Goal: Use online tool/utility: Utilize a website feature to perform a specific function

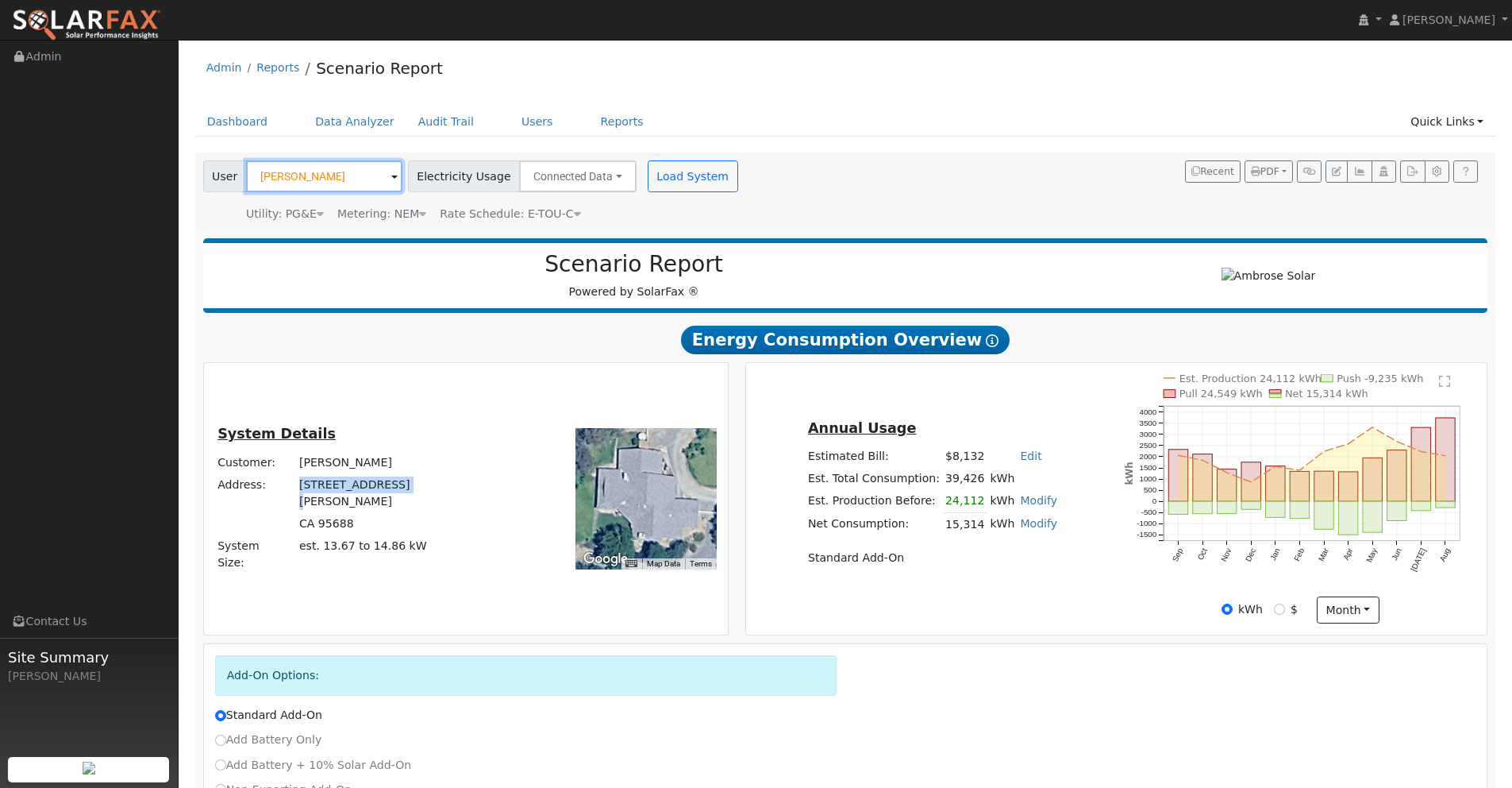
click at [327, 172] on input "Gary Glass" at bounding box center [325, 177] width 157 height 32
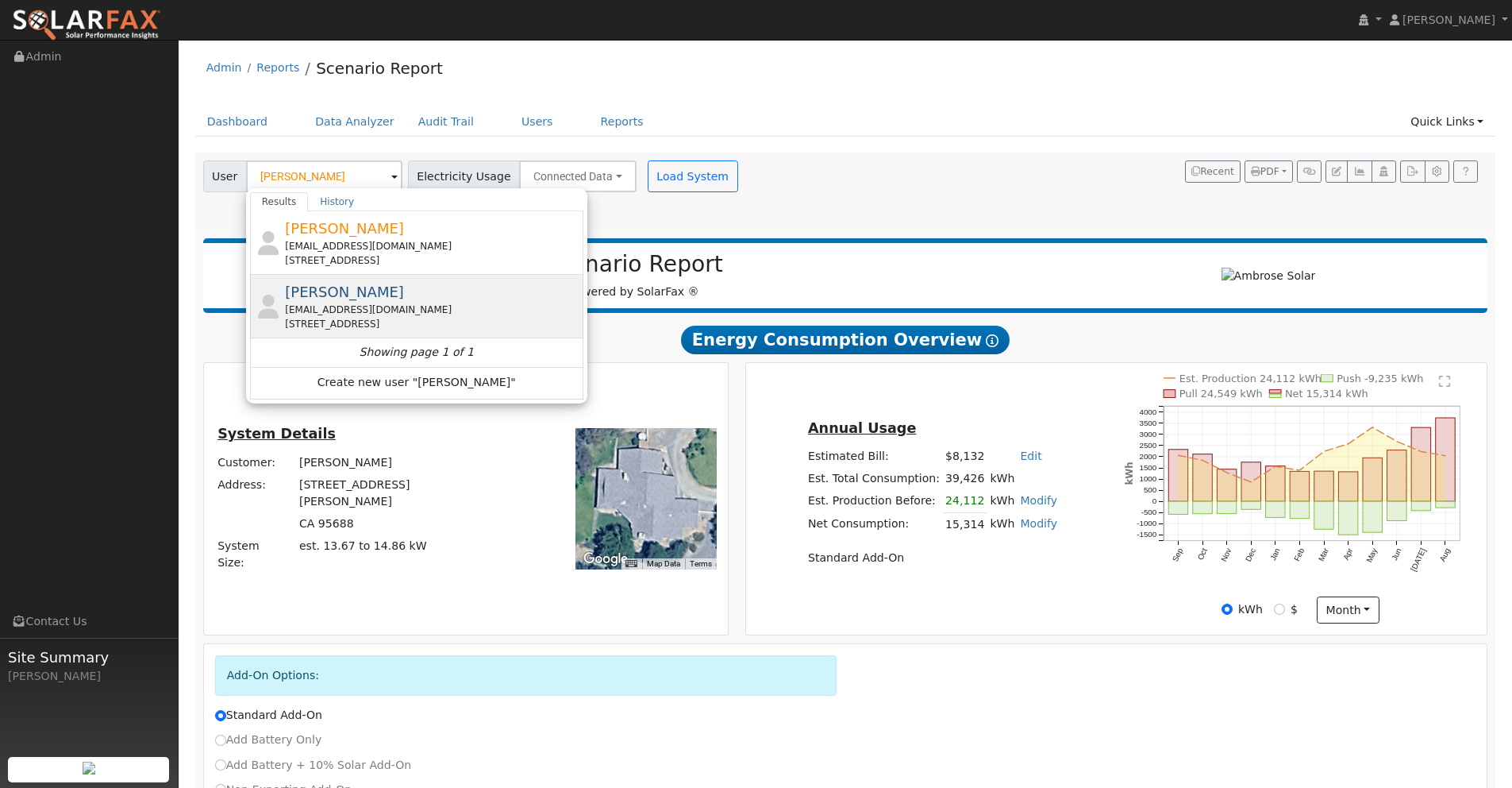
click at [351, 298] on span "Jacob Tawney" at bounding box center [344, 291] width 119 height 17
type input "Jacob Tawney"
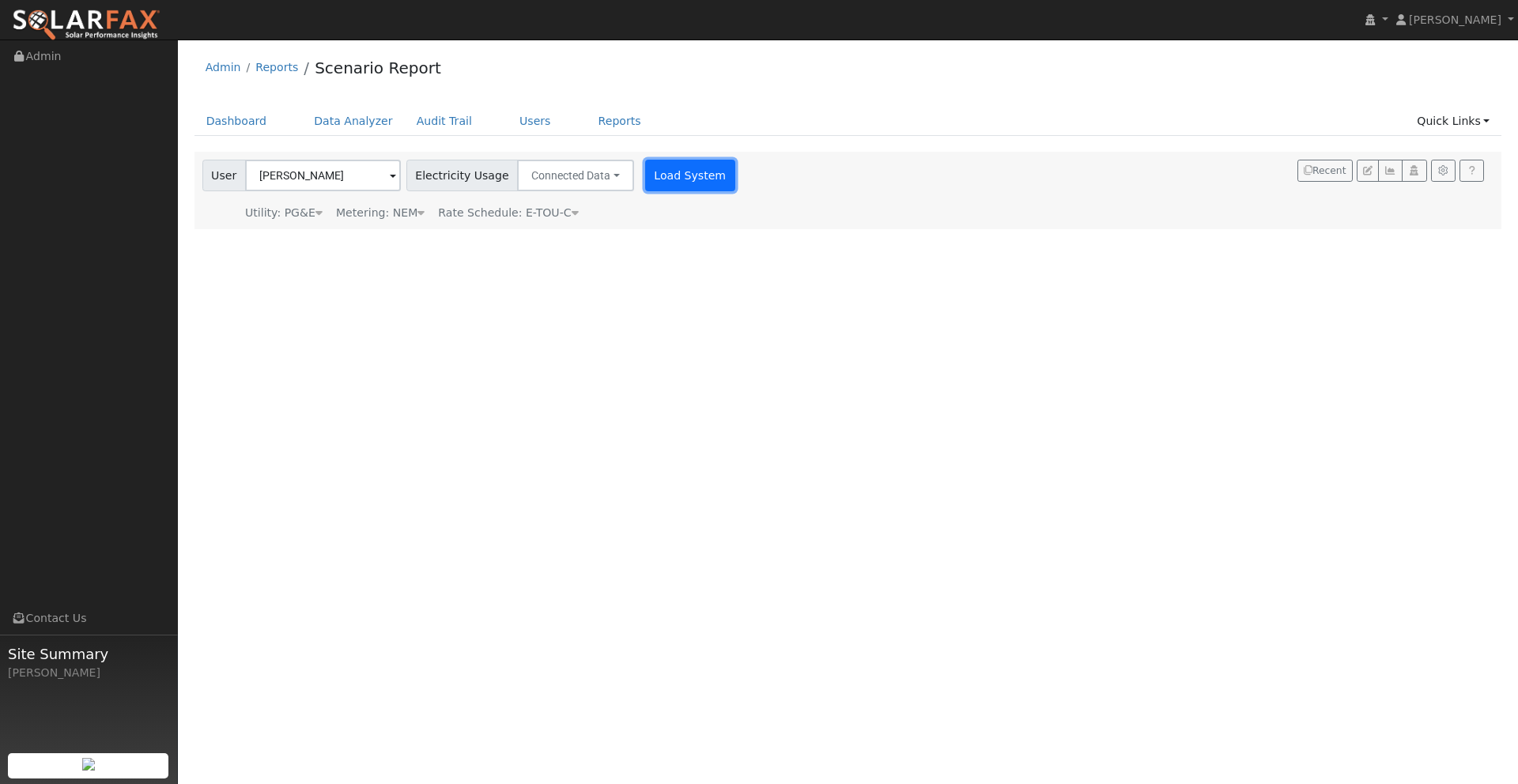
click at [671, 173] on button "Load System" at bounding box center [690, 176] width 90 height 32
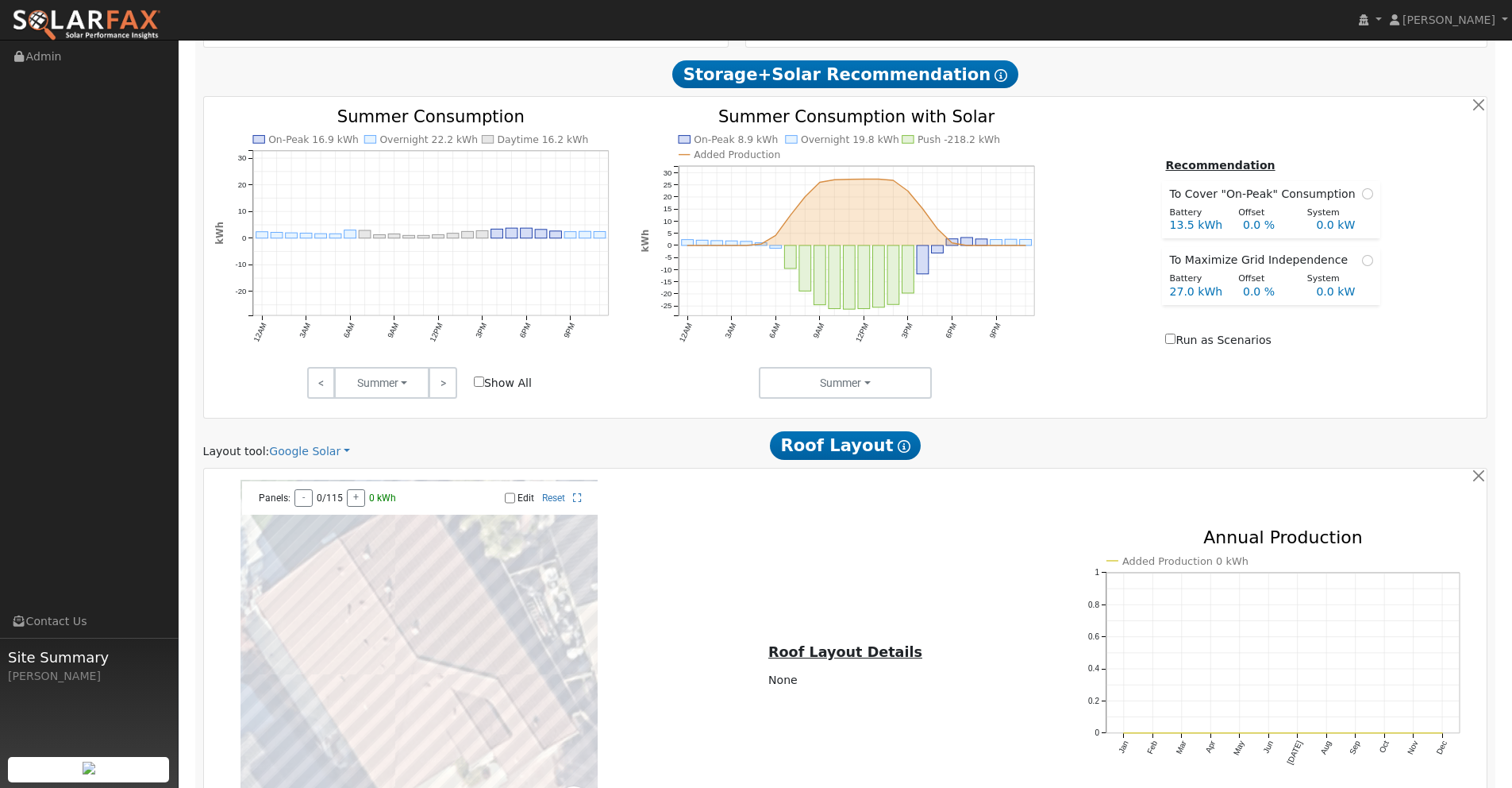
scroll to position [591, 0]
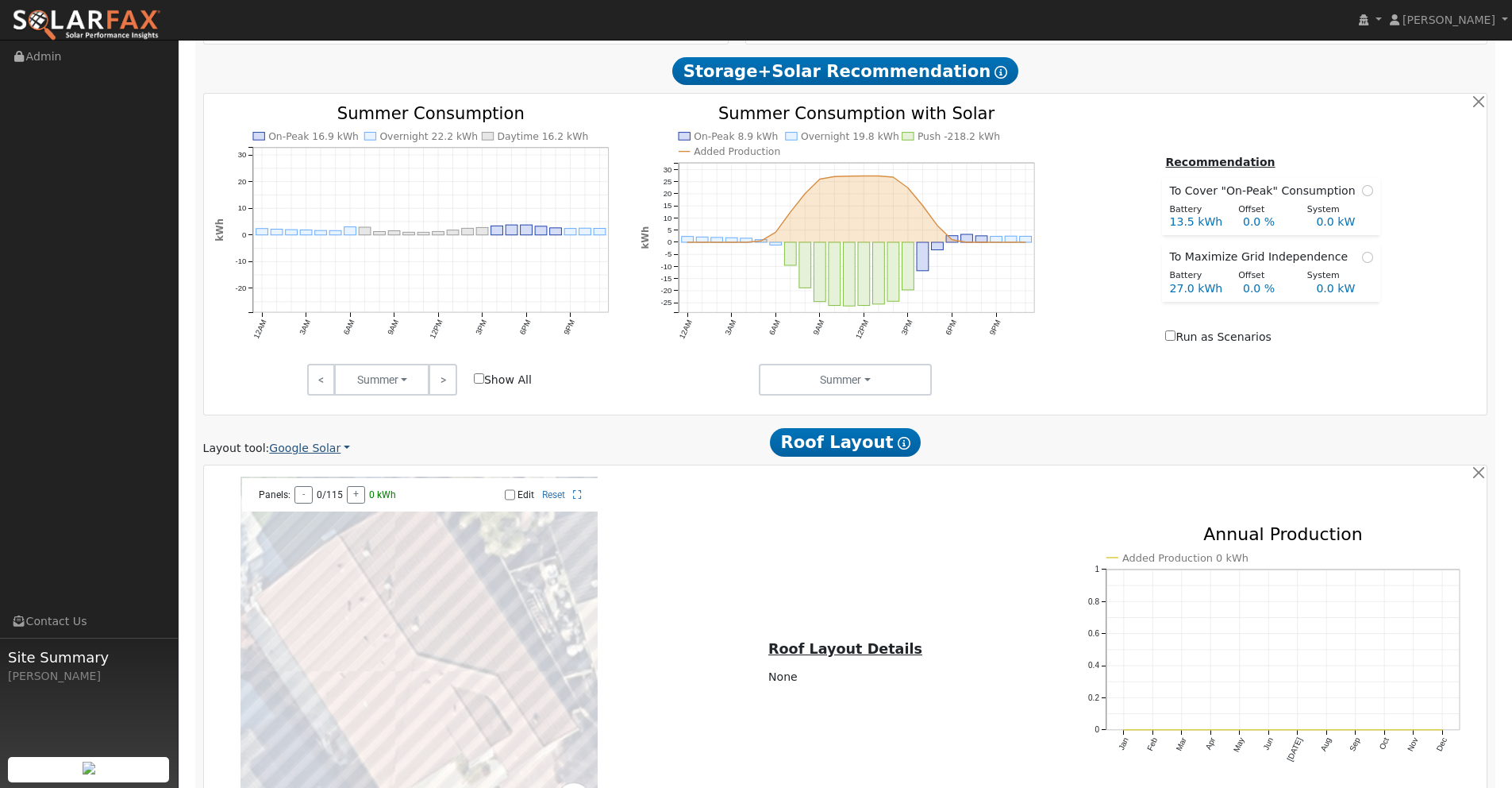
click at [319, 452] on link "Google Solar" at bounding box center [309, 448] width 81 height 17
click at [303, 519] on link "Aurora" at bounding box center [323, 521] width 110 height 22
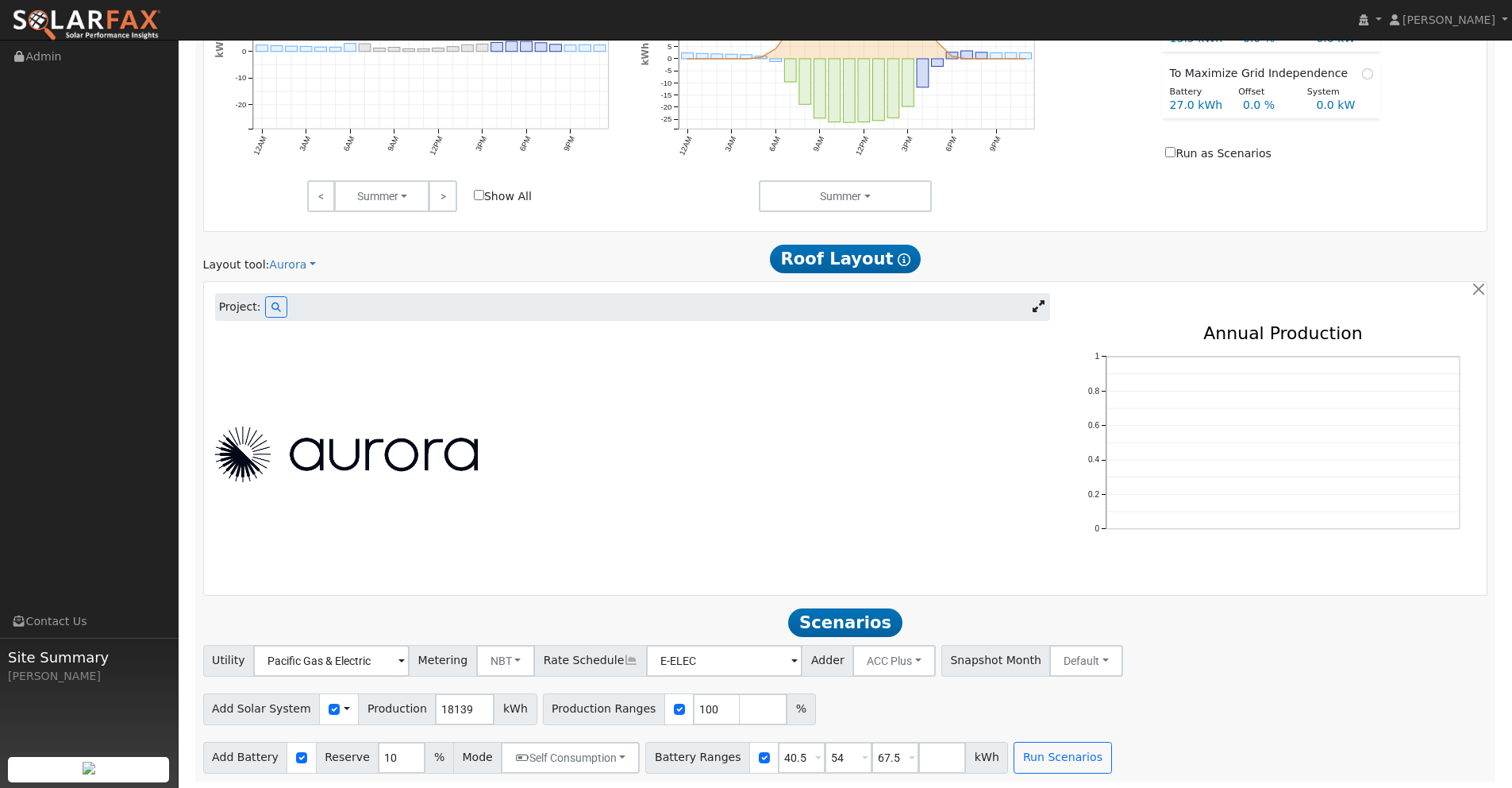
scroll to position [776, 0]
click at [272, 304] on icon at bounding box center [277, 306] width 10 height 10
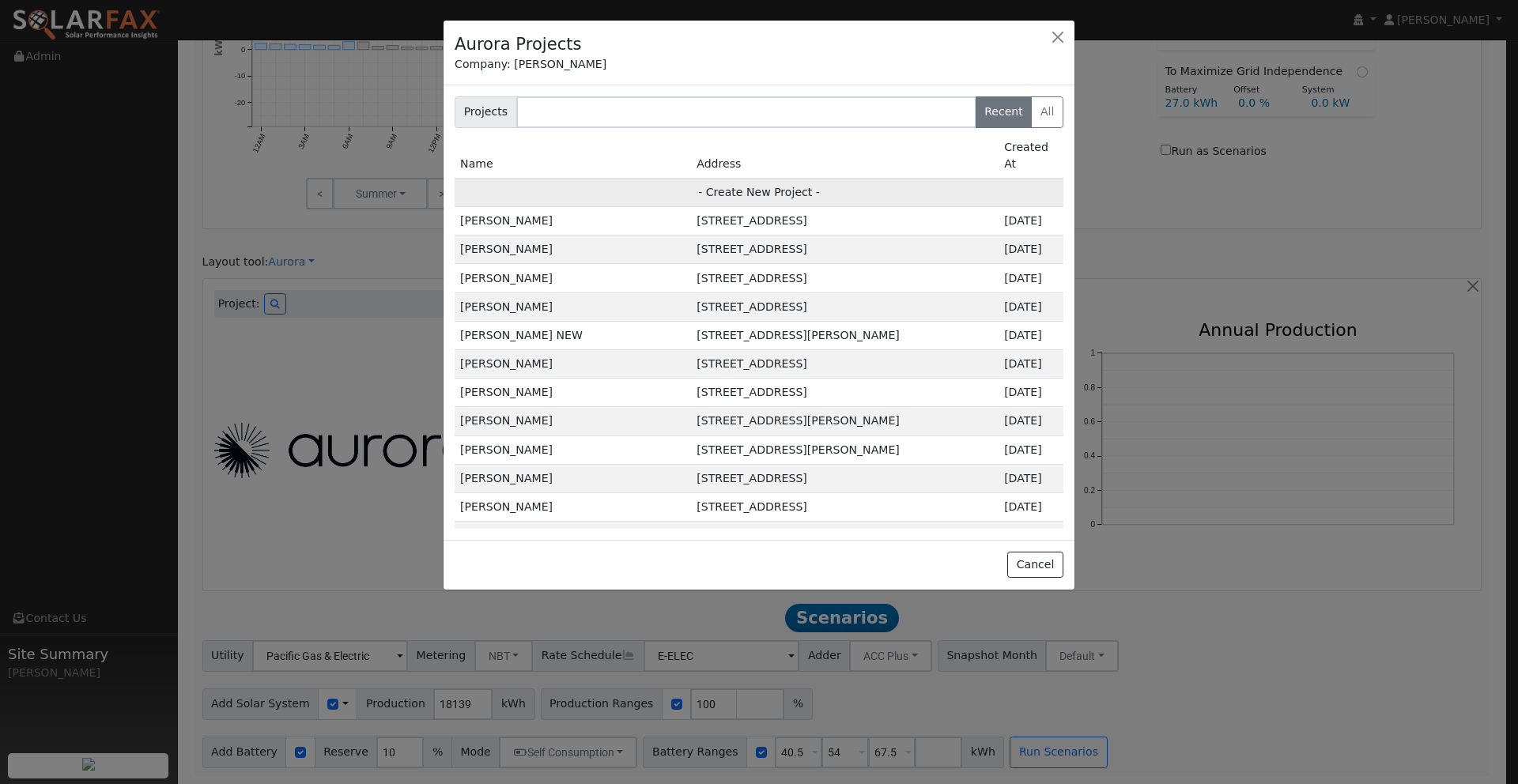
click at [738, 177] on td "- Create New Project -" at bounding box center [759, 192] width 608 height 29
type input "[PERSON_NAME]"
type input "[STREET_ADDRESS]"
type input "West Sacramento"
type input "CA"
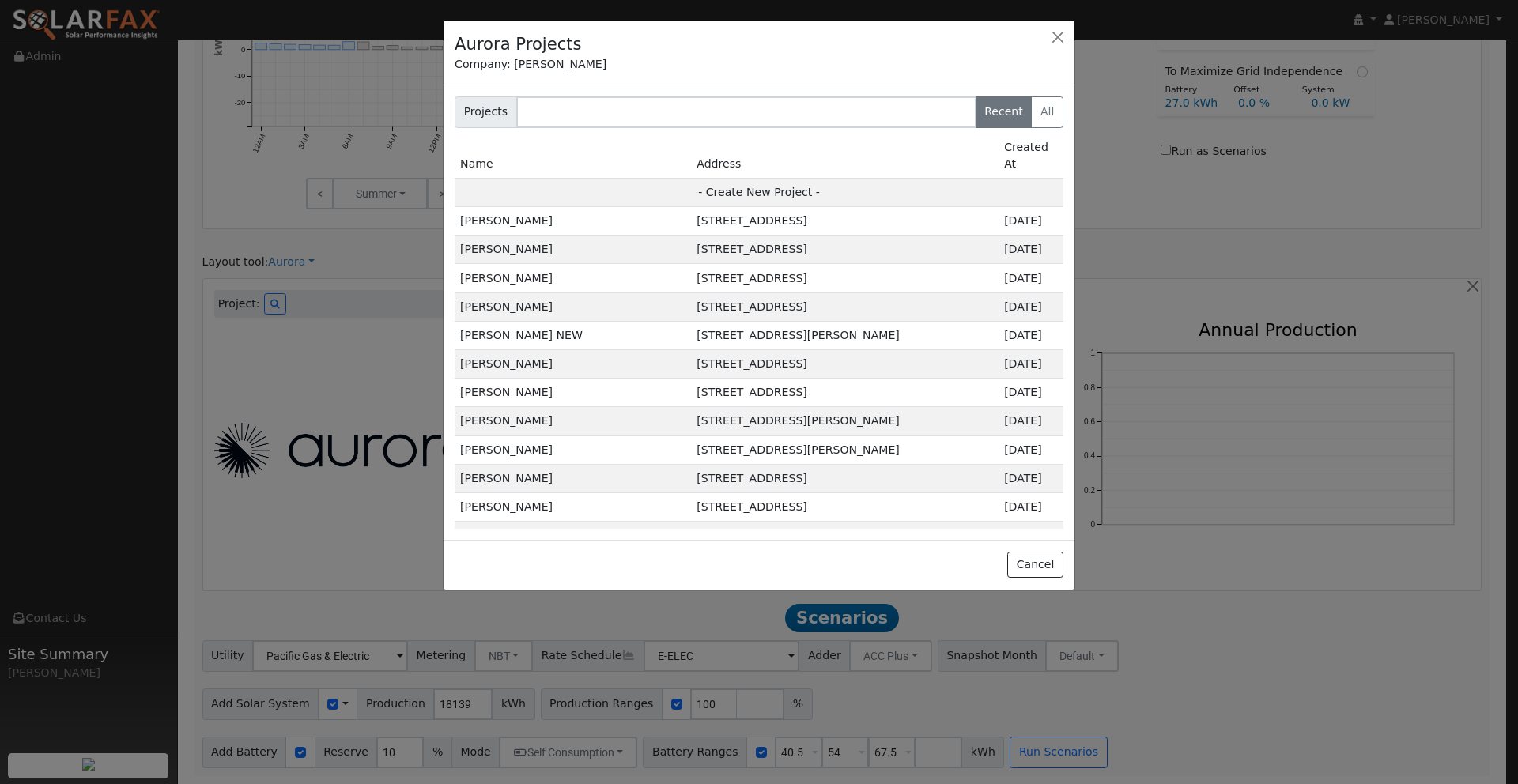
type input "95691"
type input "Design"
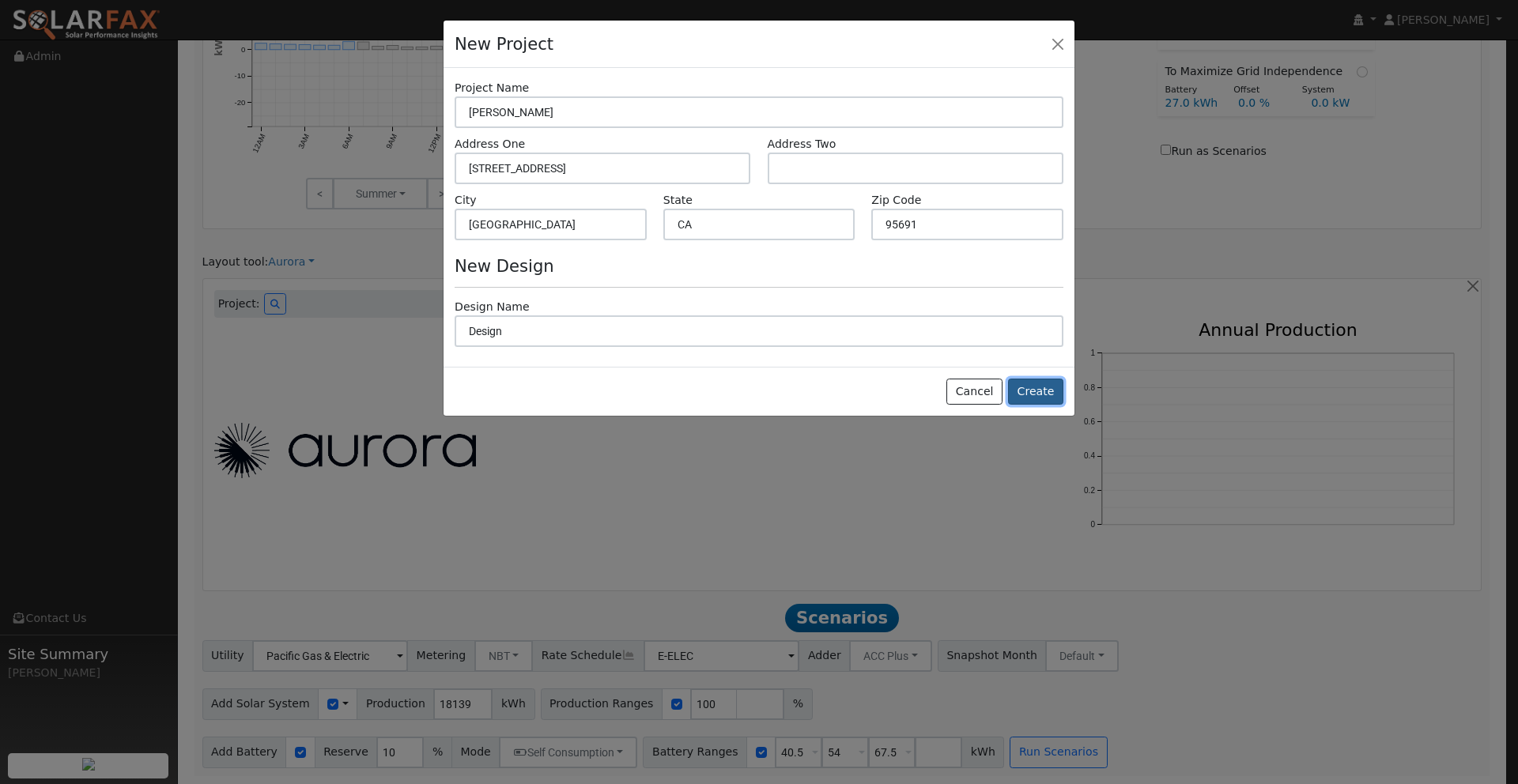
click at [1039, 395] on button "Create" at bounding box center [1035, 392] width 55 height 27
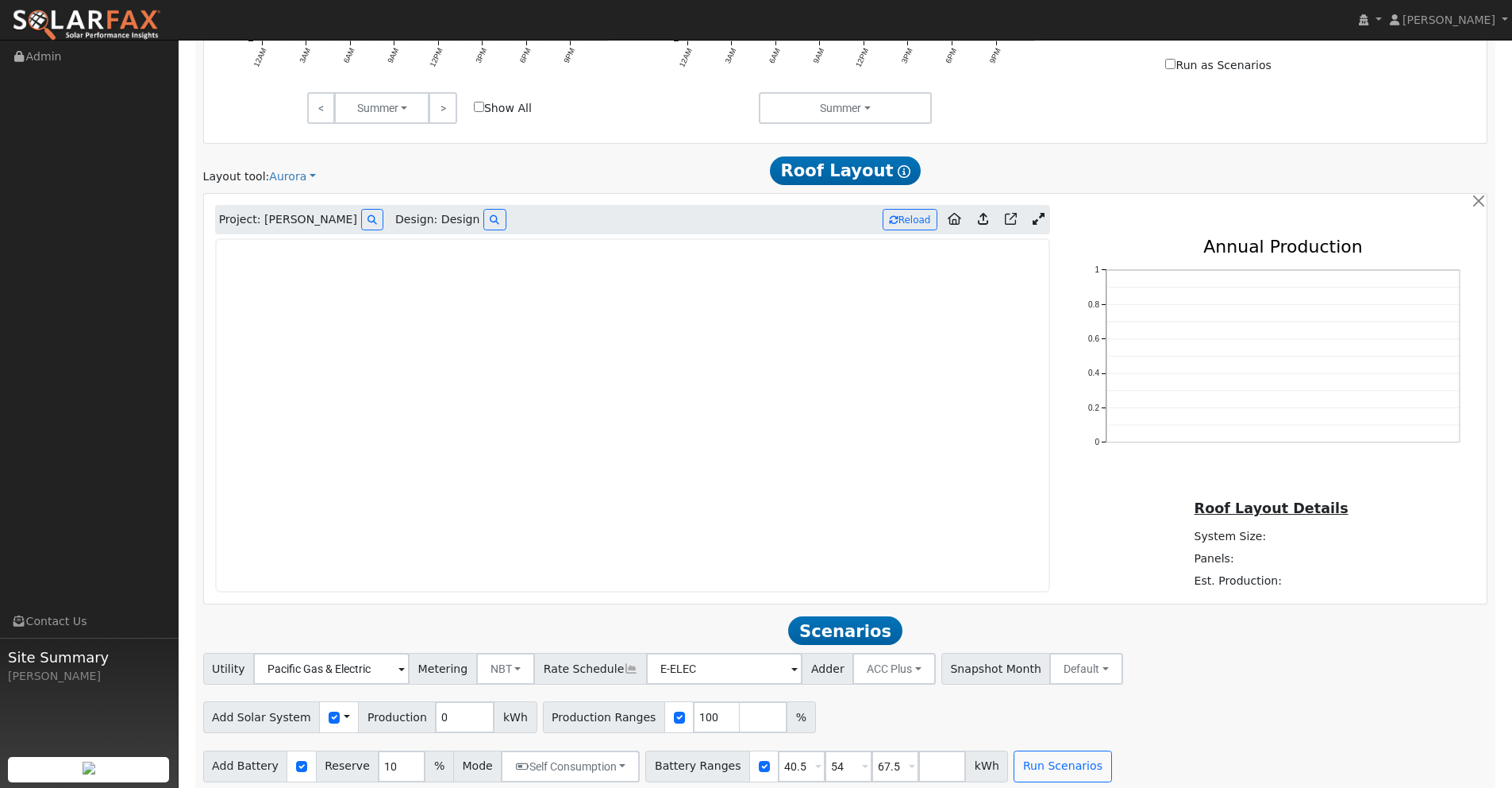
scroll to position [873, 0]
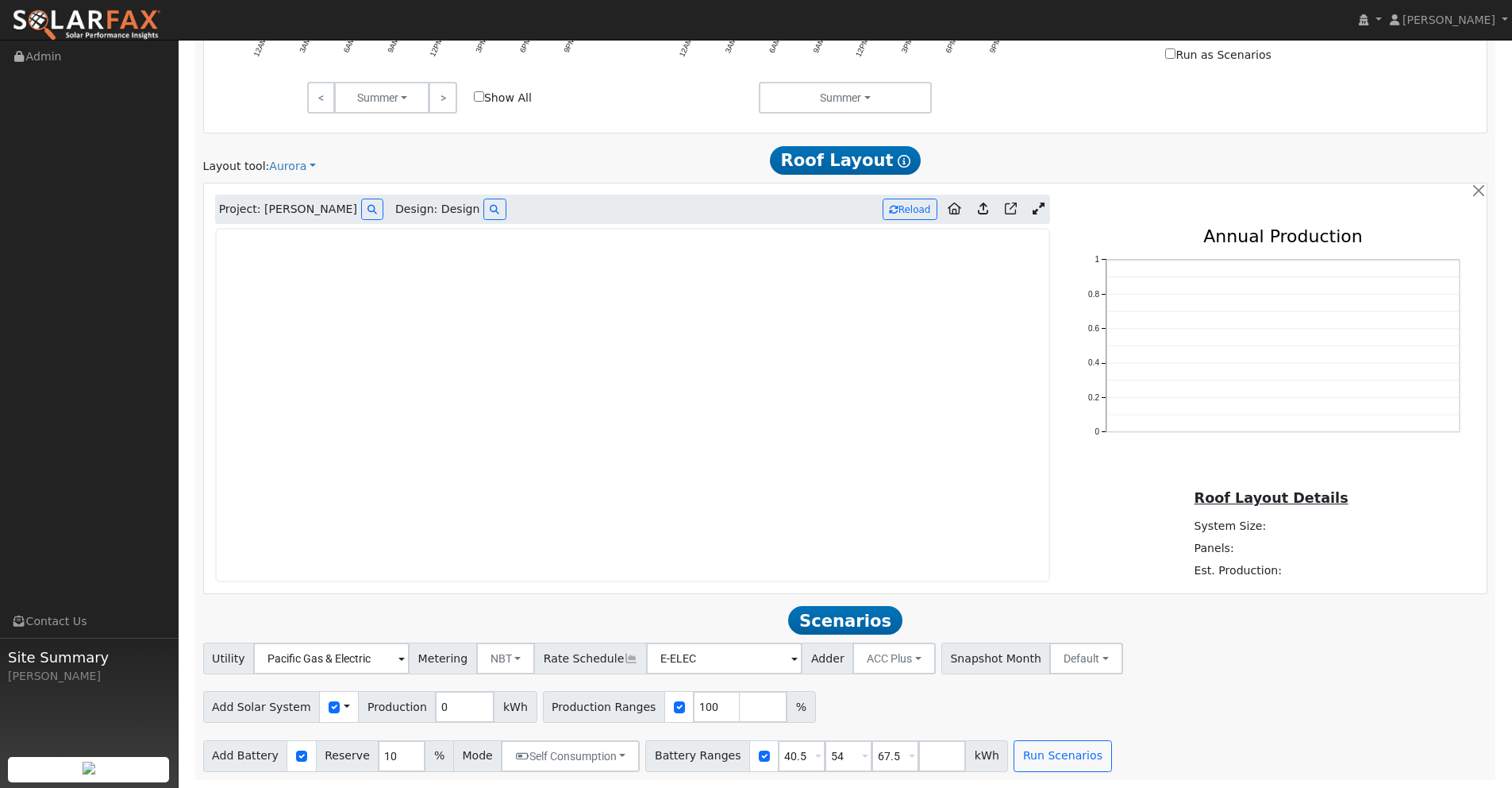
click at [1043, 208] on icon at bounding box center [1039, 208] width 12 height 12
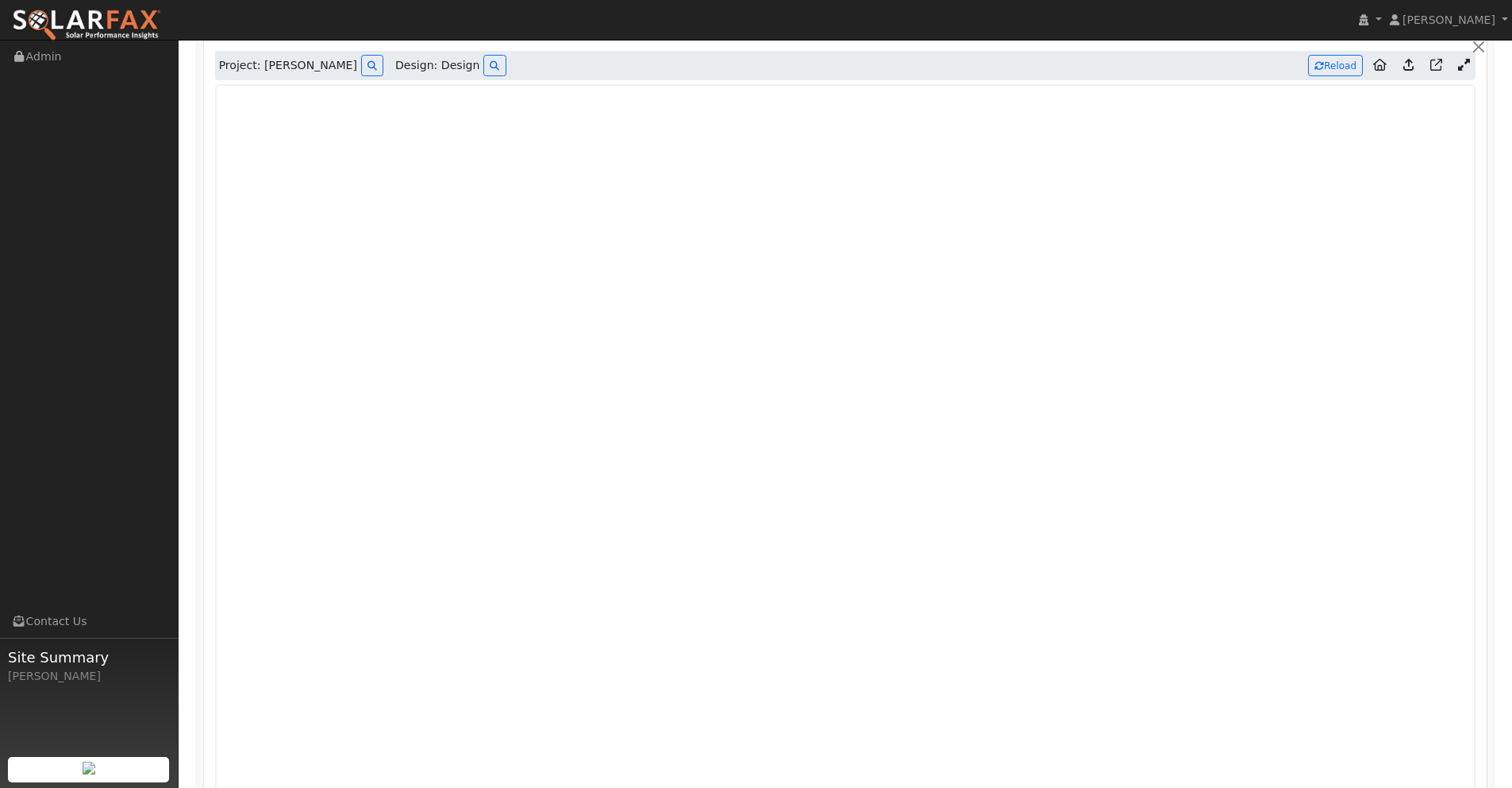
scroll to position [1016, 0]
click at [1407, 66] on icon at bounding box center [1408, 65] width 10 height 12
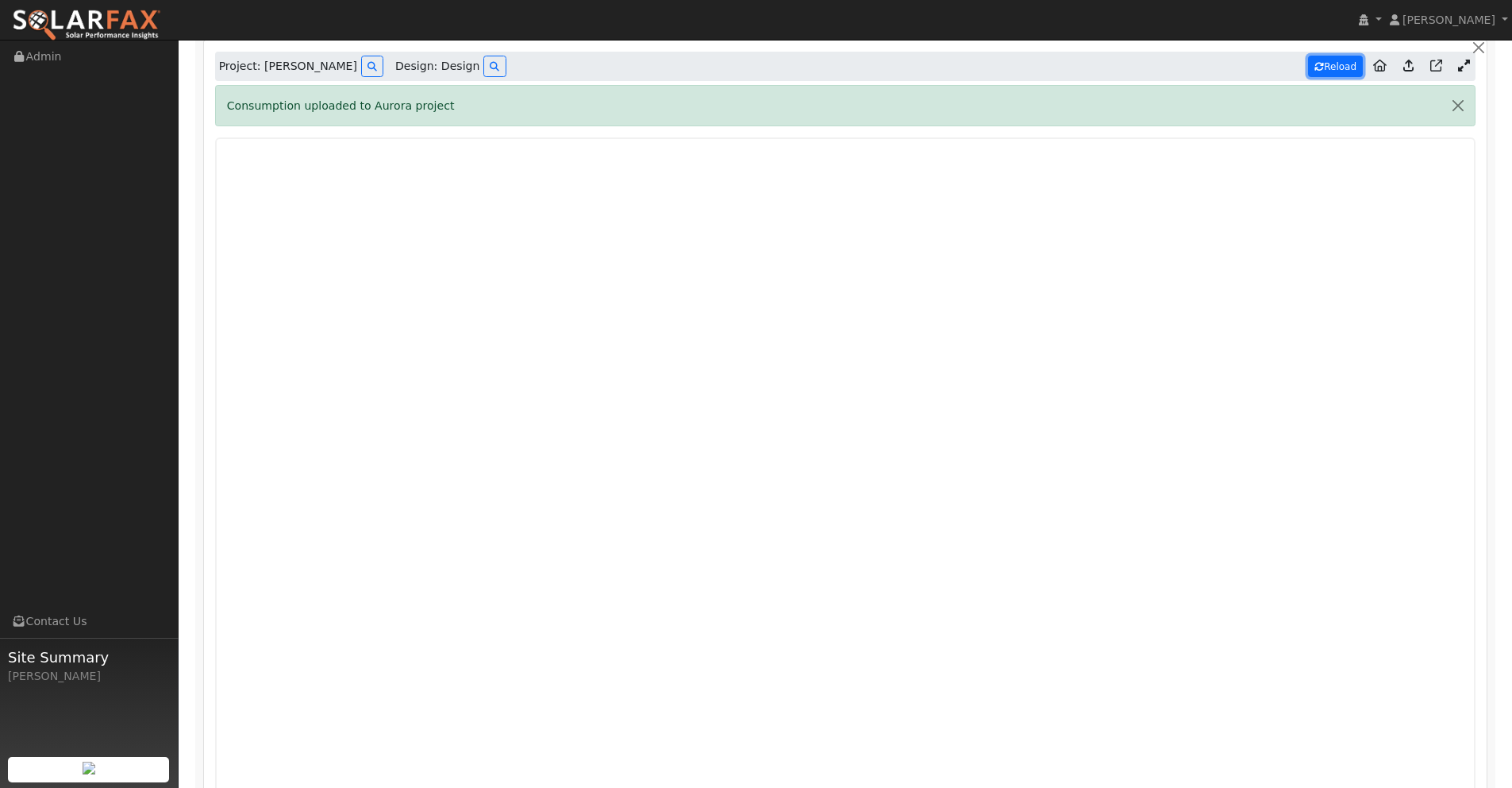
click at [1345, 64] on button "Reload" at bounding box center [1335, 66] width 55 height 22
type input "19854"
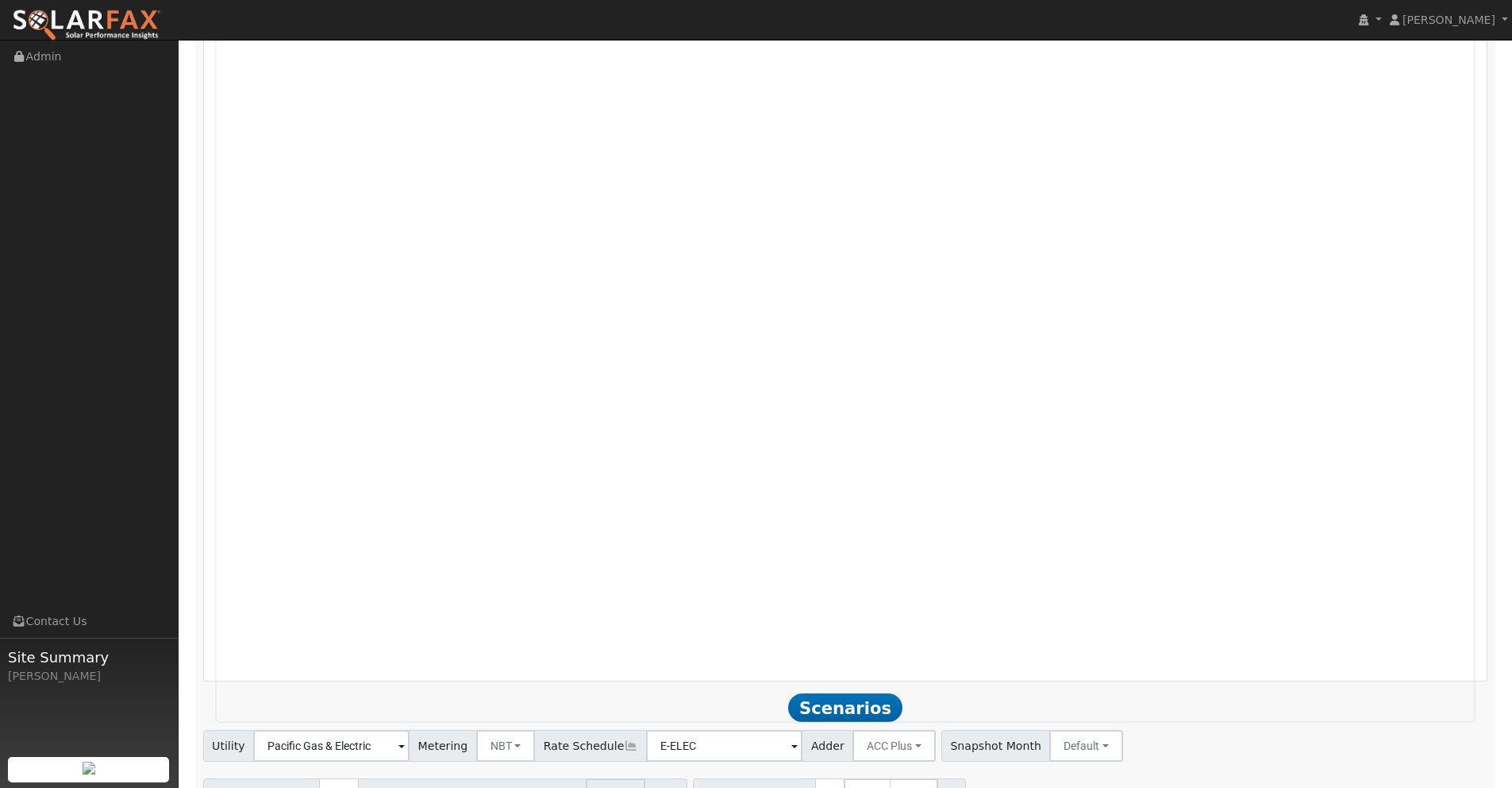
scroll to position [1282, 0]
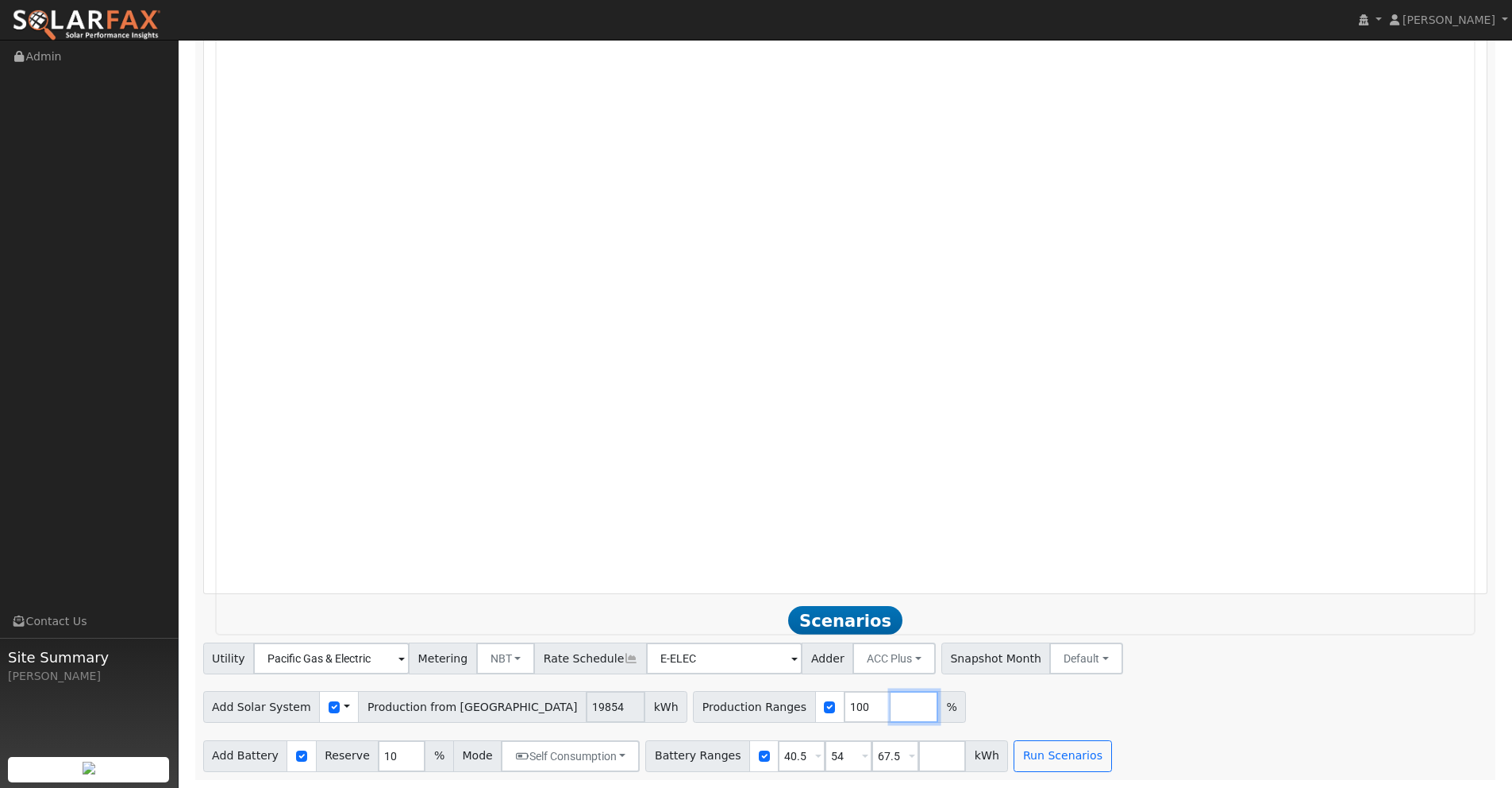
click at [891, 706] on input "number" at bounding box center [915, 707] width 48 height 32
type input "150"
click at [1044, 748] on button "Run Scenarios" at bounding box center [1063, 756] width 98 height 32
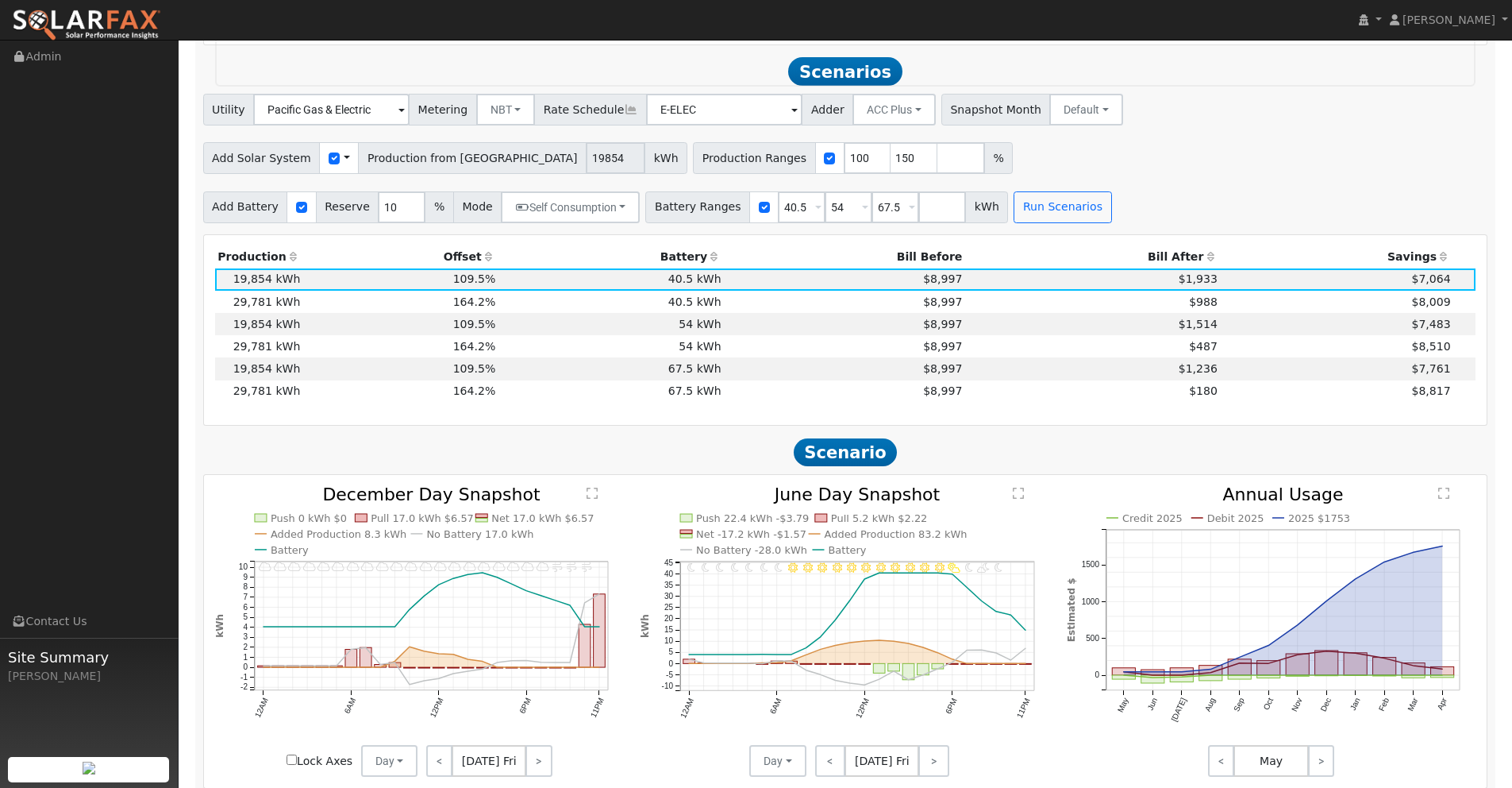
scroll to position [1841, 0]
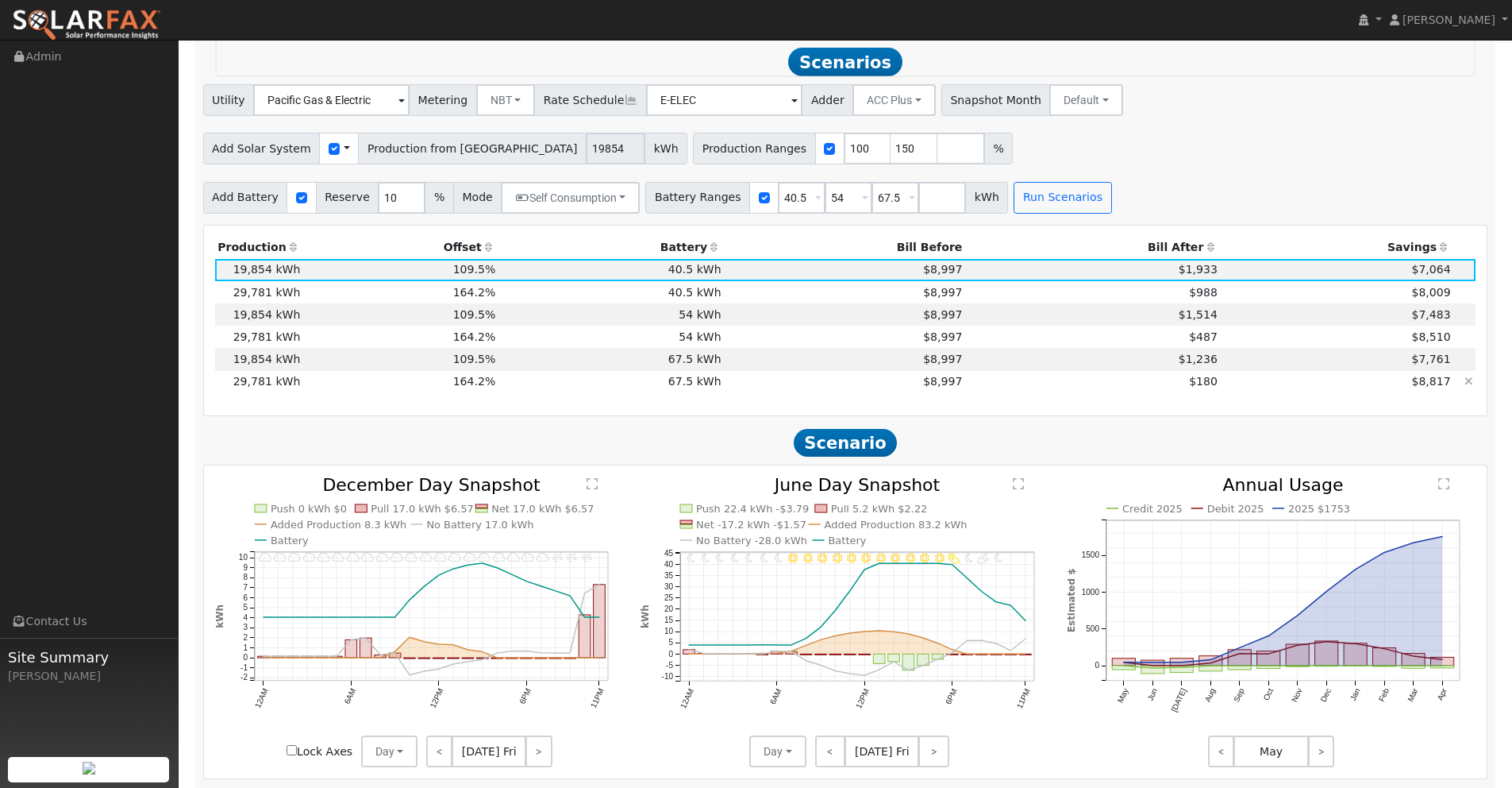
click at [1151, 385] on td "$180" at bounding box center [1093, 382] width 256 height 22
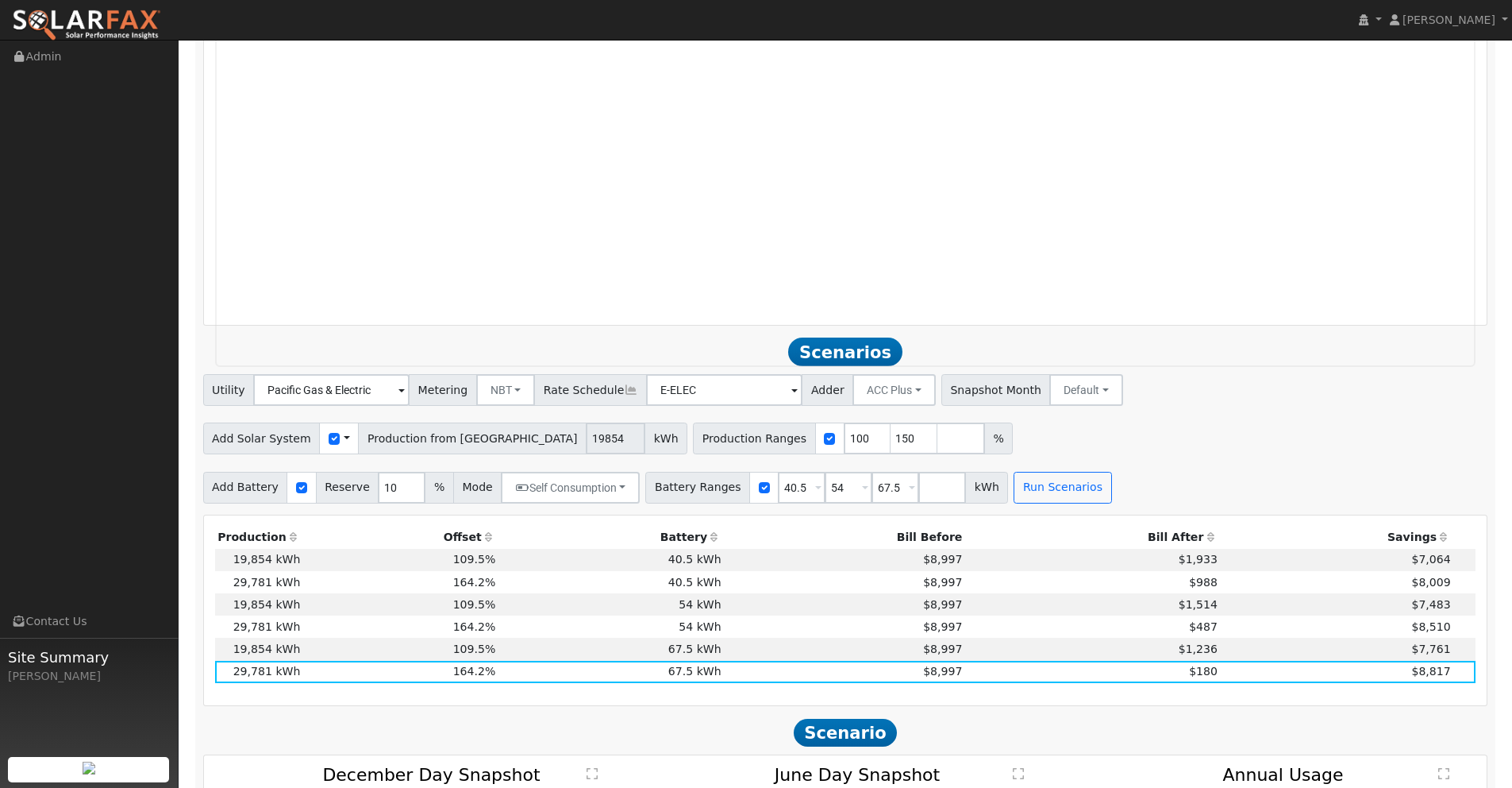
scroll to position [1579, 0]
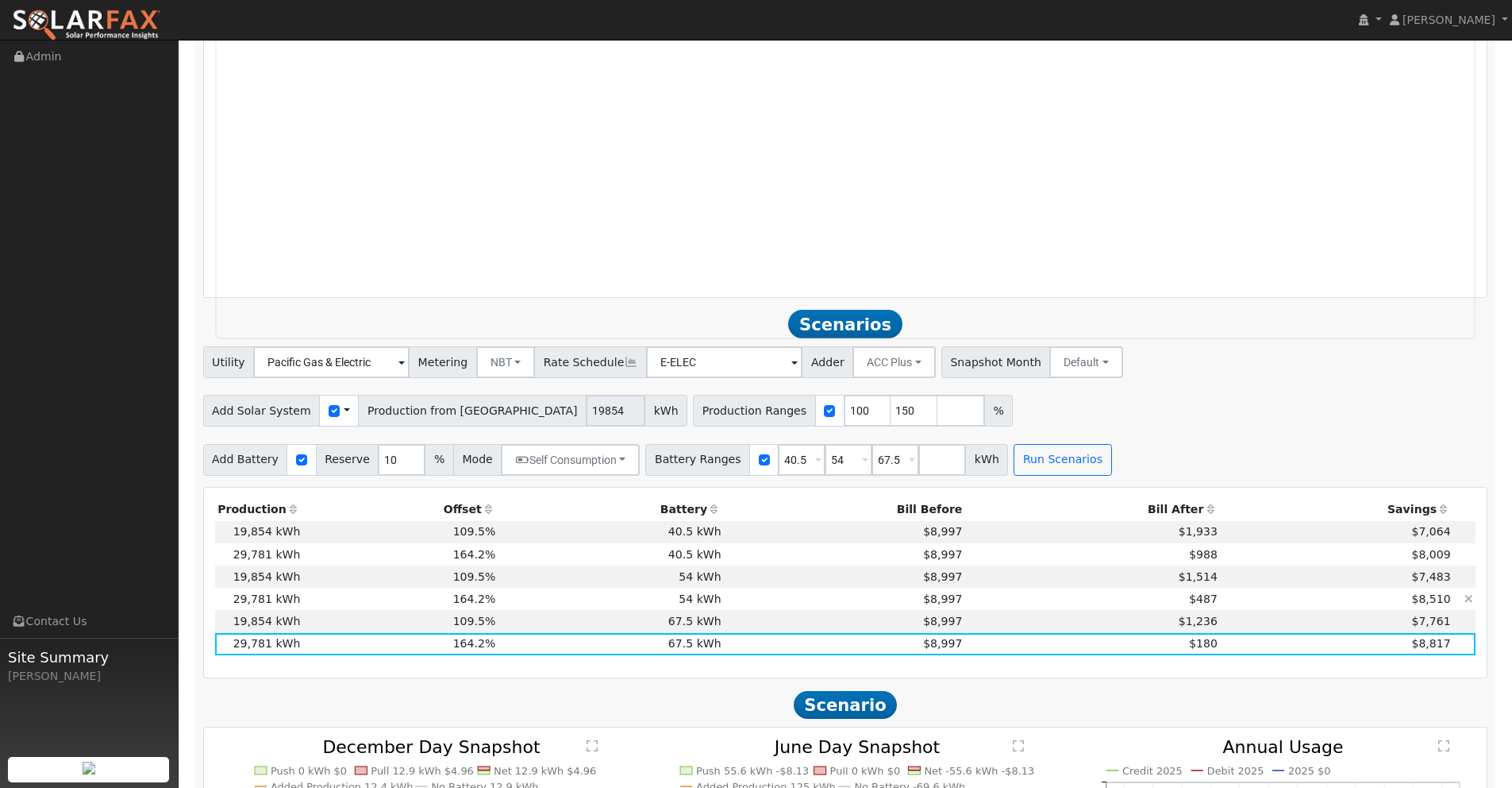
click at [1157, 598] on td "$487" at bounding box center [1093, 599] width 256 height 22
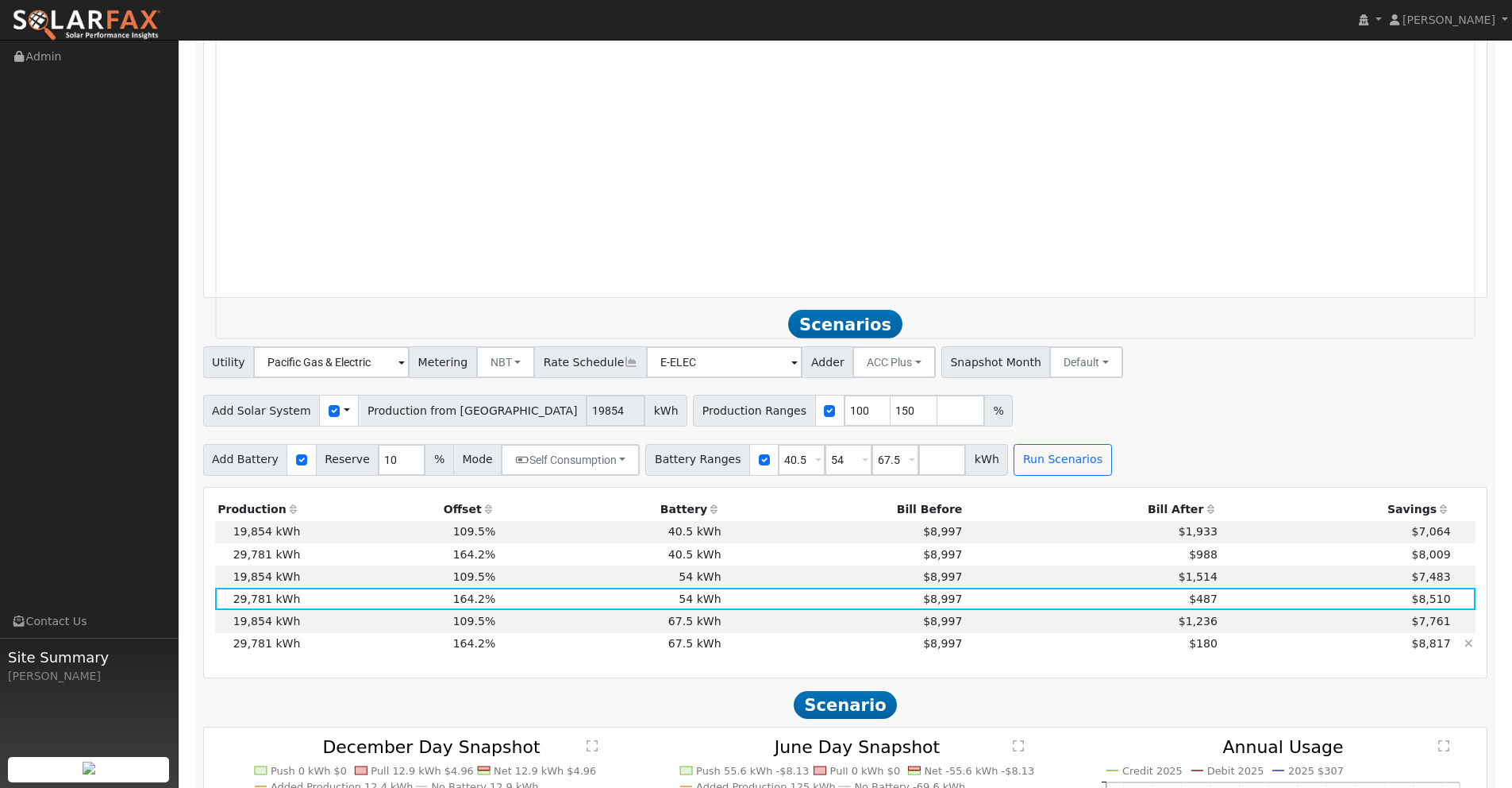
click at [1139, 642] on td "$180" at bounding box center [1093, 644] width 256 height 22
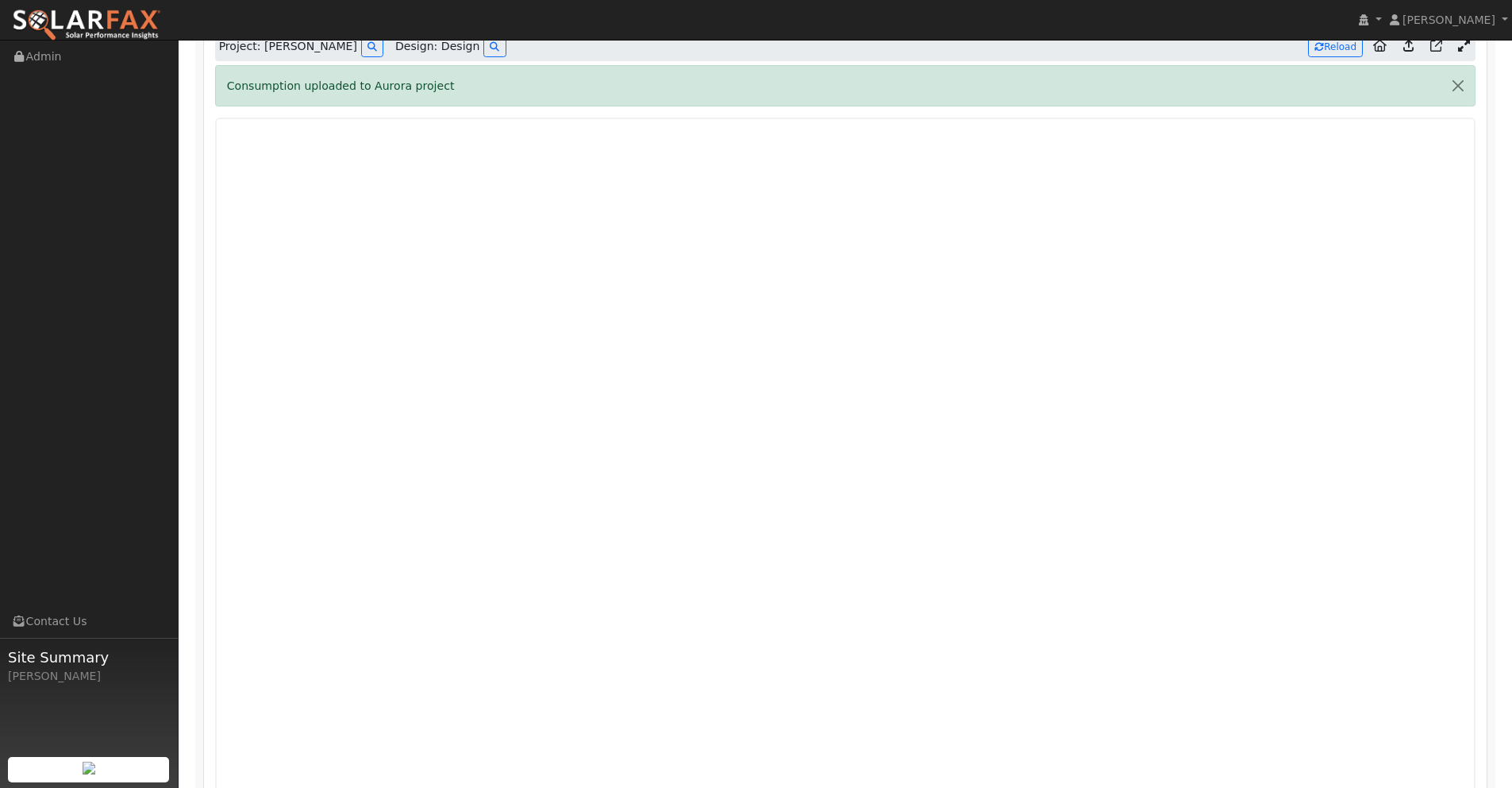
scroll to position [1026, 0]
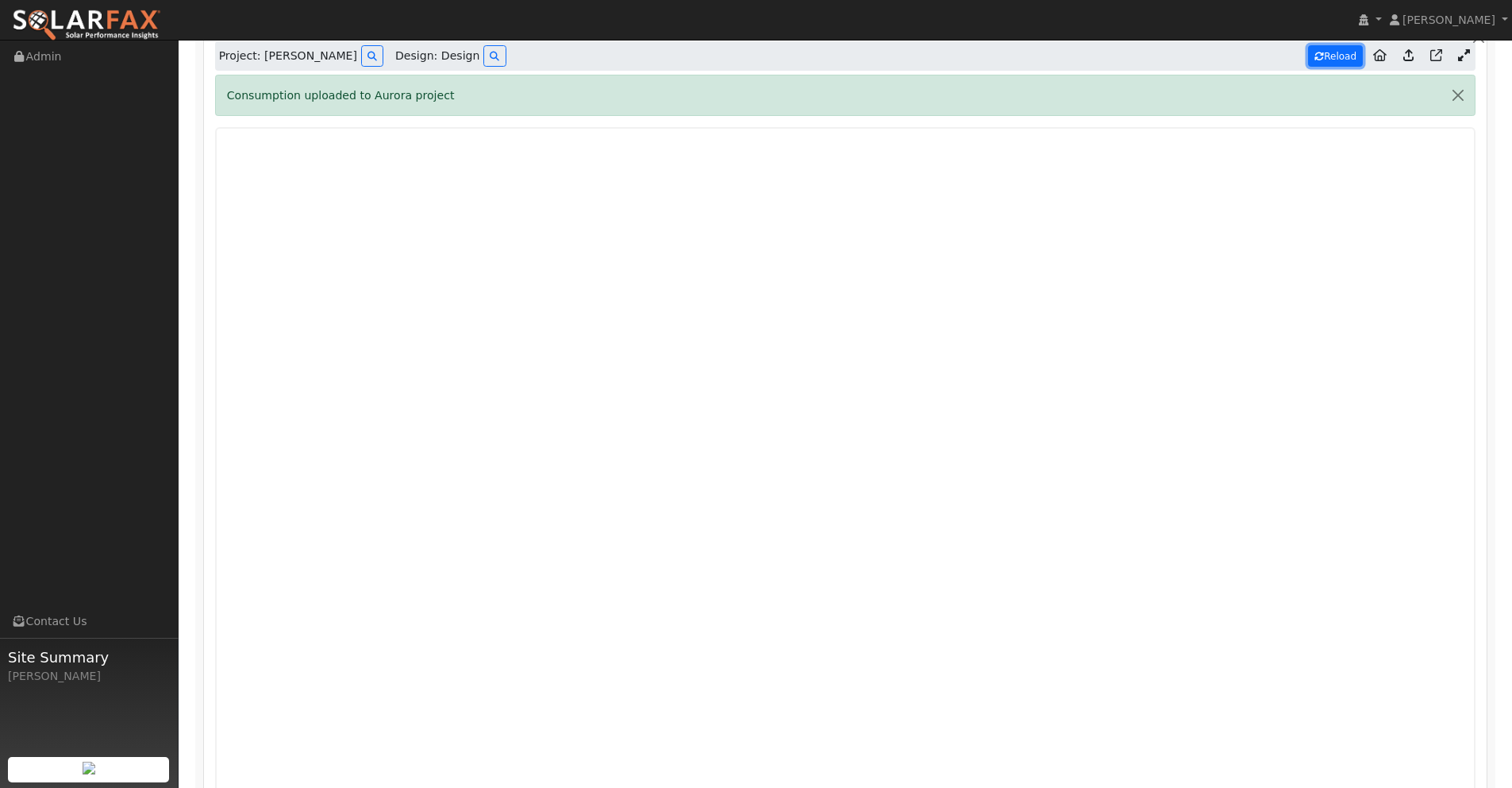
click at [1330, 52] on button "Reload" at bounding box center [1335, 56] width 55 height 22
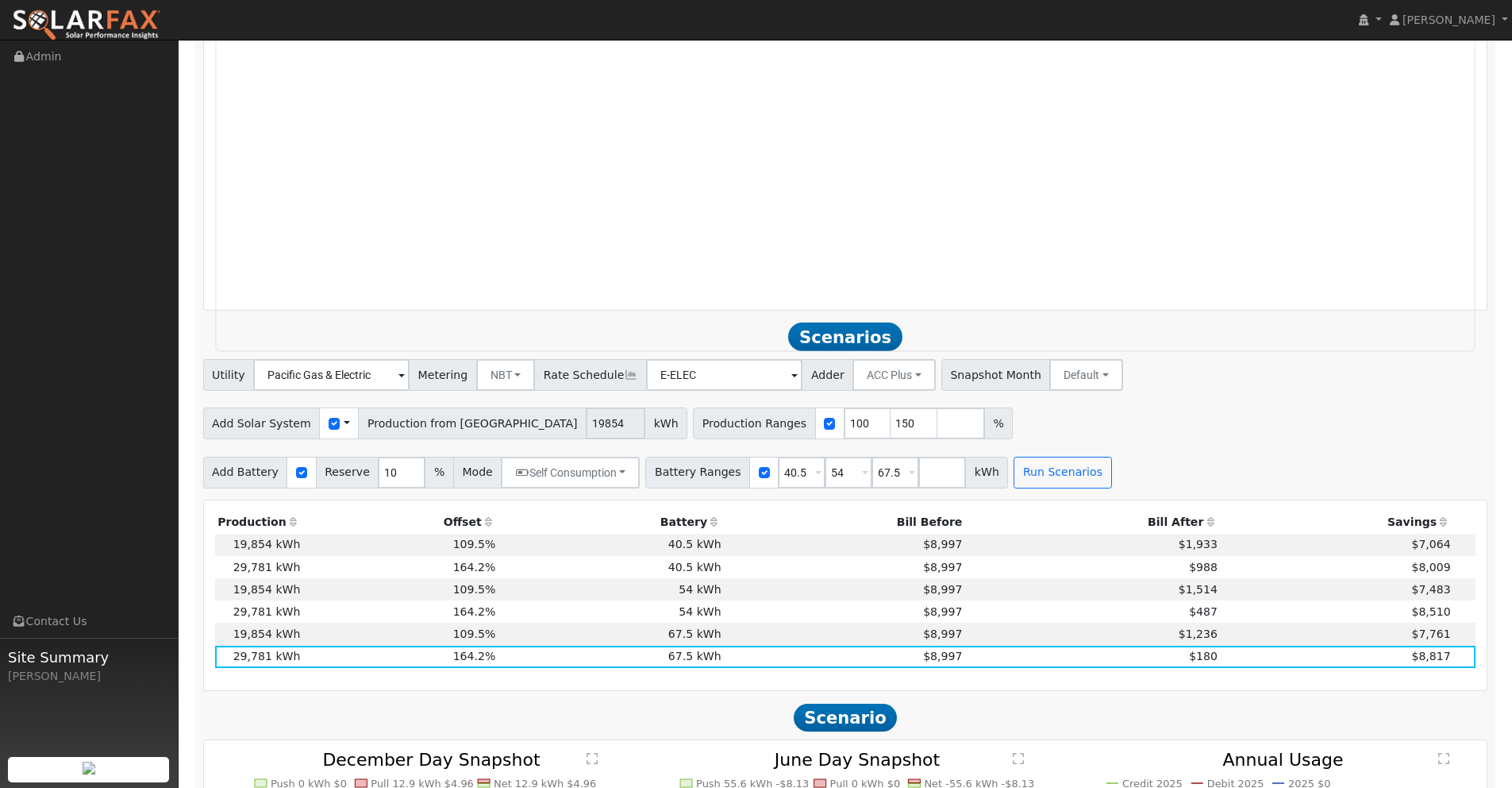
type input "29782"
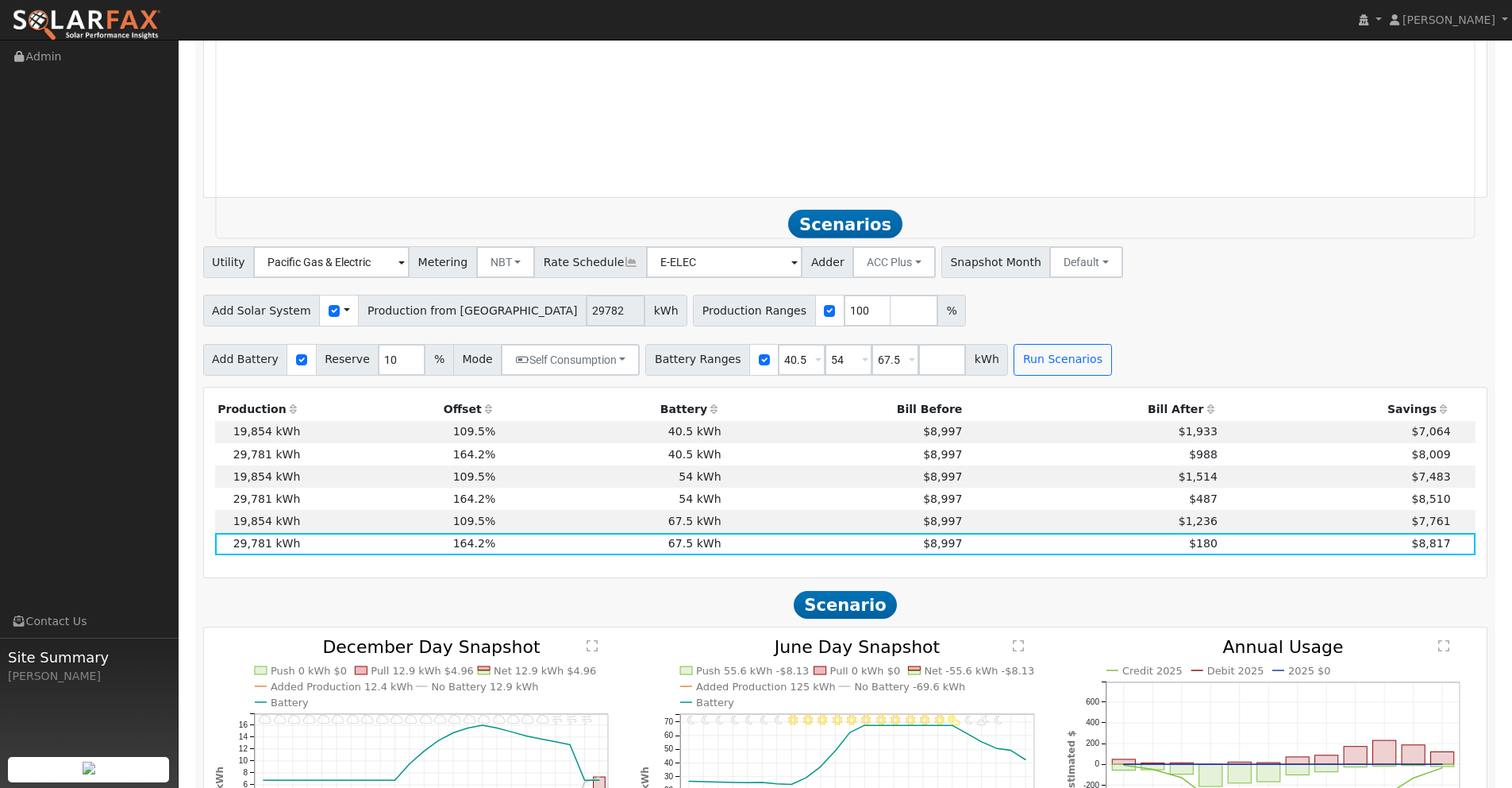
scroll to position [1806, 0]
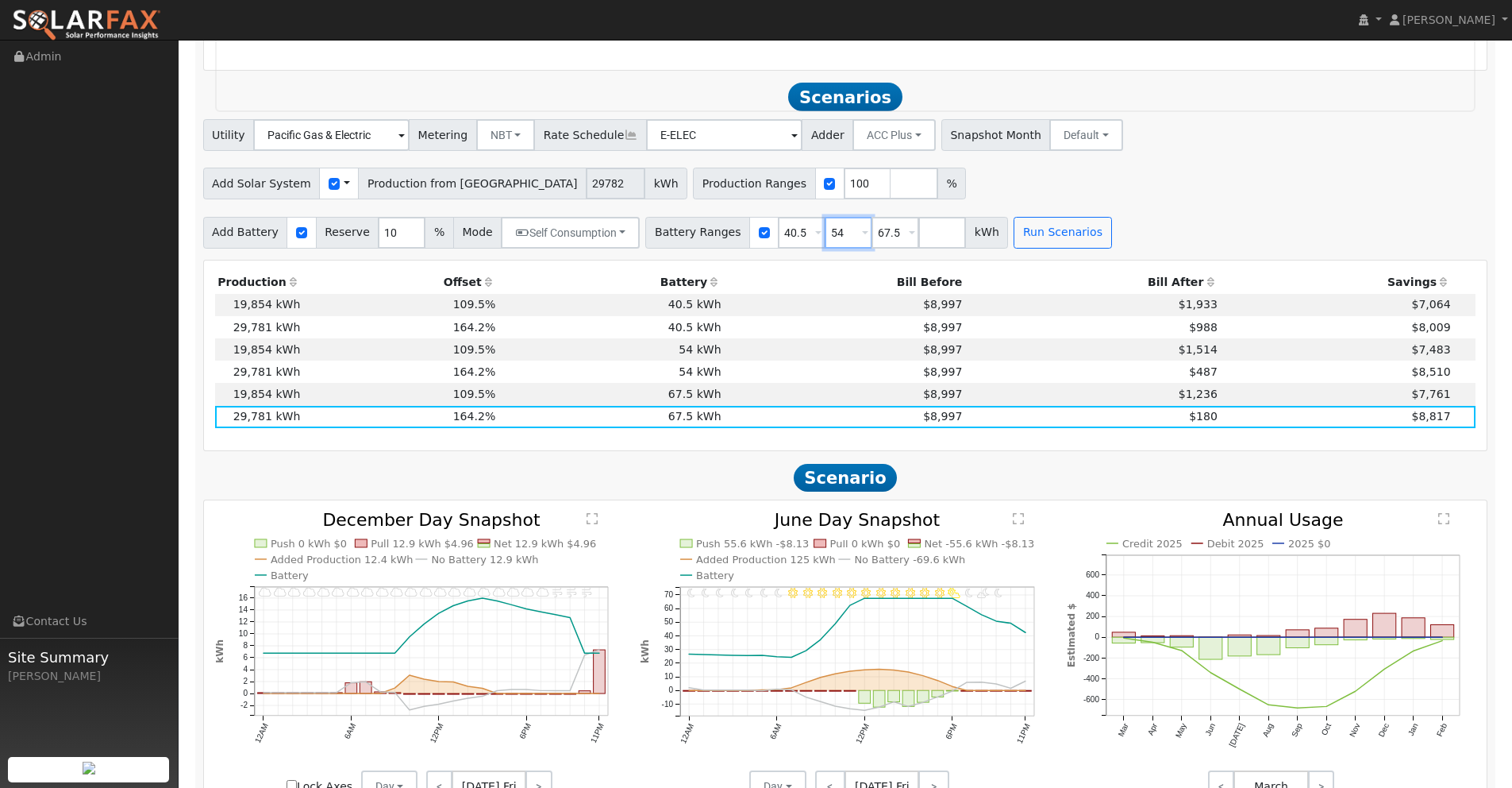
drag, startPoint x: 832, startPoint y: 231, endPoint x: 775, endPoint y: 228, distance: 57.1
click at [775, 228] on div "Battery Ranges 40.5 Overrides Reserve % Mode None None Self Consumption Peak Sa…" at bounding box center [827, 233] width 363 height 32
type input "67.5"
drag, startPoint x: 846, startPoint y: 238, endPoint x: 773, endPoint y: 234, distance: 73.1
click at [774, 234] on div "Battery Ranges 40.5 Overrides Reserve % Mode None None Self Consumption Peak Sa…" at bounding box center [803, 233] width 316 height 32
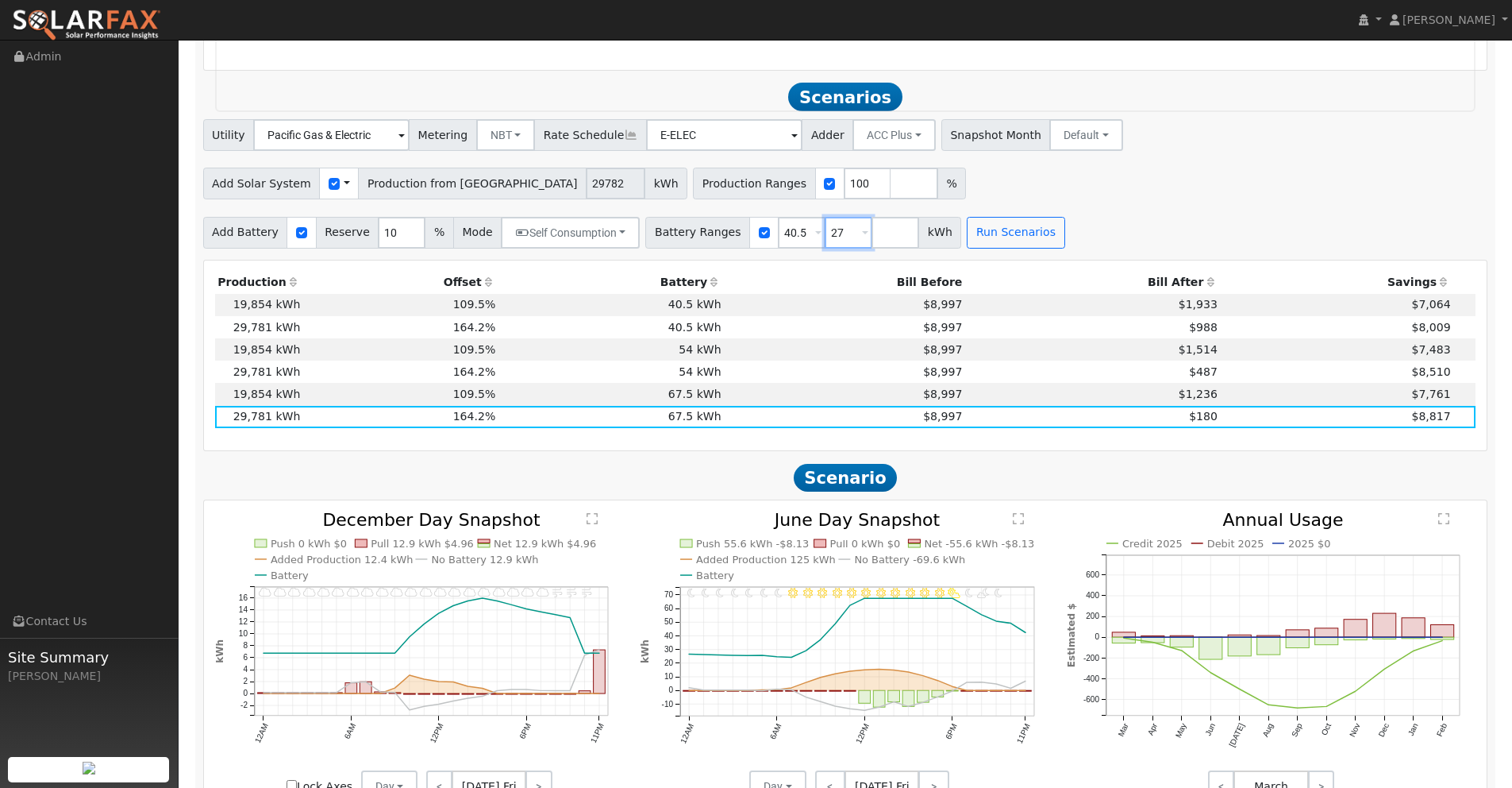
type input "27"
type input "40.5"
click at [872, 234] on input "number" at bounding box center [896, 233] width 48 height 32
type input "54"
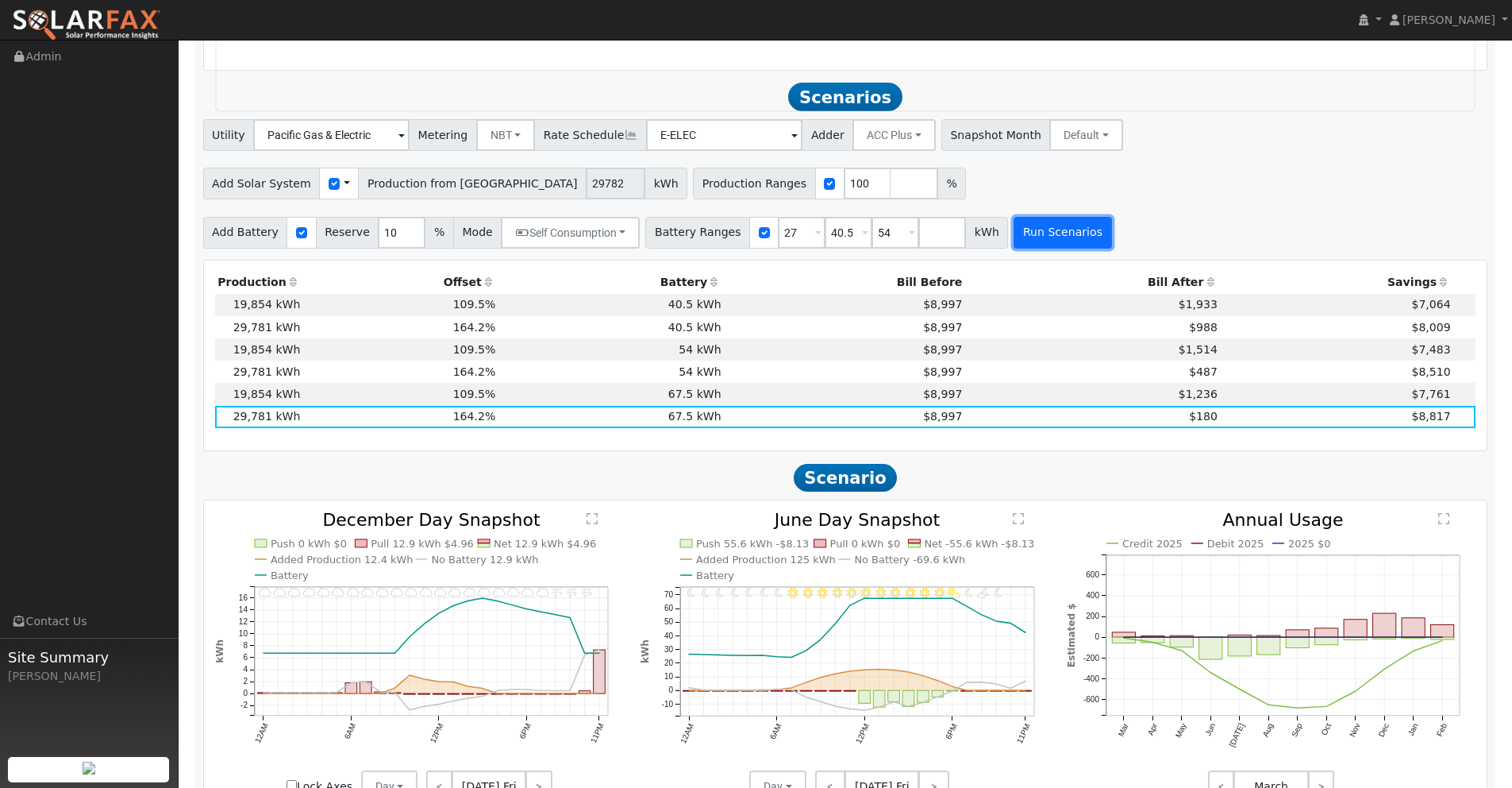
click at [1027, 230] on button "Run Scenarios" at bounding box center [1063, 233] width 98 height 32
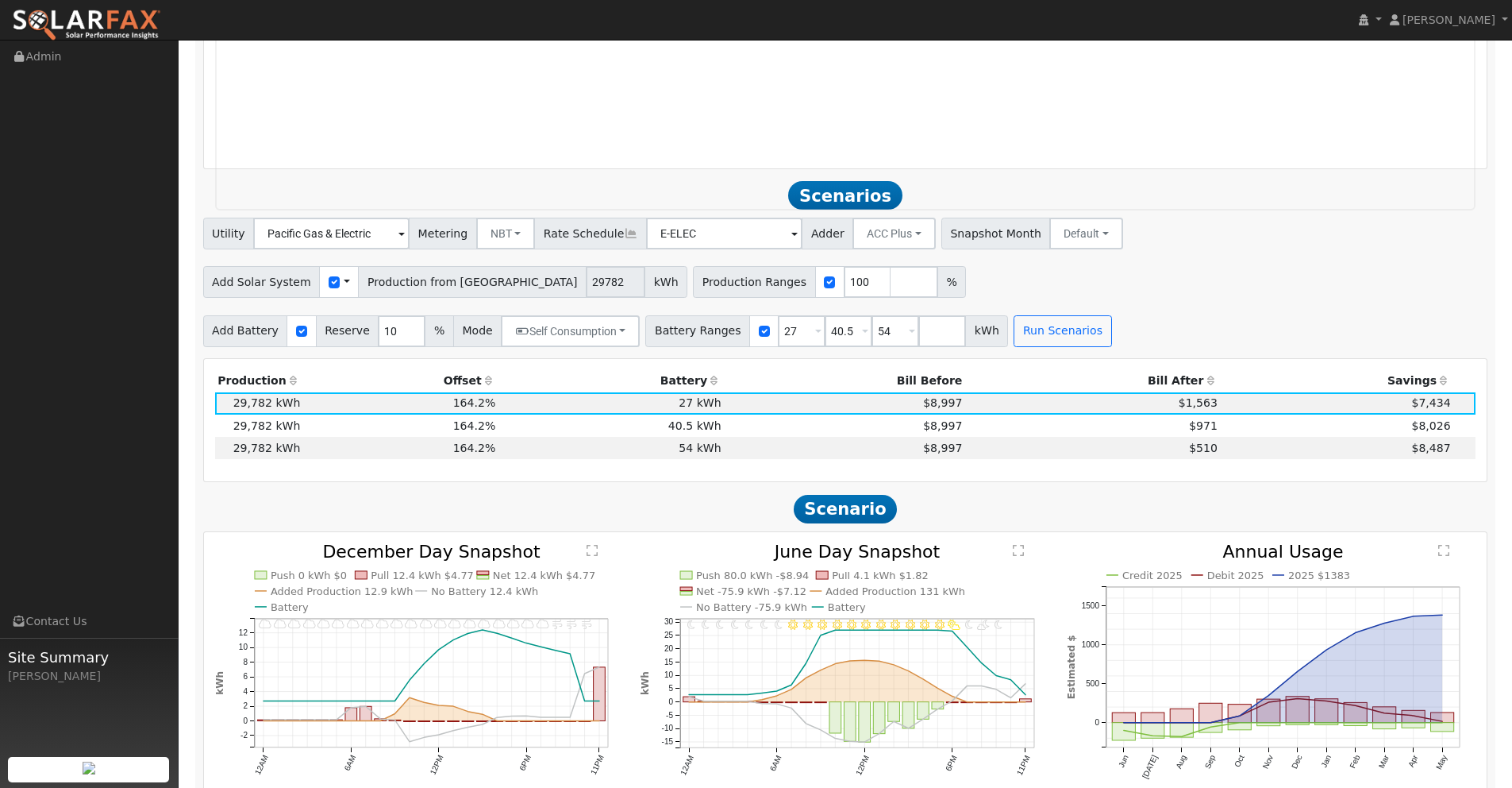
scroll to position [1724, 0]
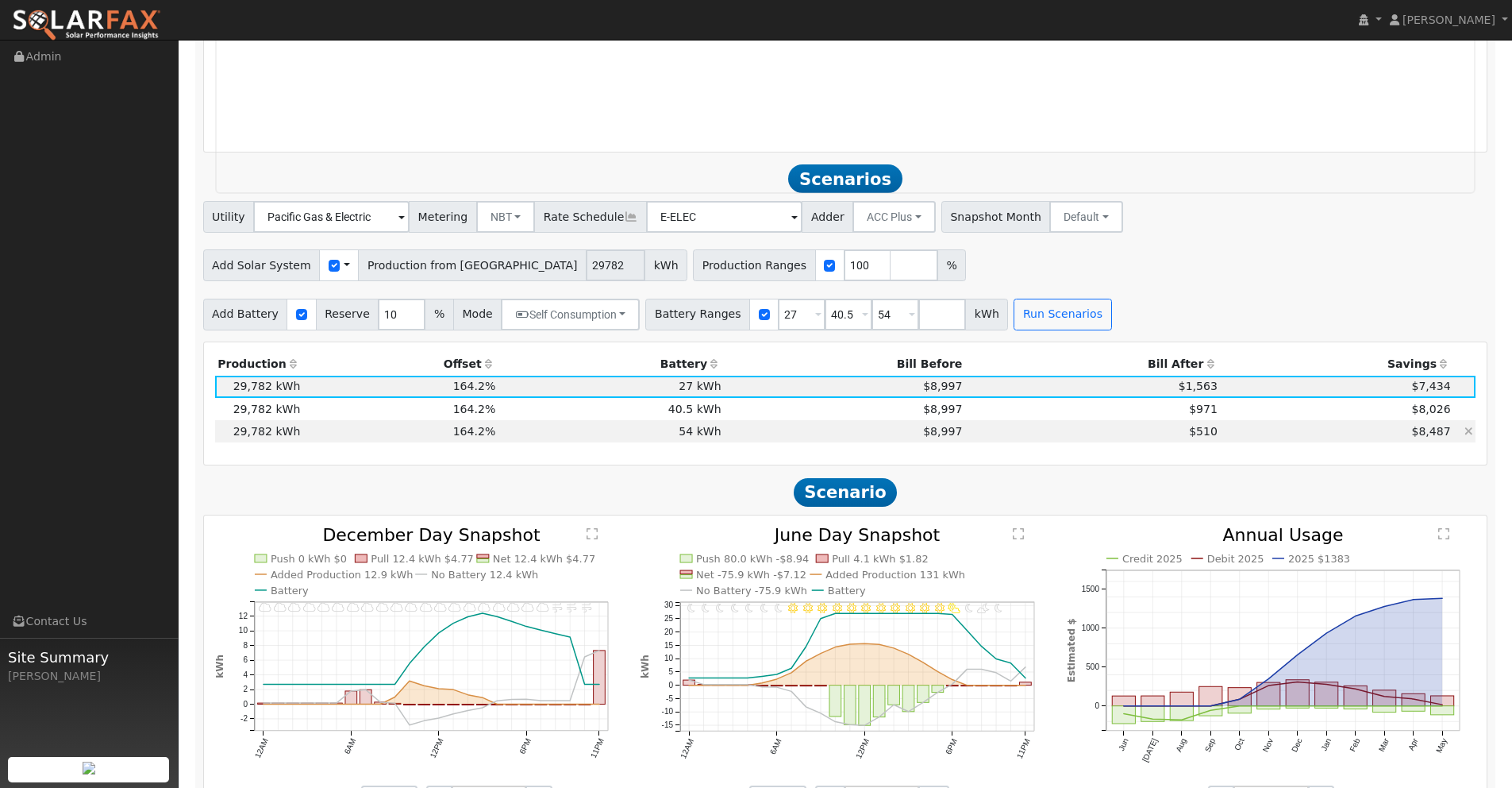
click at [1136, 430] on td "$510" at bounding box center [1093, 431] width 256 height 22
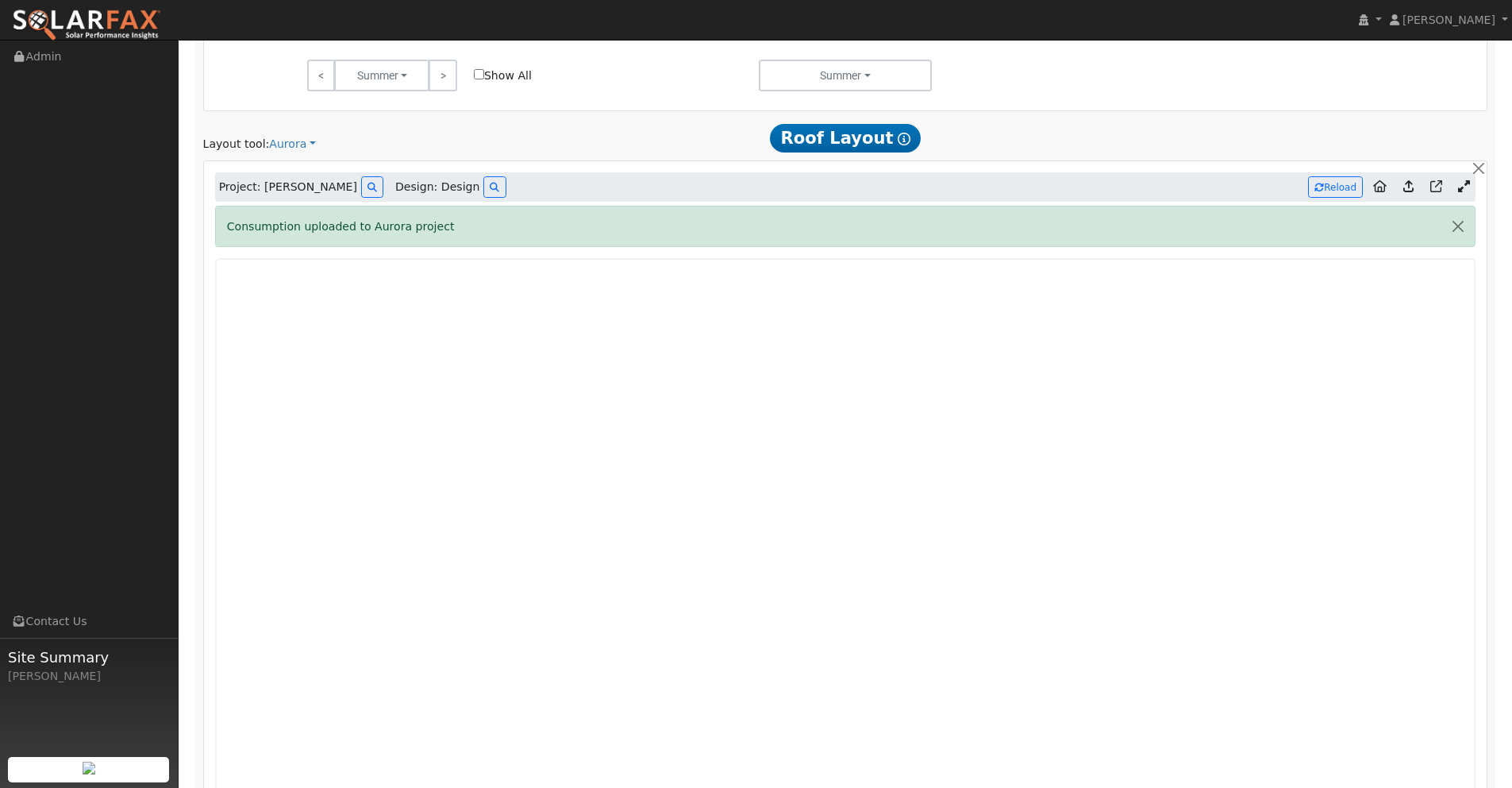
scroll to position [891, 0]
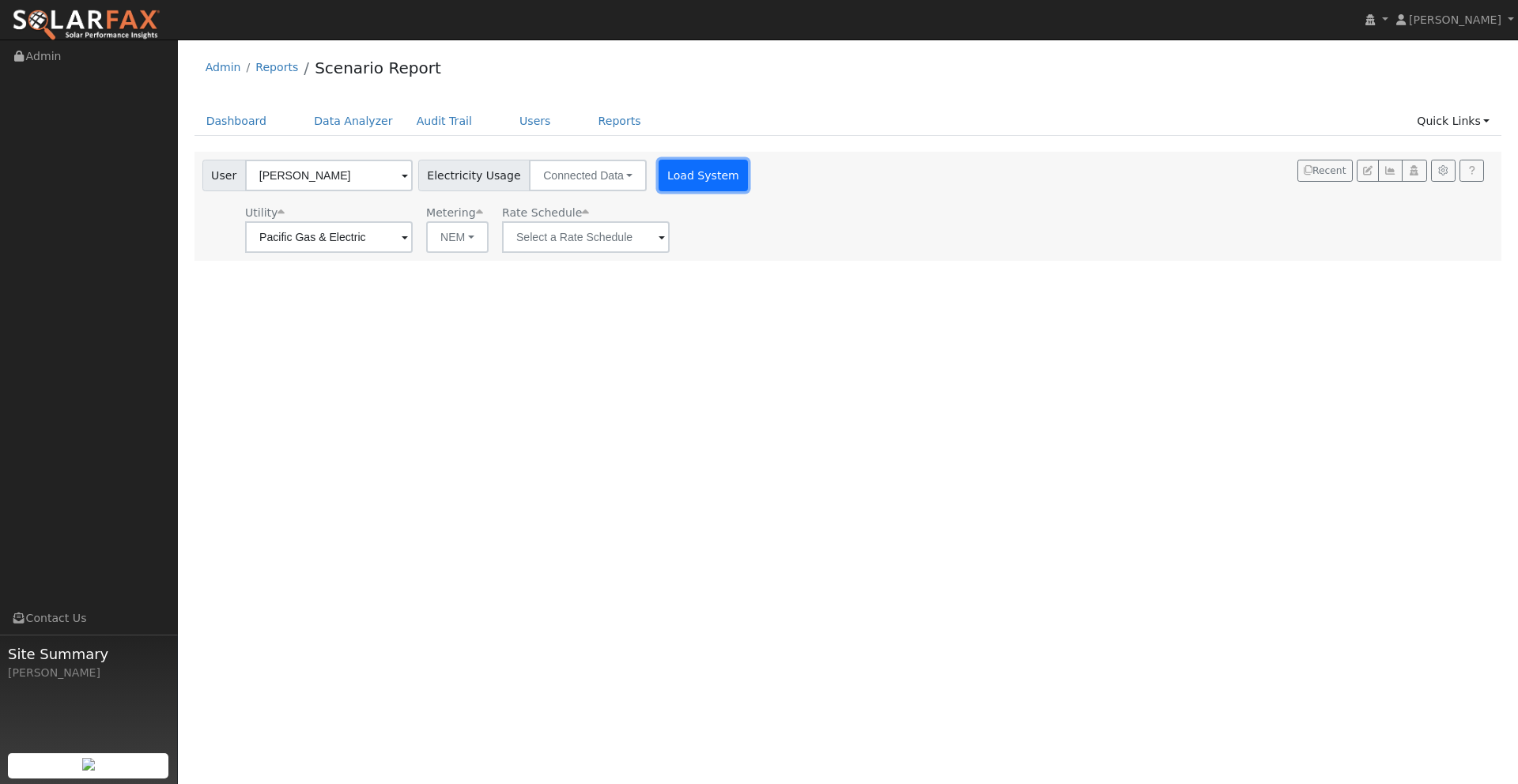
click at [682, 178] on button "Load System" at bounding box center [703, 176] width 90 height 32
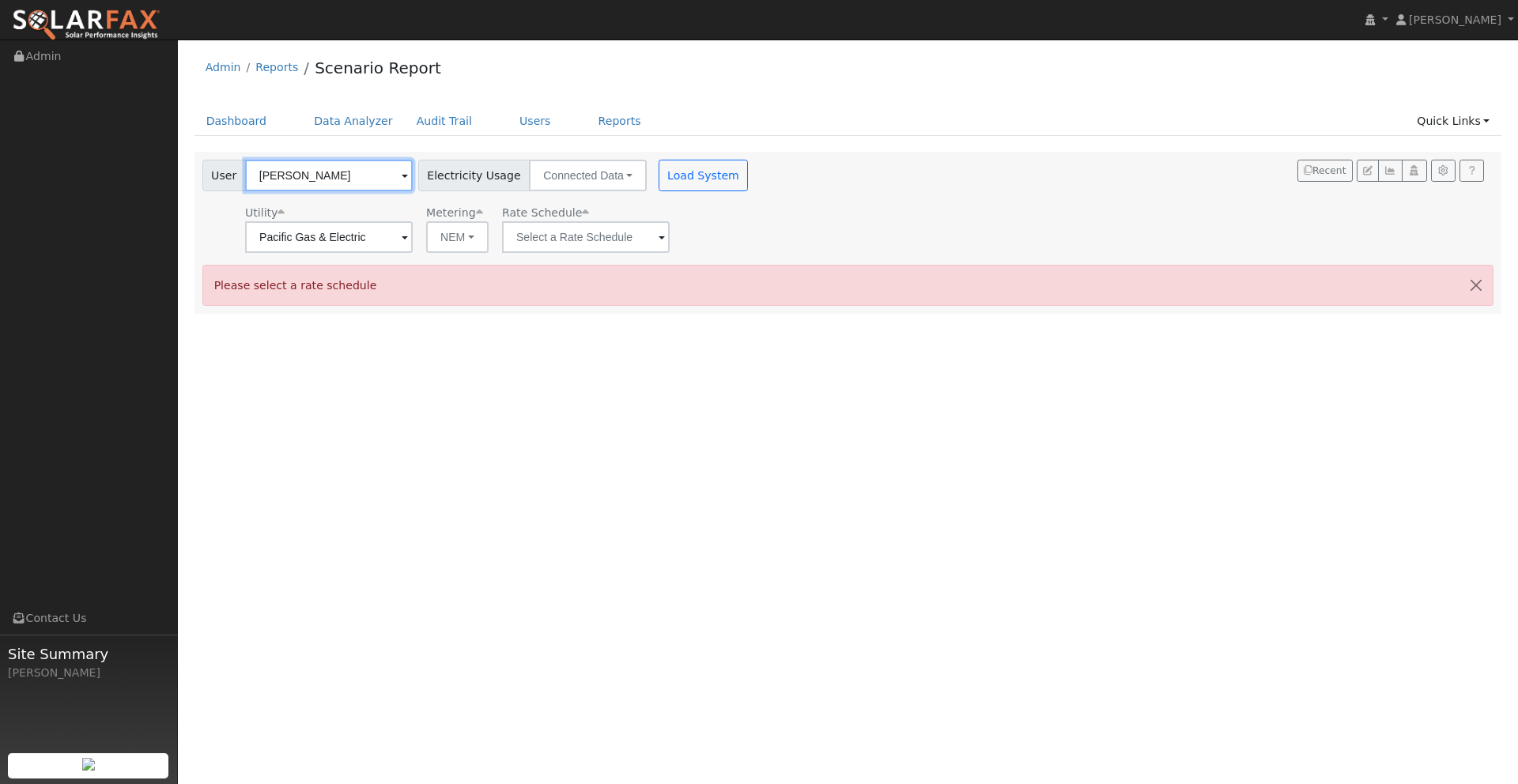
click at [342, 175] on input "[PERSON_NAME]" at bounding box center [329, 176] width 167 height 32
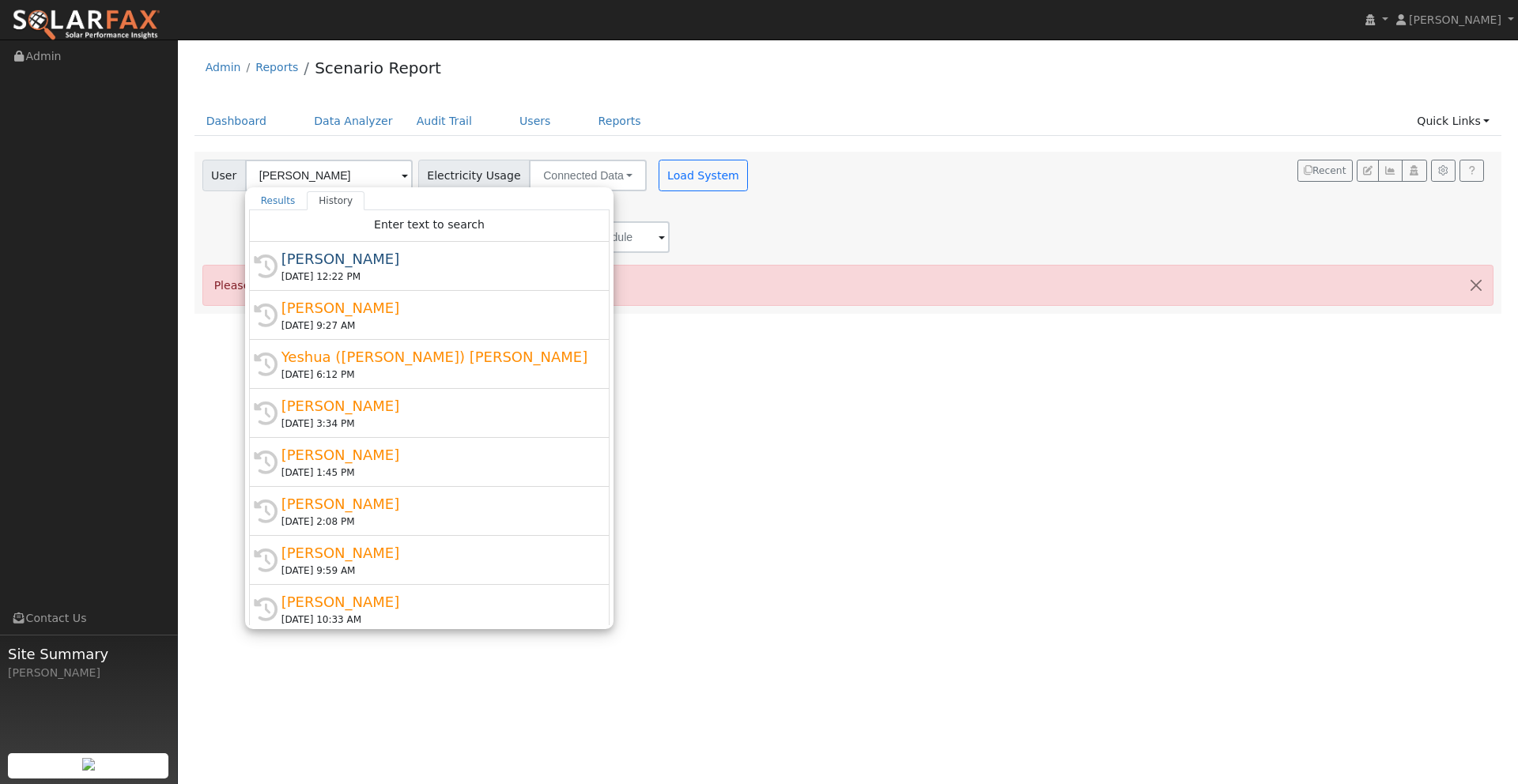
click at [335, 261] on div "[PERSON_NAME]" at bounding box center [436, 259] width 310 height 21
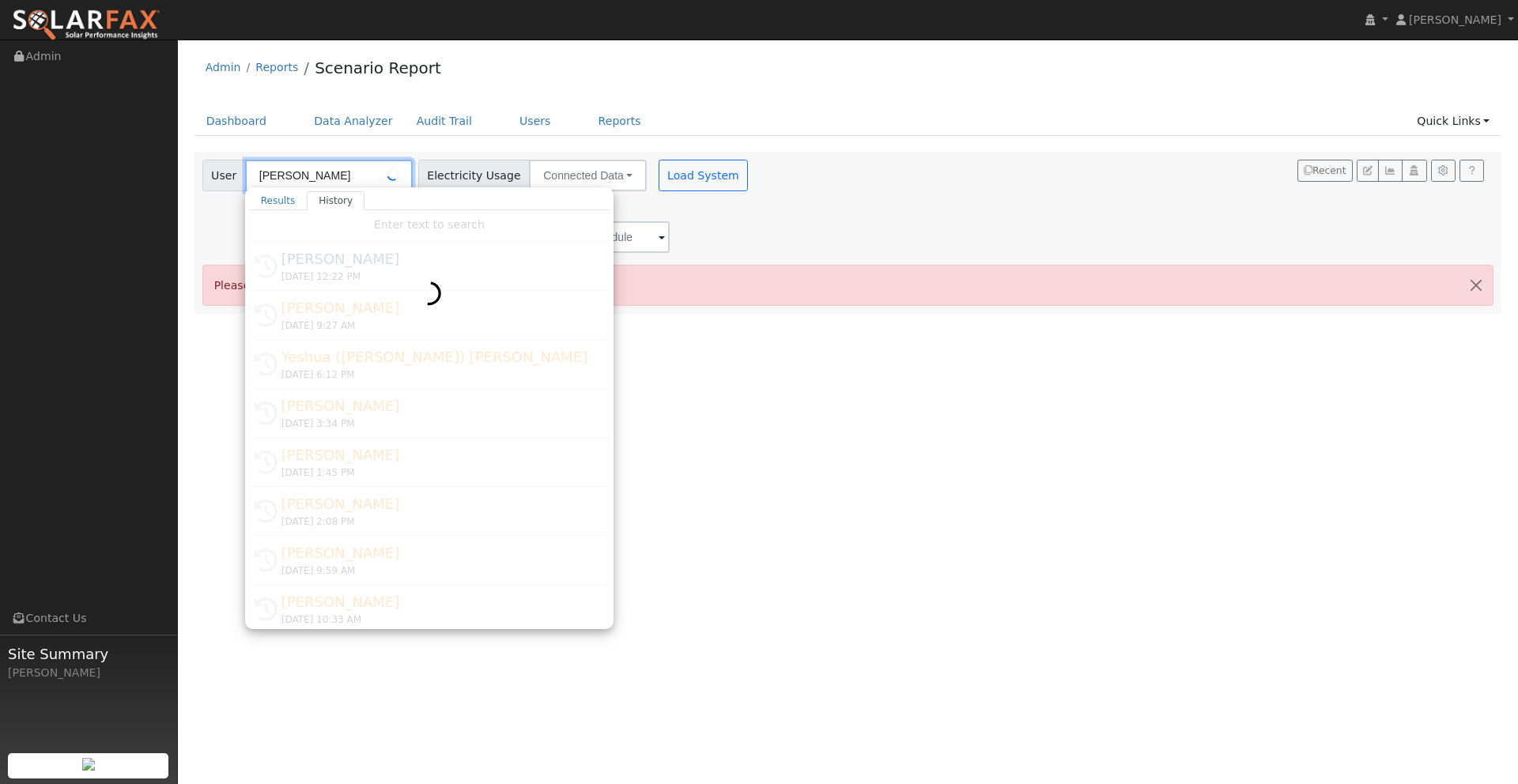
type input "[PERSON_NAME]"
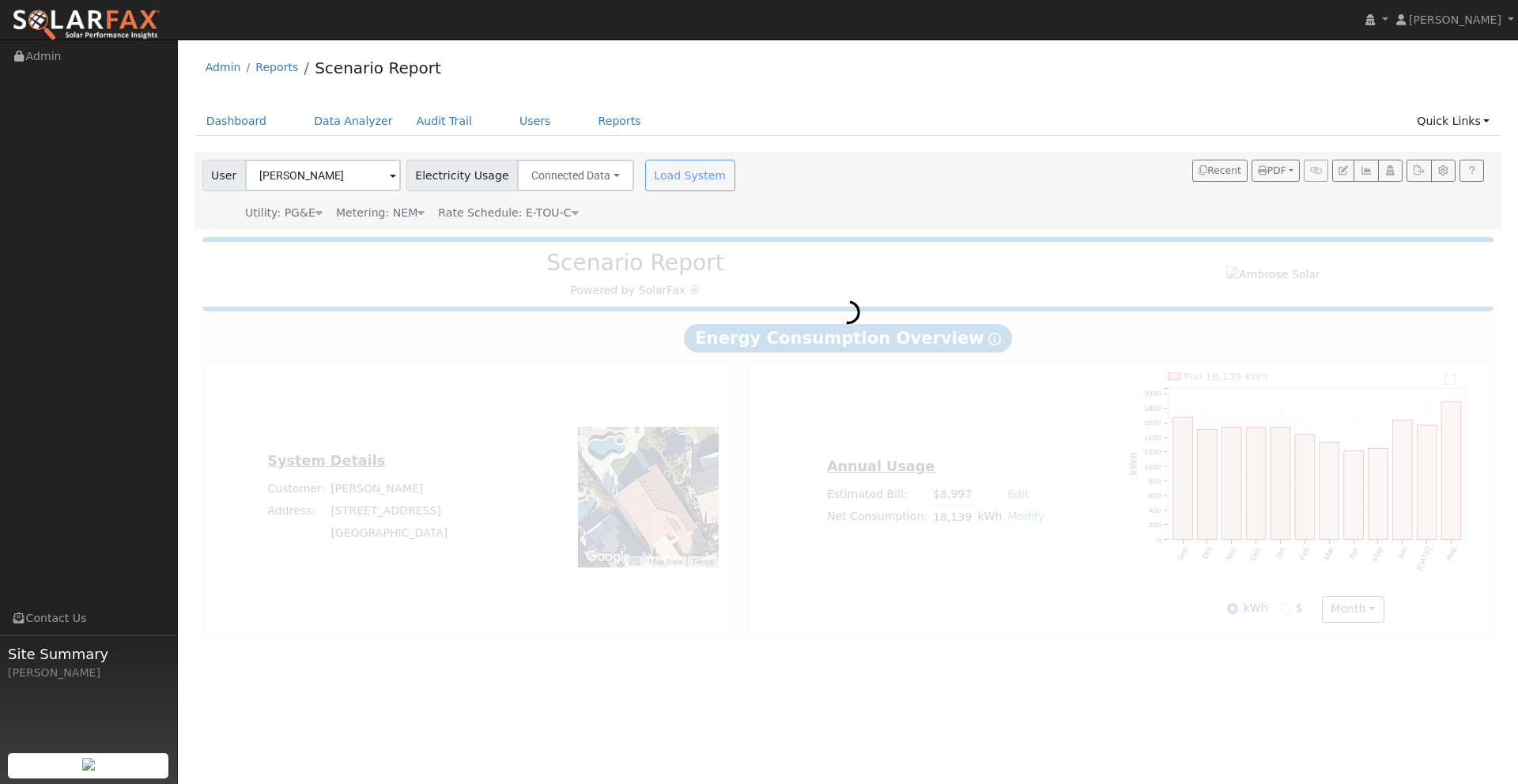
click at [672, 176] on div "Load System" at bounding box center [691, 176] width 100 height 32
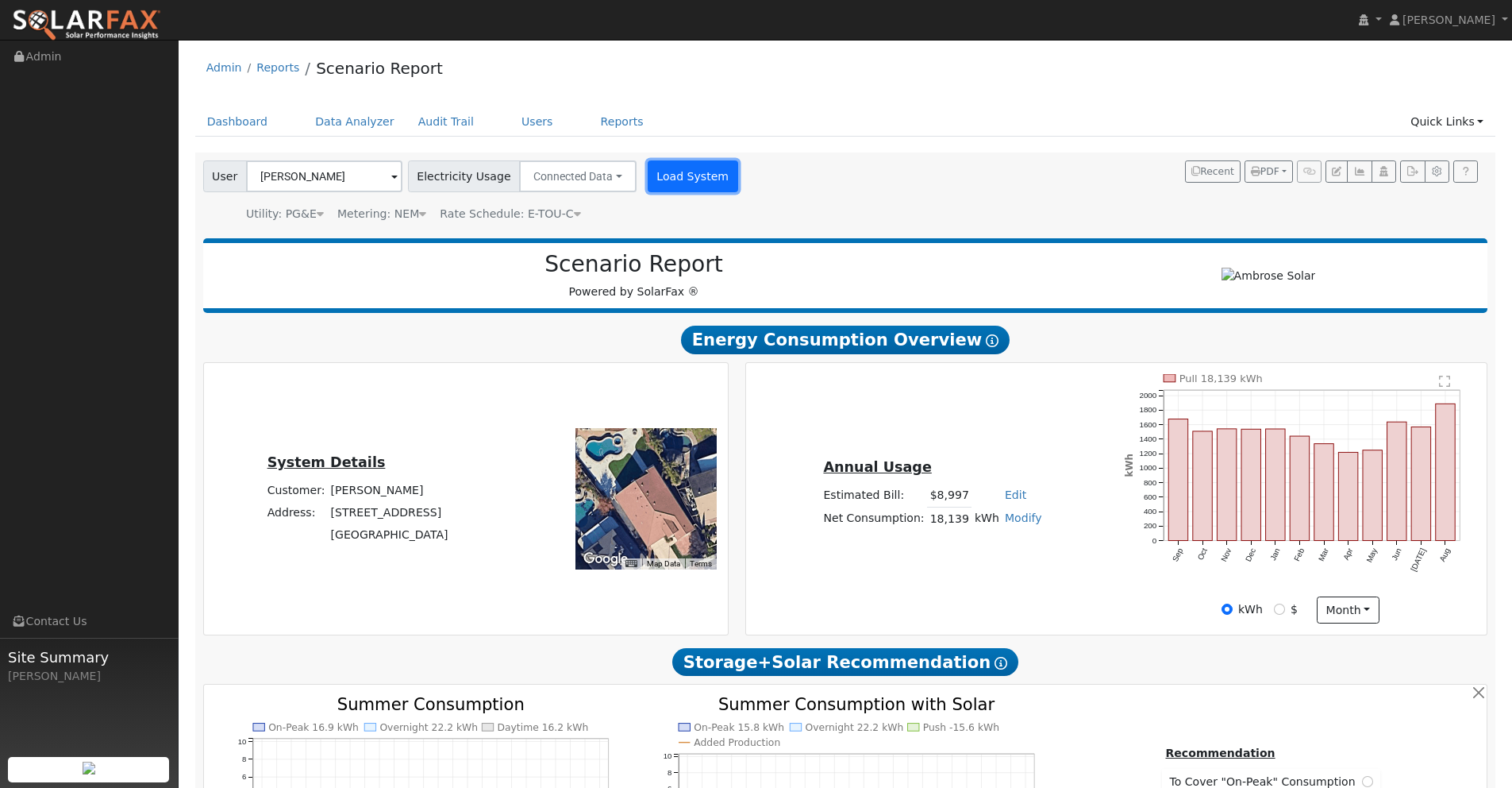
click at [654, 169] on button "Load System" at bounding box center [692, 177] width 90 height 32
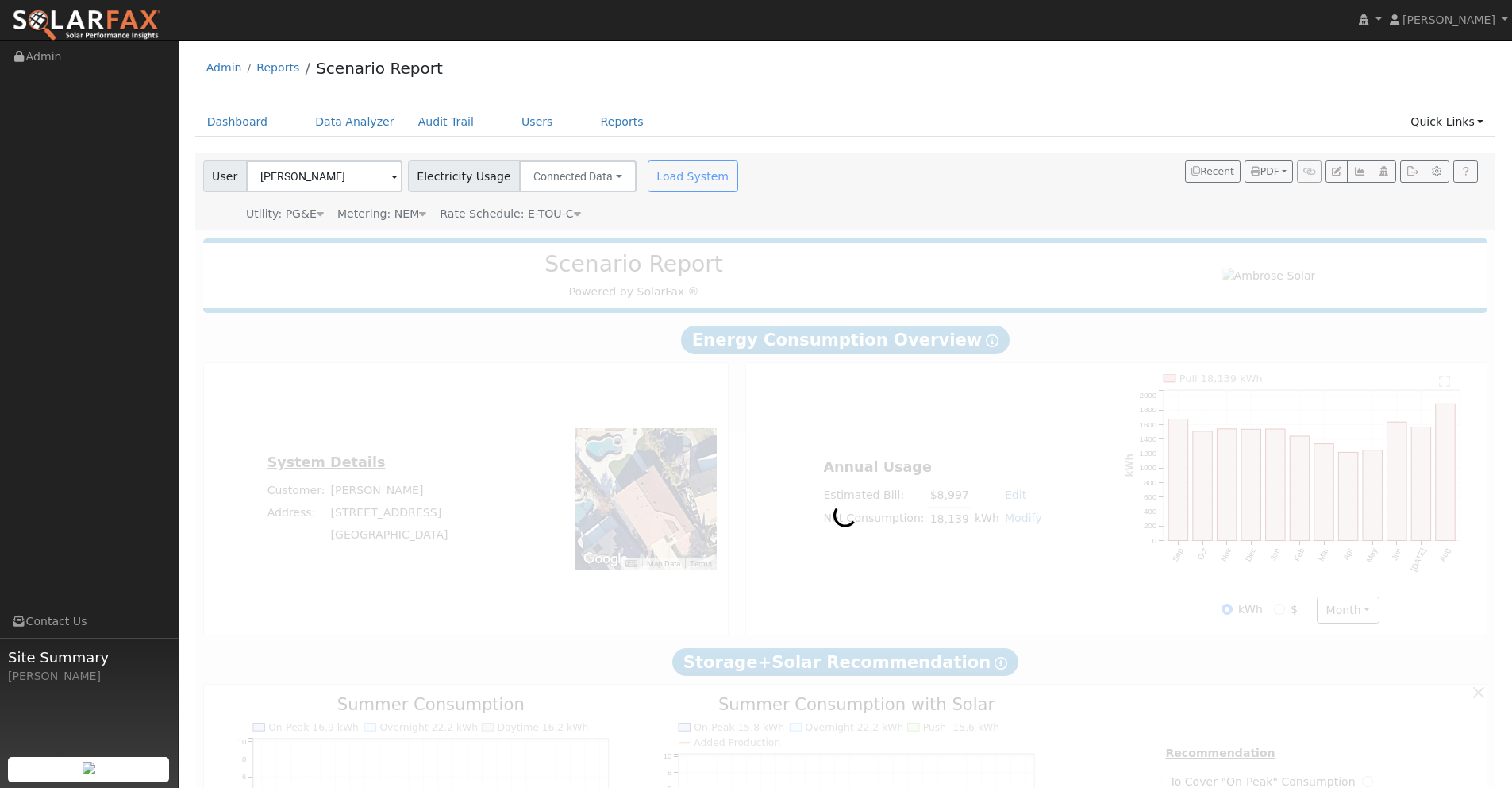
type input "29479"
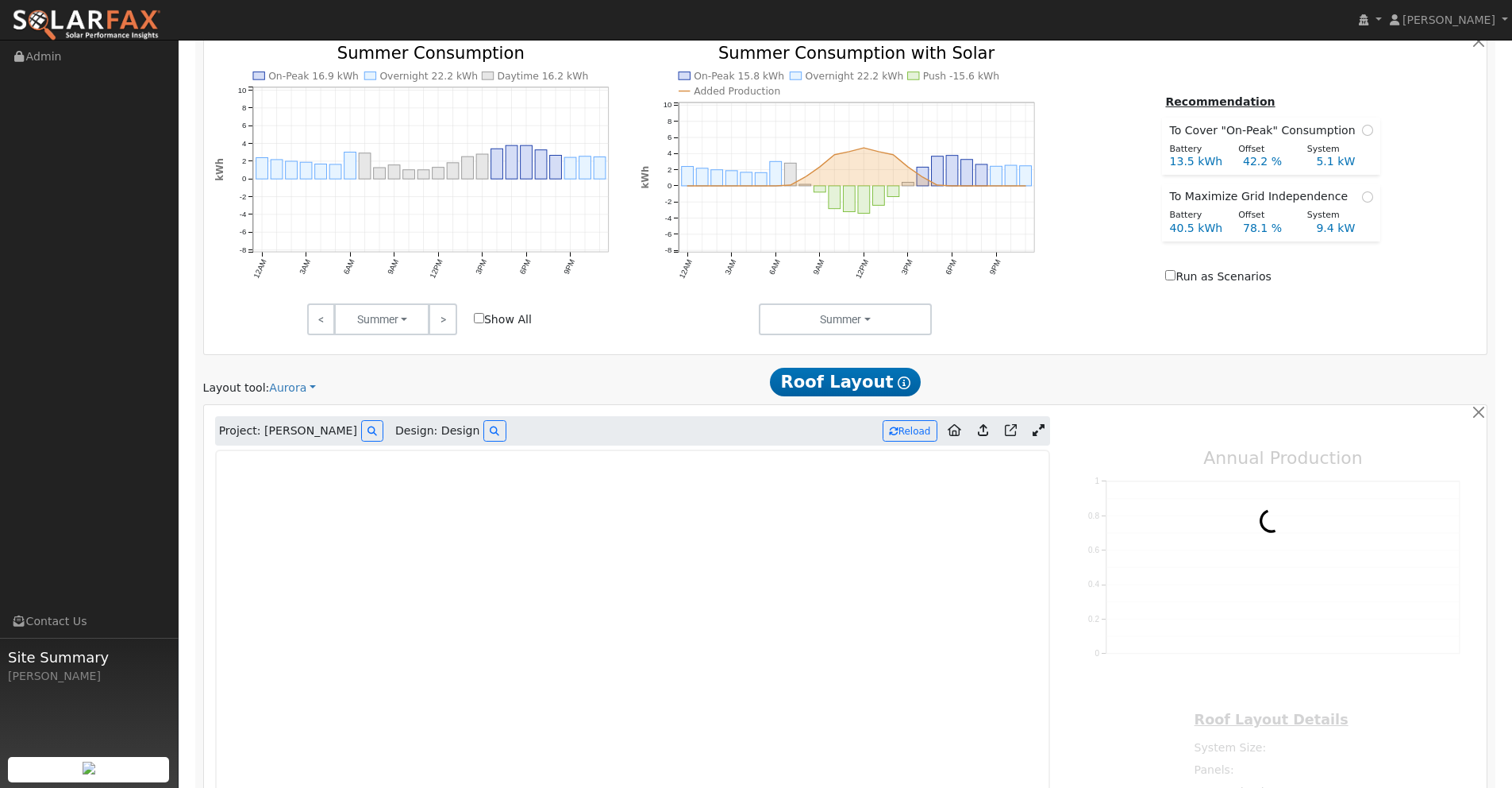
scroll to position [873, 0]
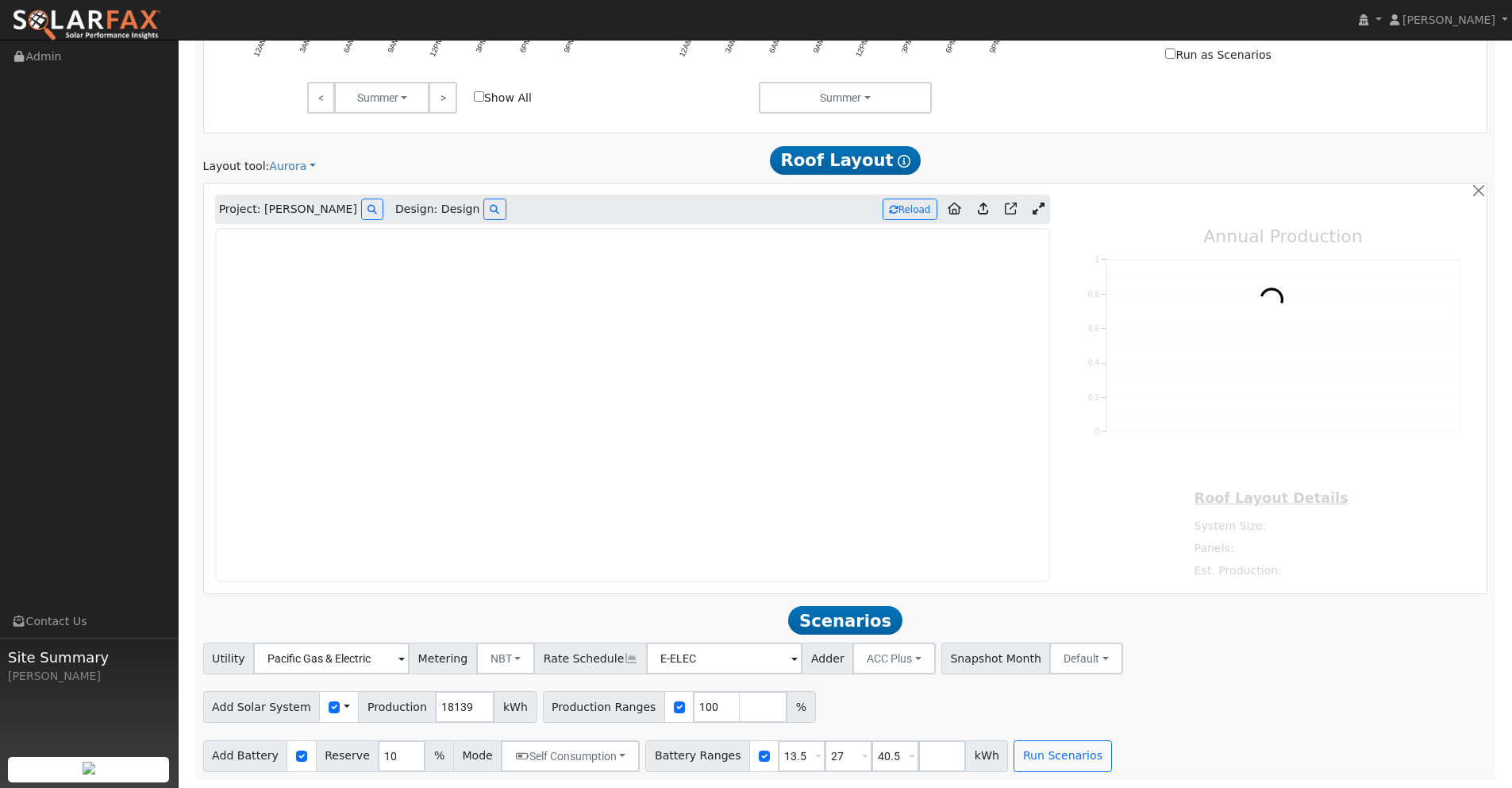
type input "29479"
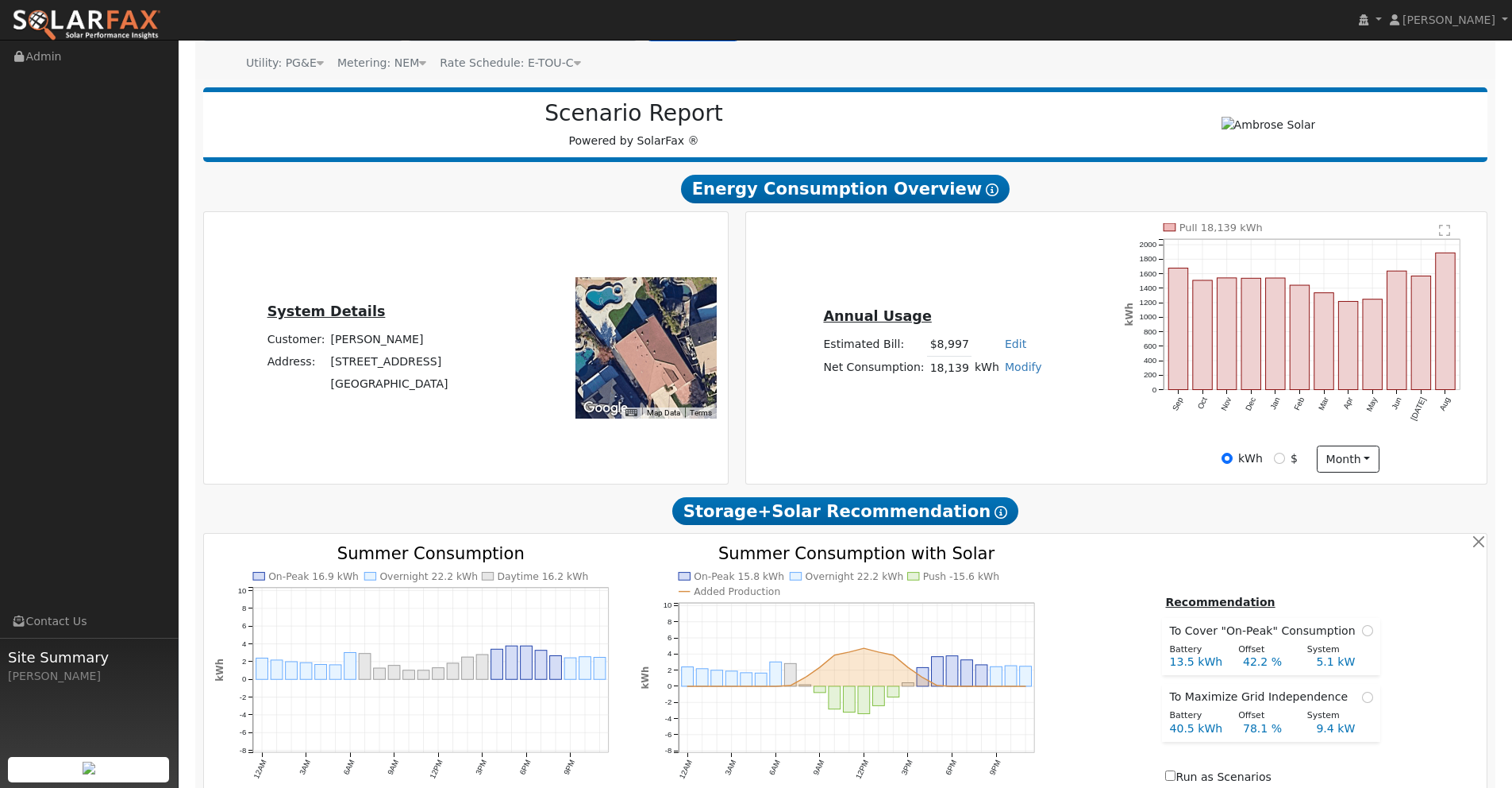
scroll to position [0, 0]
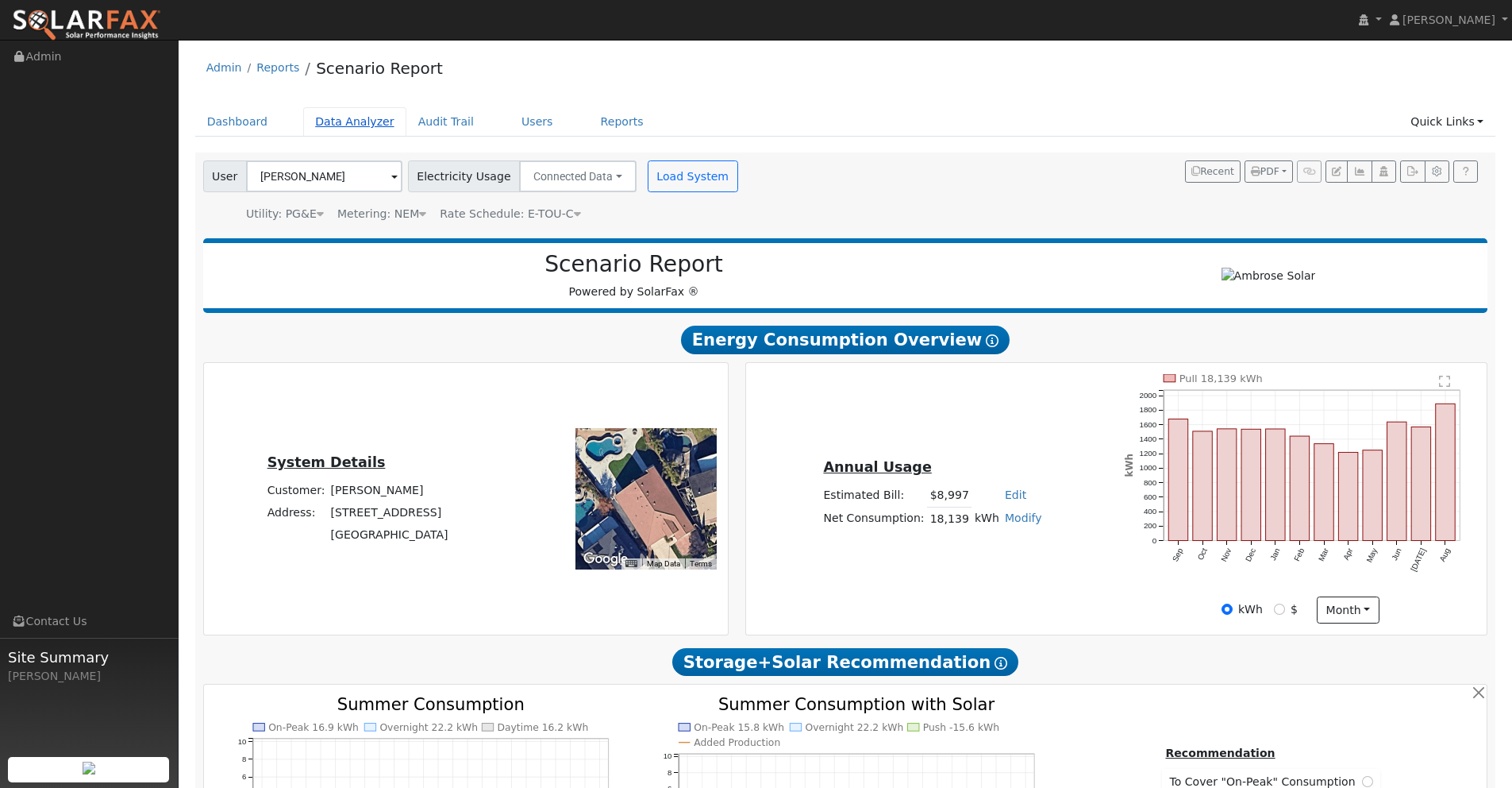
click at [342, 118] on link "Data Analyzer" at bounding box center [354, 122] width 103 height 30
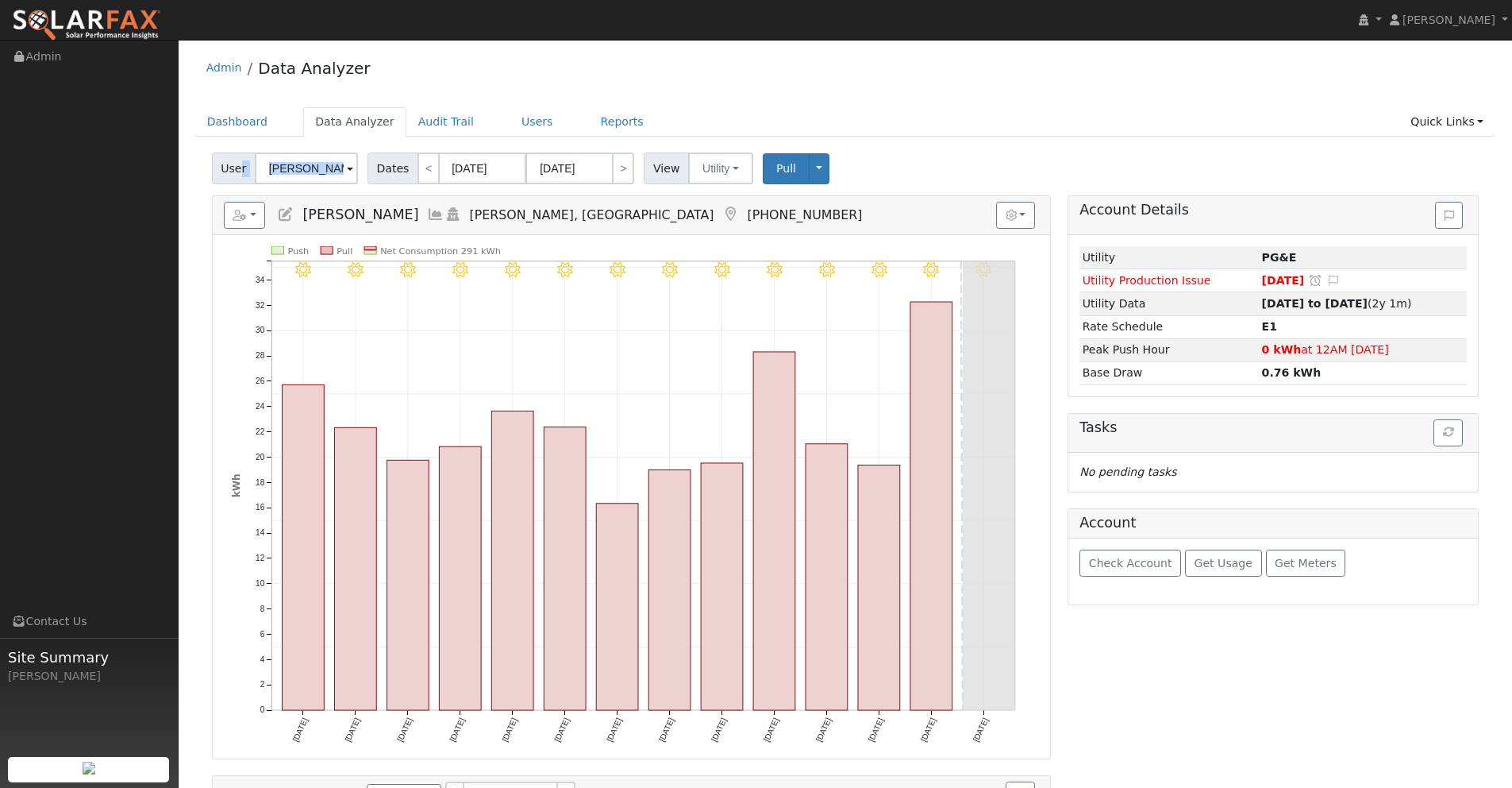
drag, startPoint x: 345, startPoint y: 170, endPoint x: 239, endPoint y: 167, distance: 106.0
click at [240, 167] on div "User [PERSON_NAME]" at bounding box center [287, 169] width 150 height 32
click at [301, 169] on input "[PERSON_NAME]" at bounding box center [306, 169] width 103 height 32
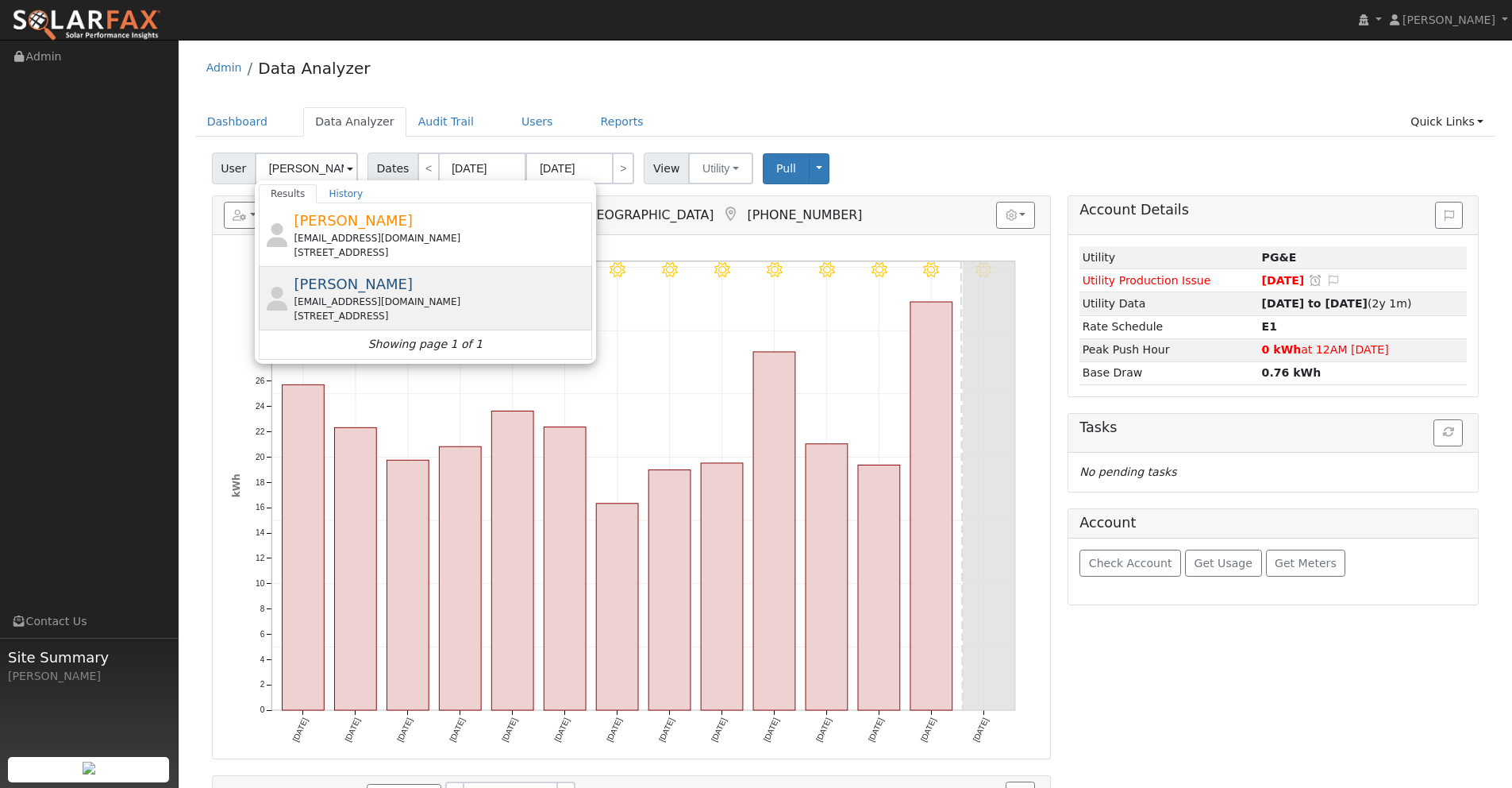
click at [366, 287] on span "Jacob Tawney" at bounding box center [353, 283] width 119 height 17
type input "Jacob Tawney"
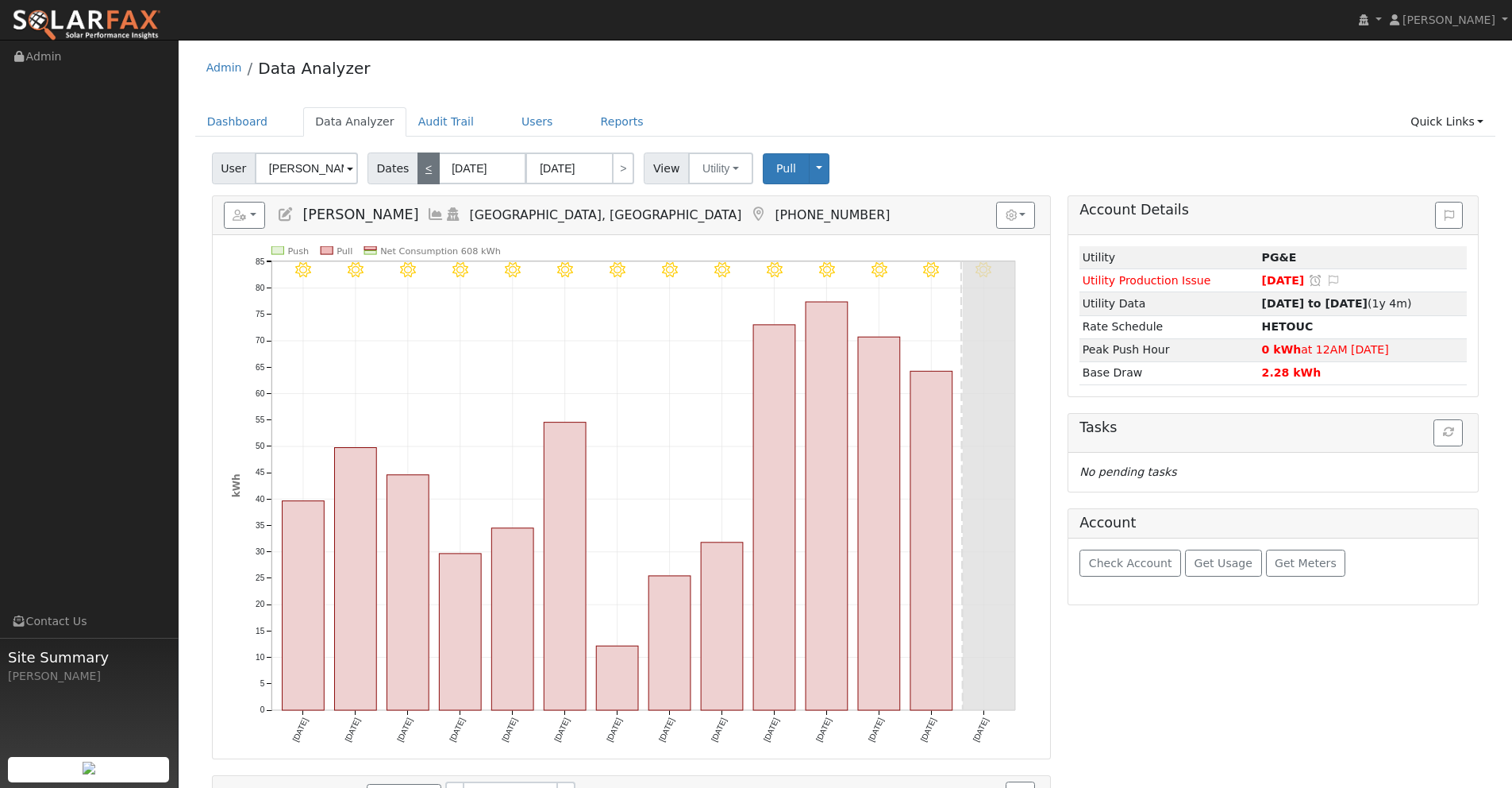
click at [423, 170] on link "<" at bounding box center [429, 169] width 22 height 32
type input "08/21/2025"
type input "09/03/2025"
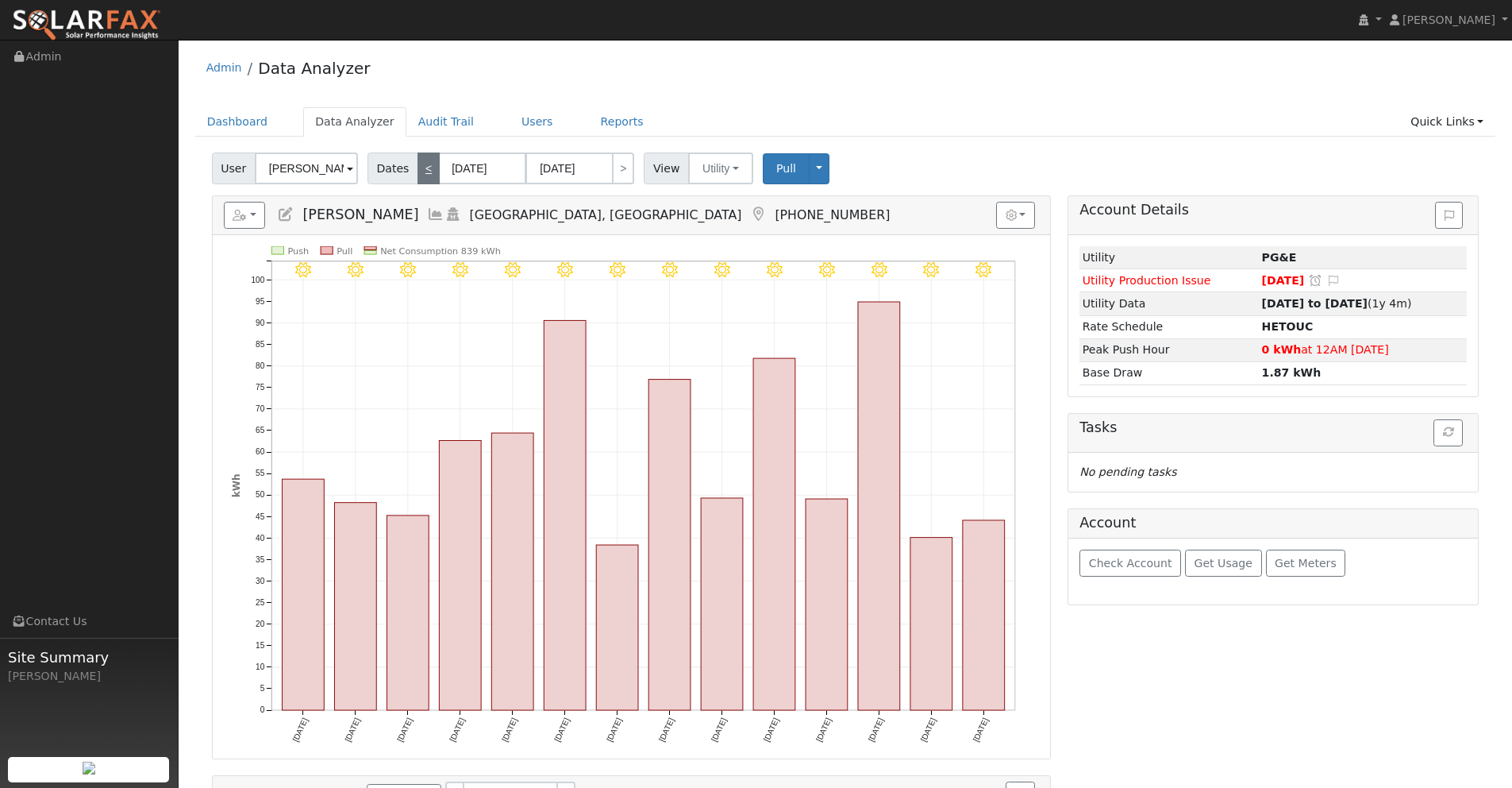
click at [425, 170] on link "<" at bounding box center [429, 169] width 22 height 32
type input "08/07/2025"
type input "08/20/2025"
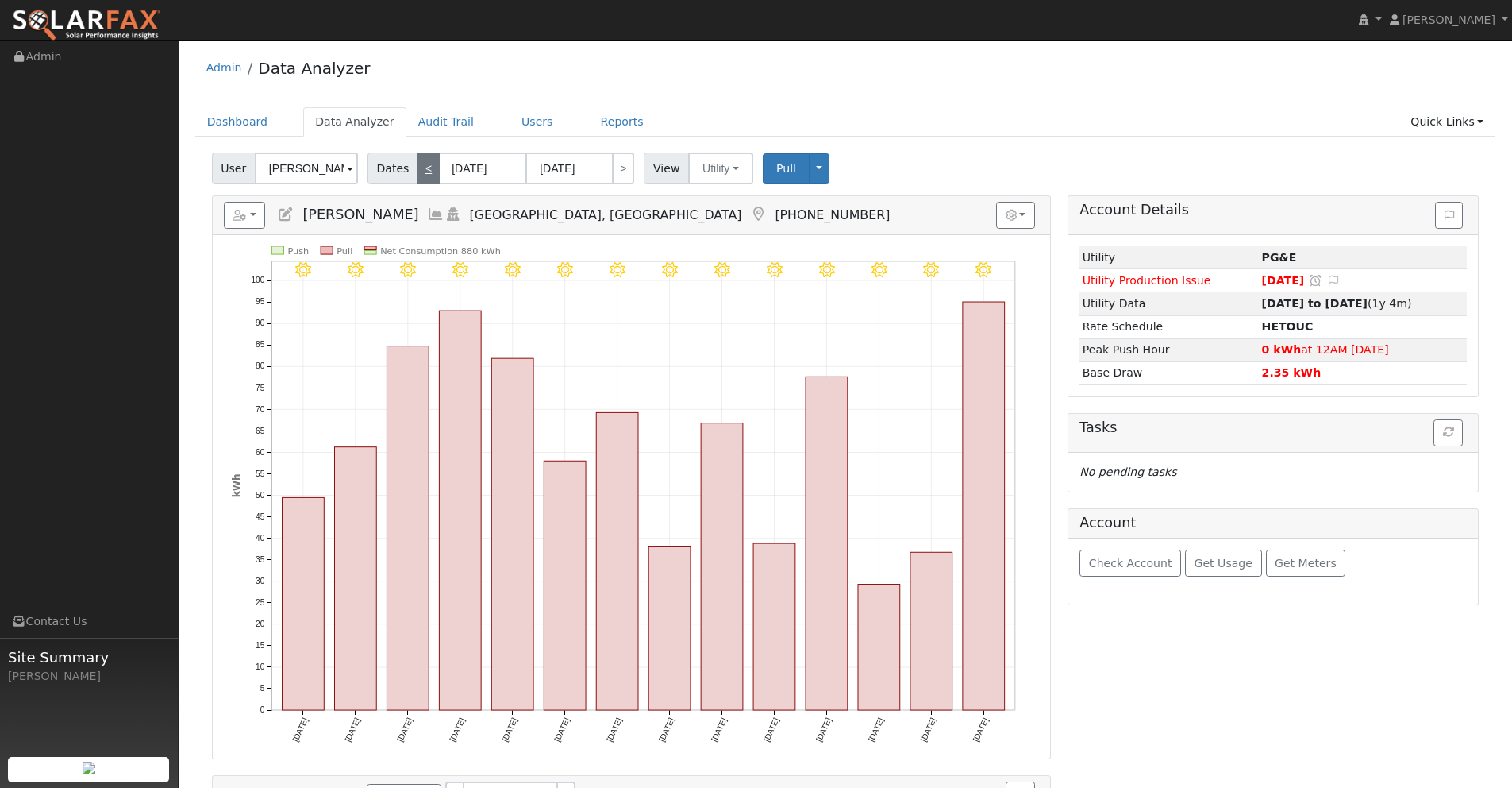
click at [425, 170] on link "<" at bounding box center [429, 169] width 22 height 32
type input "07/24/2025"
type input "08/06/2025"
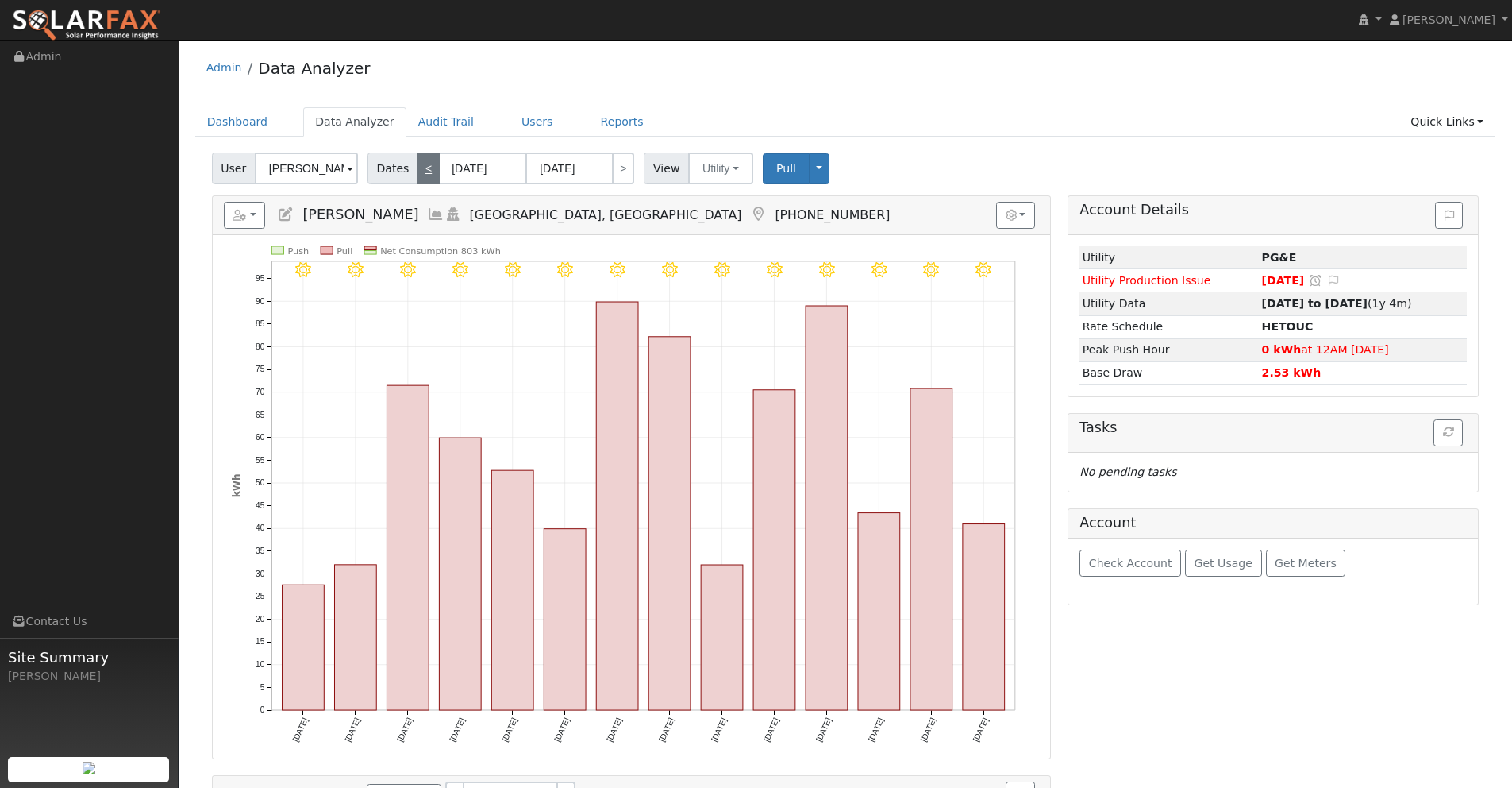
click at [425, 170] on link "<" at bounding box center [429, 169] width 22 height 32
type input "07/10/2025"
type input "07/23/2025"
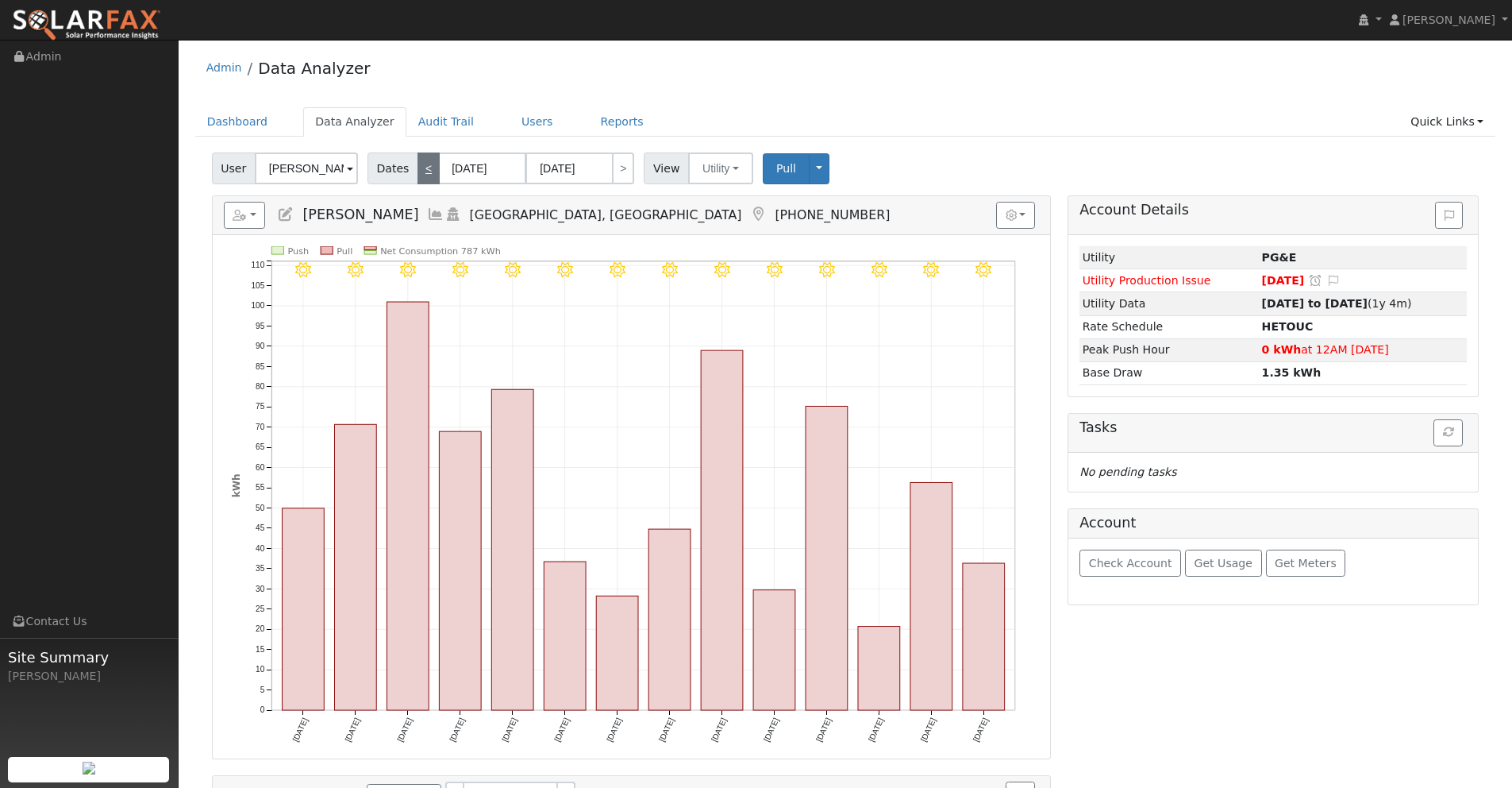
click at [425, 170] on link "<" at bounding box center [429, 169] width 22 height 32
type input "06/26/2025"
type input "07/09/2025"
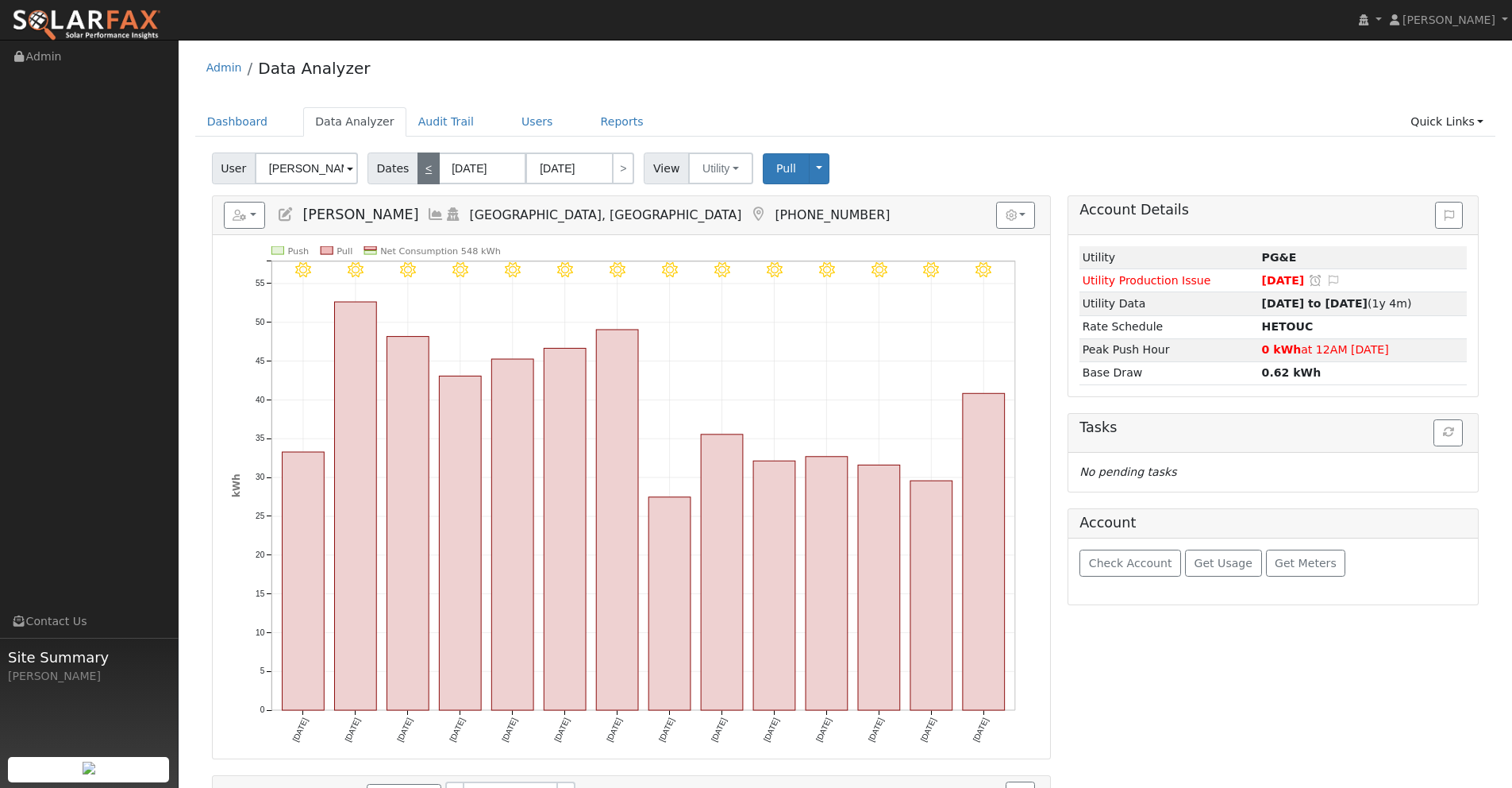
click at [425, 170] on link "<" at bounding box center [429, 169] width 22 height 32
type input "06/12/2025"
type input "06/25/2025"
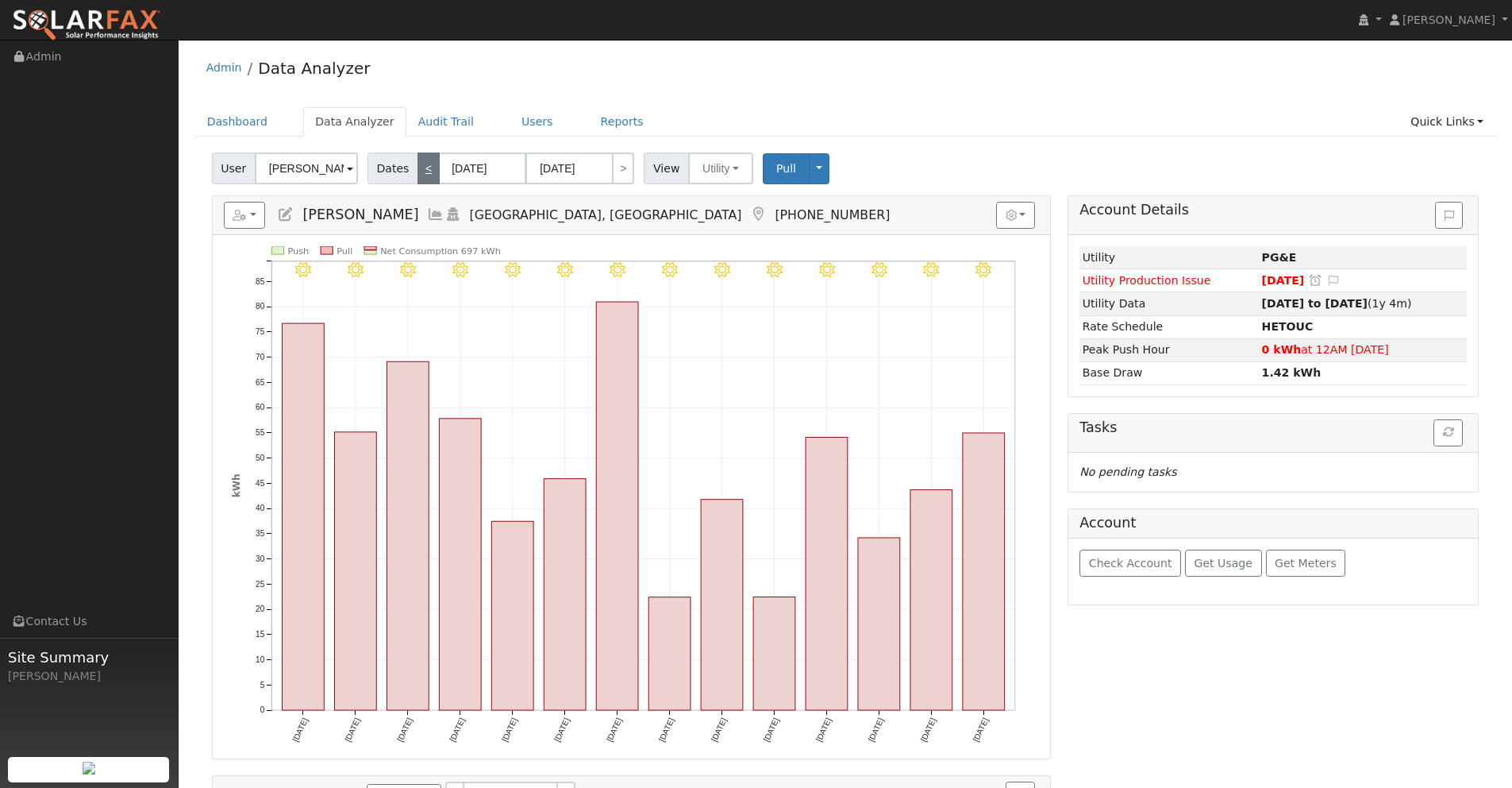
click at [425, 170] on link "<" at bounding box center [429, 169] width 22 height 32
type input "05/29/2025"
type input "06/11/2025"
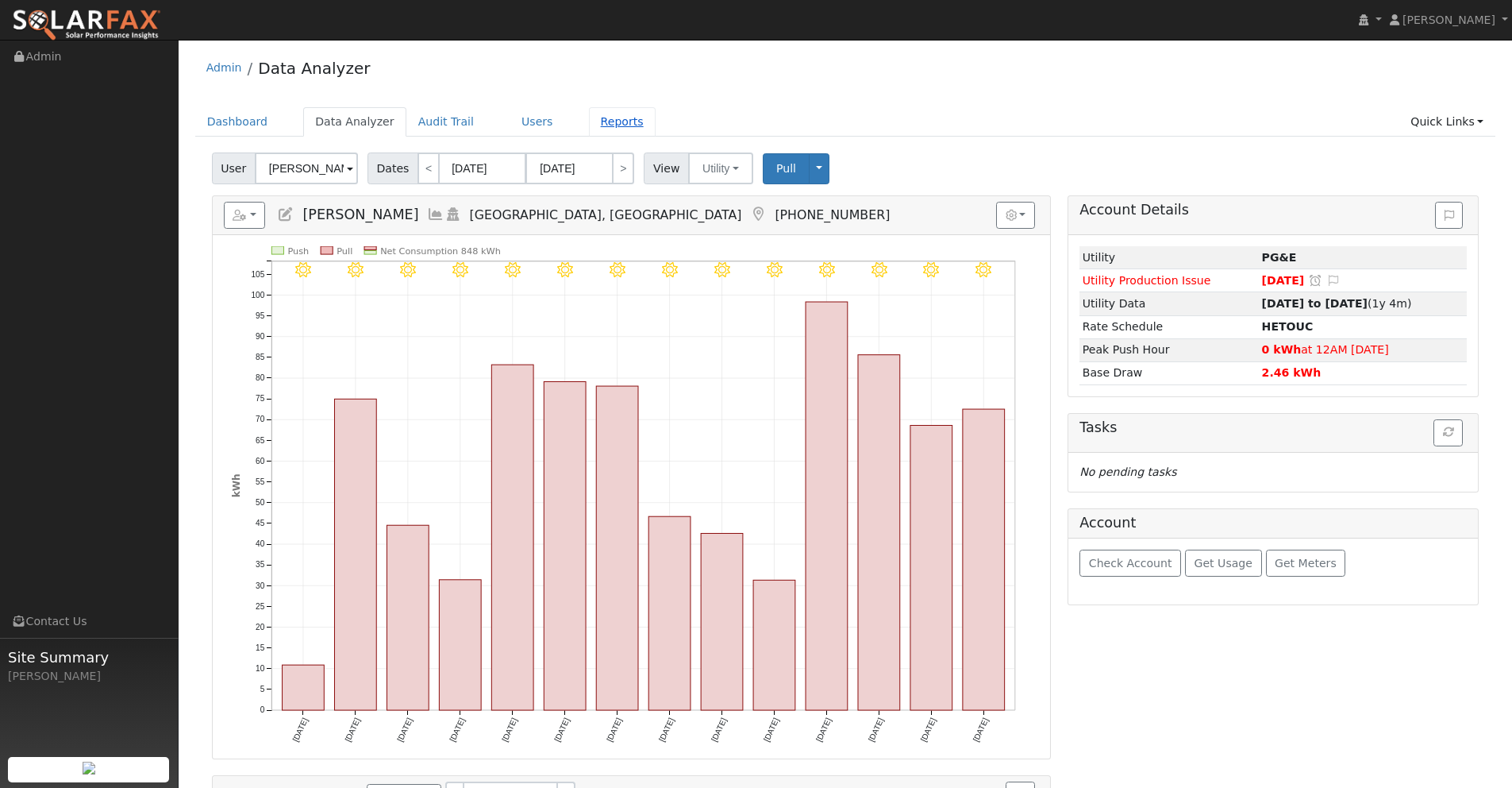
click at [605, 119] on link "Reports" at bounding box center [622, 122] width 66 height 30
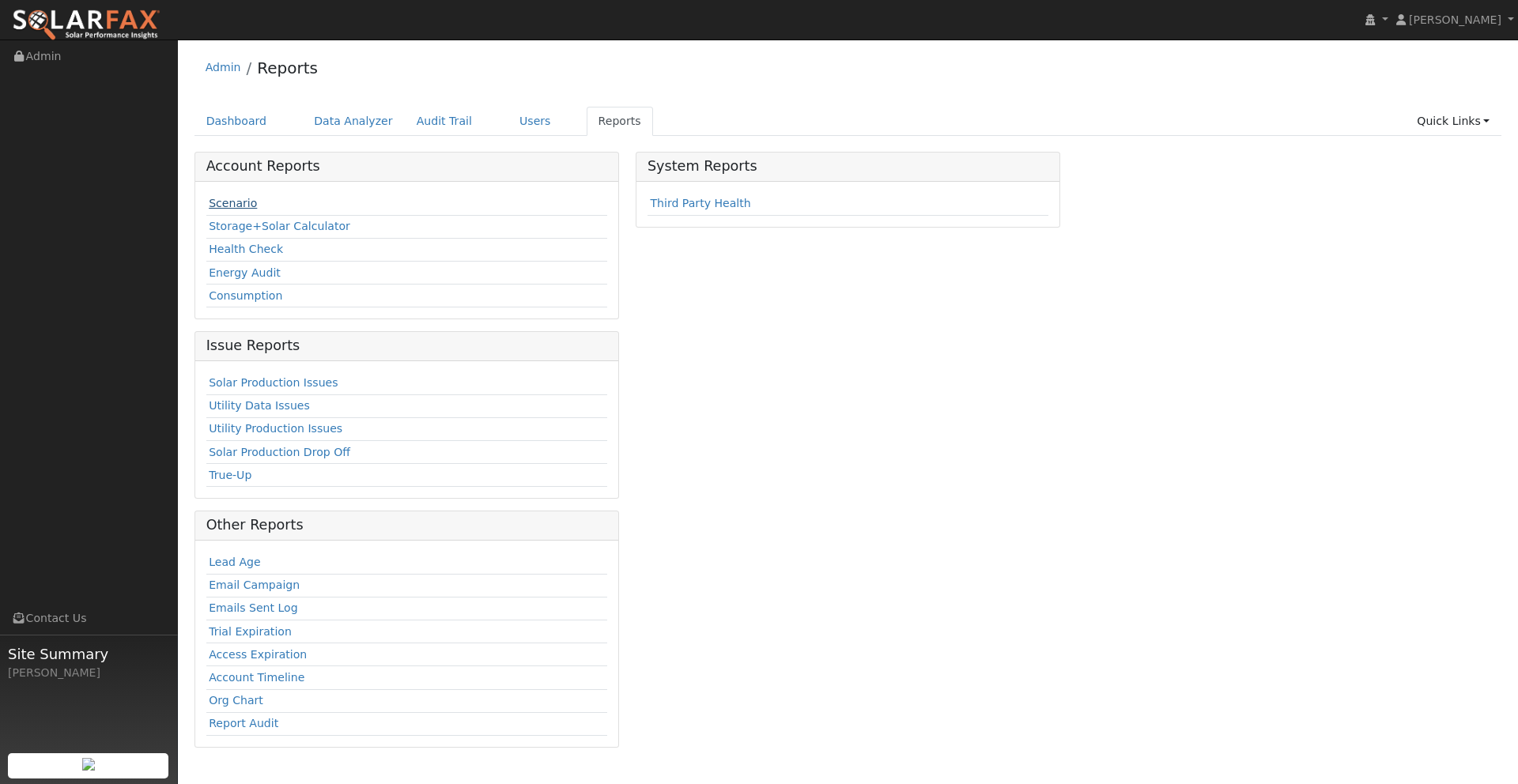
click at [229, 202] on link "Scenario" at bounding box center [233, 203] width 49 height 13
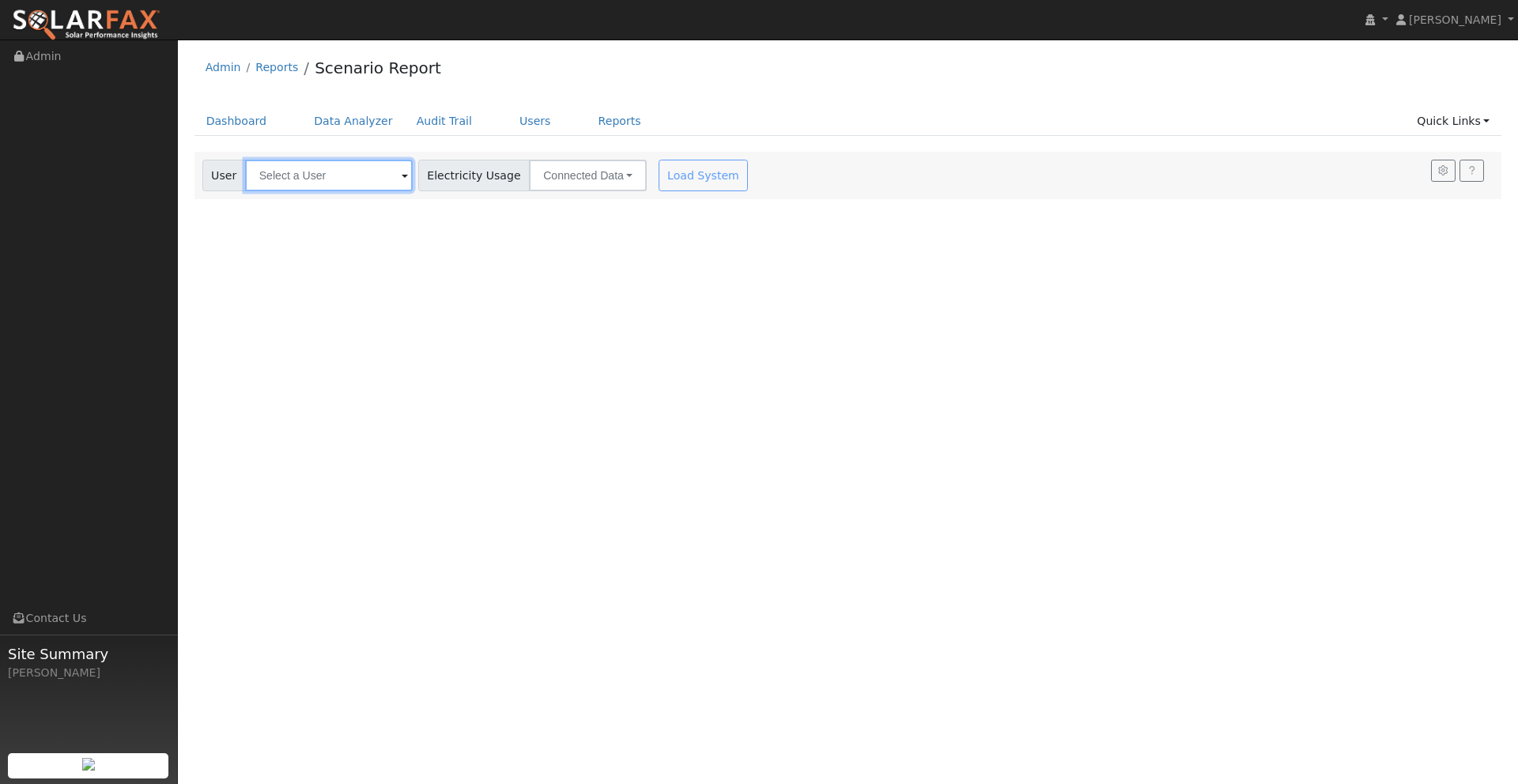
click at [337, 177] on input "text" at bounding box center [329, 176] width 167 height 32
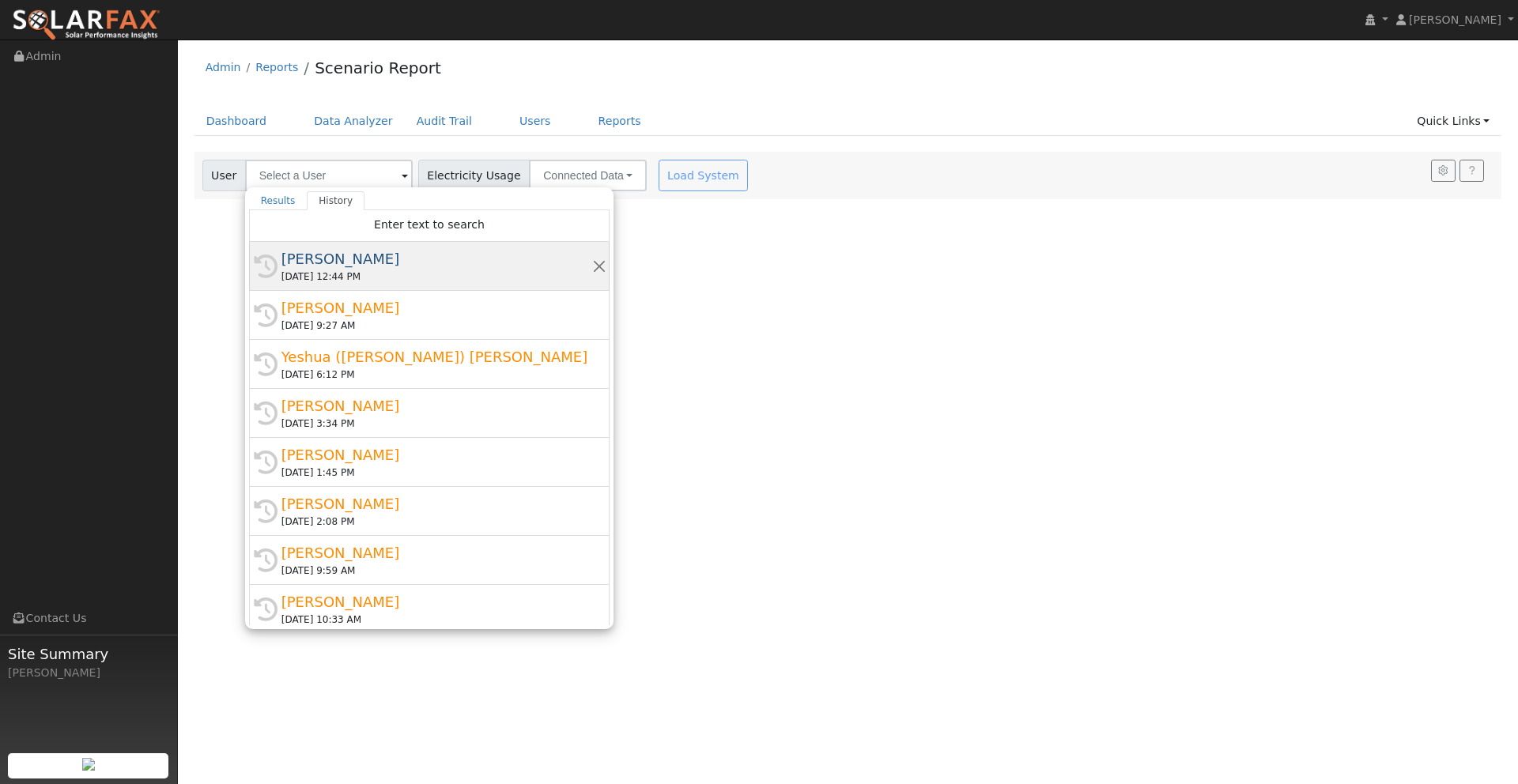
click at [323, 269] on div "[PERSON_NAME]" at bounding box center [436, 259] width 310 height 21
type input "[PERSON_NAME]"
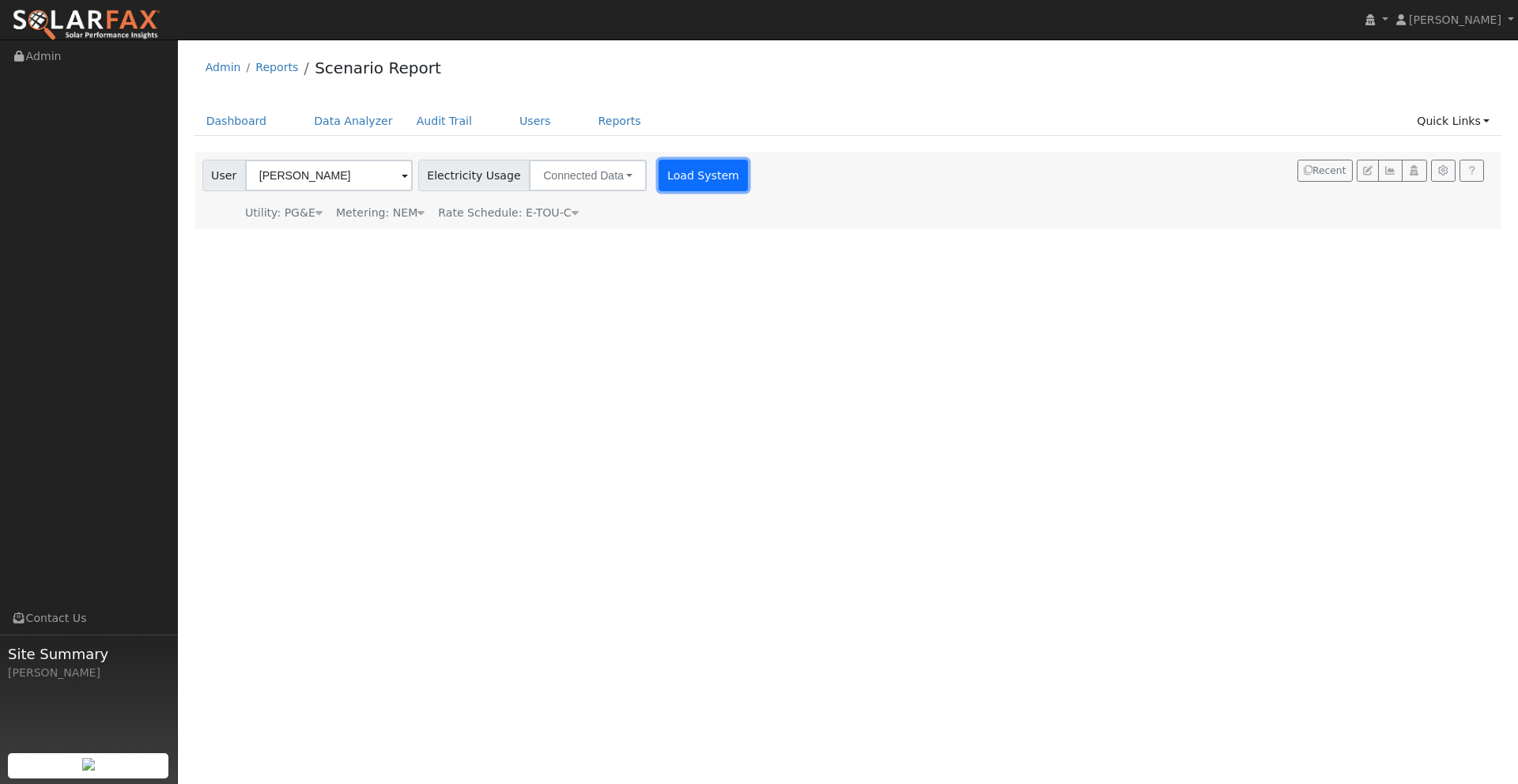
click at [683, 174] on button "Load System" at bounding box center [703, 176] width 90 height 32
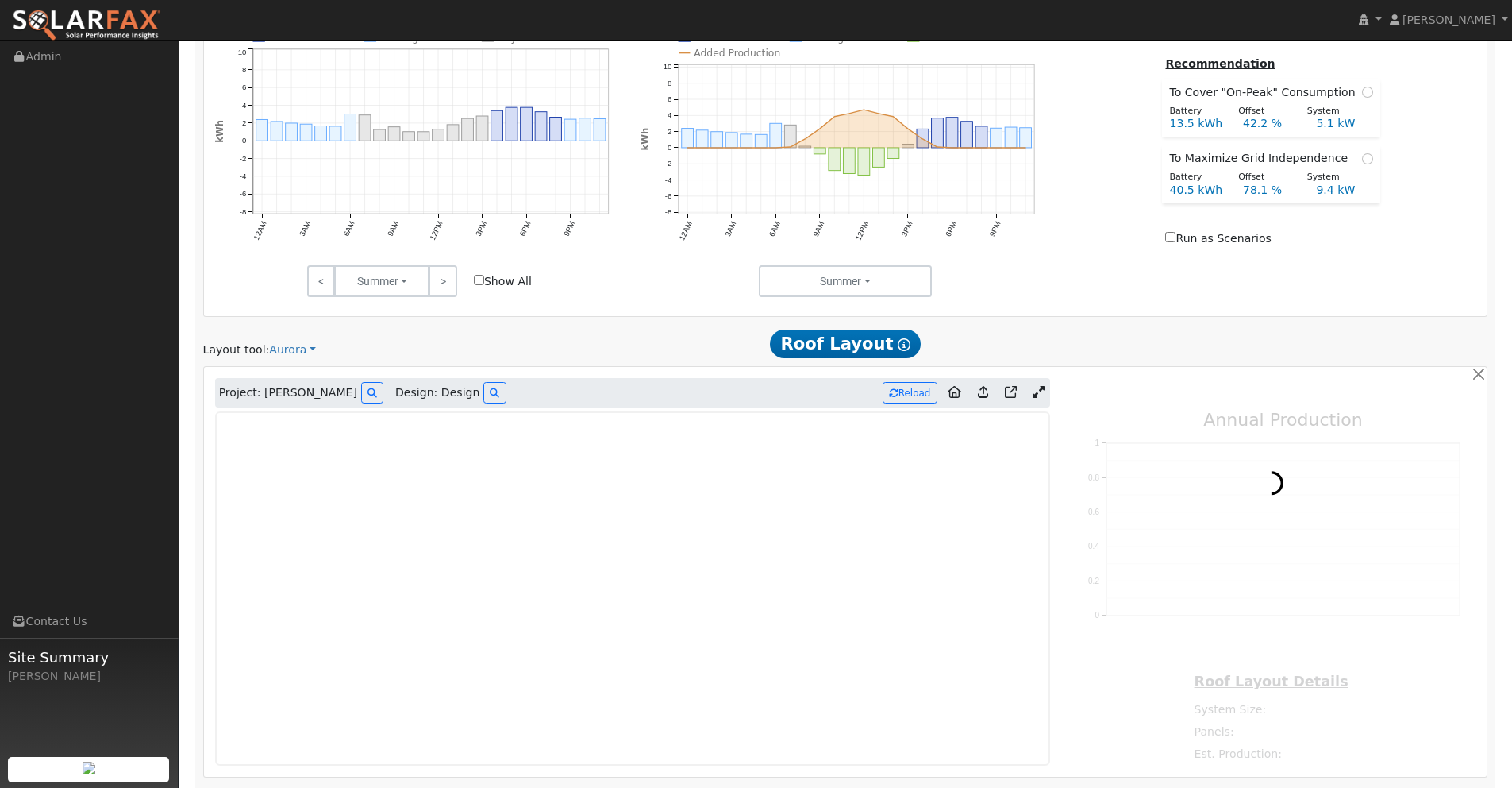
type input "29479"
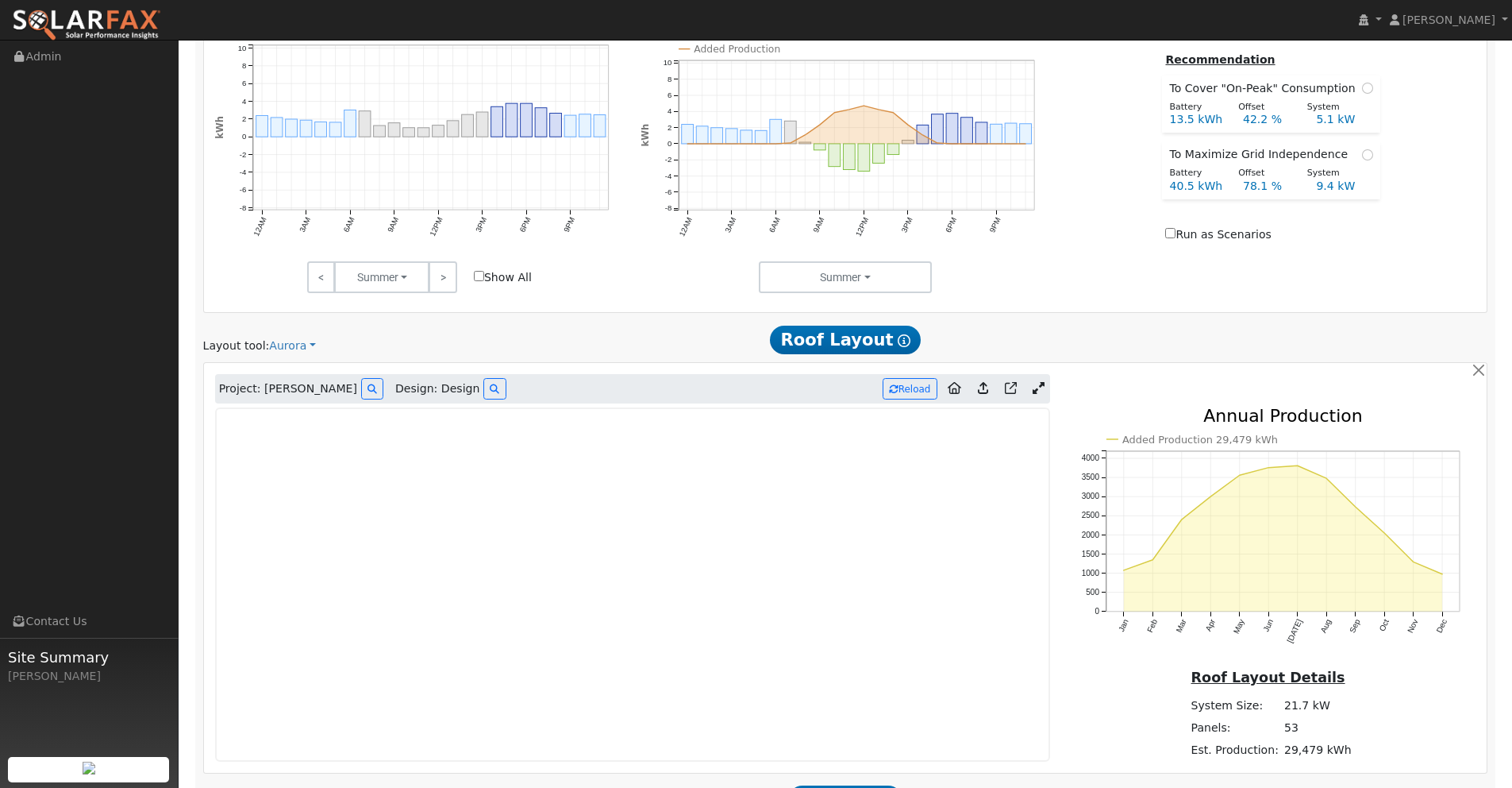
scroll to position [696, 0]
click at [984, 386] on icon at bounding box center [983, 386] width 10 height 12
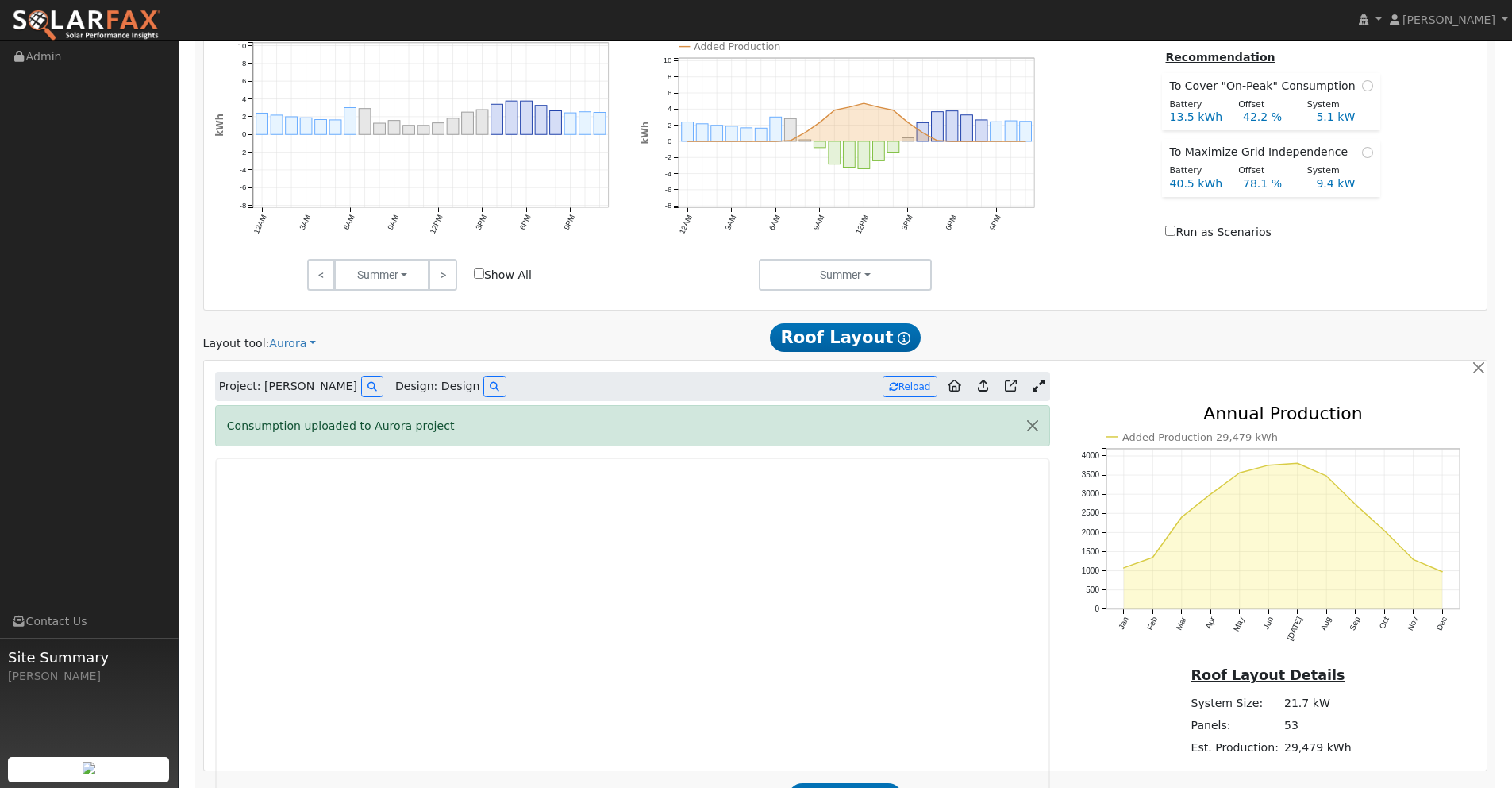
click at [984, 383] on icon at bounding box center [983, 386] width 10 height 12
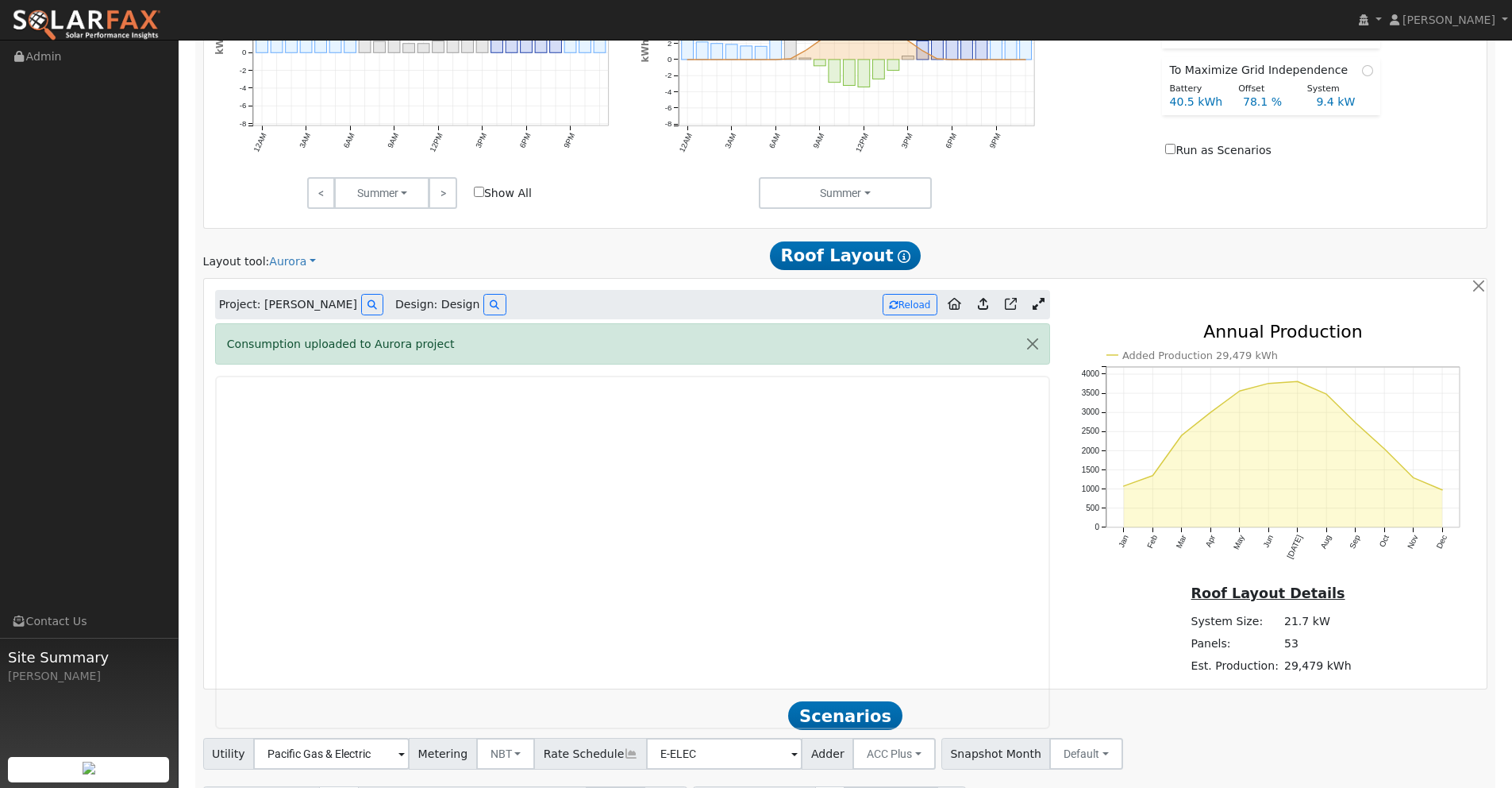
scroll to position [873, 0]
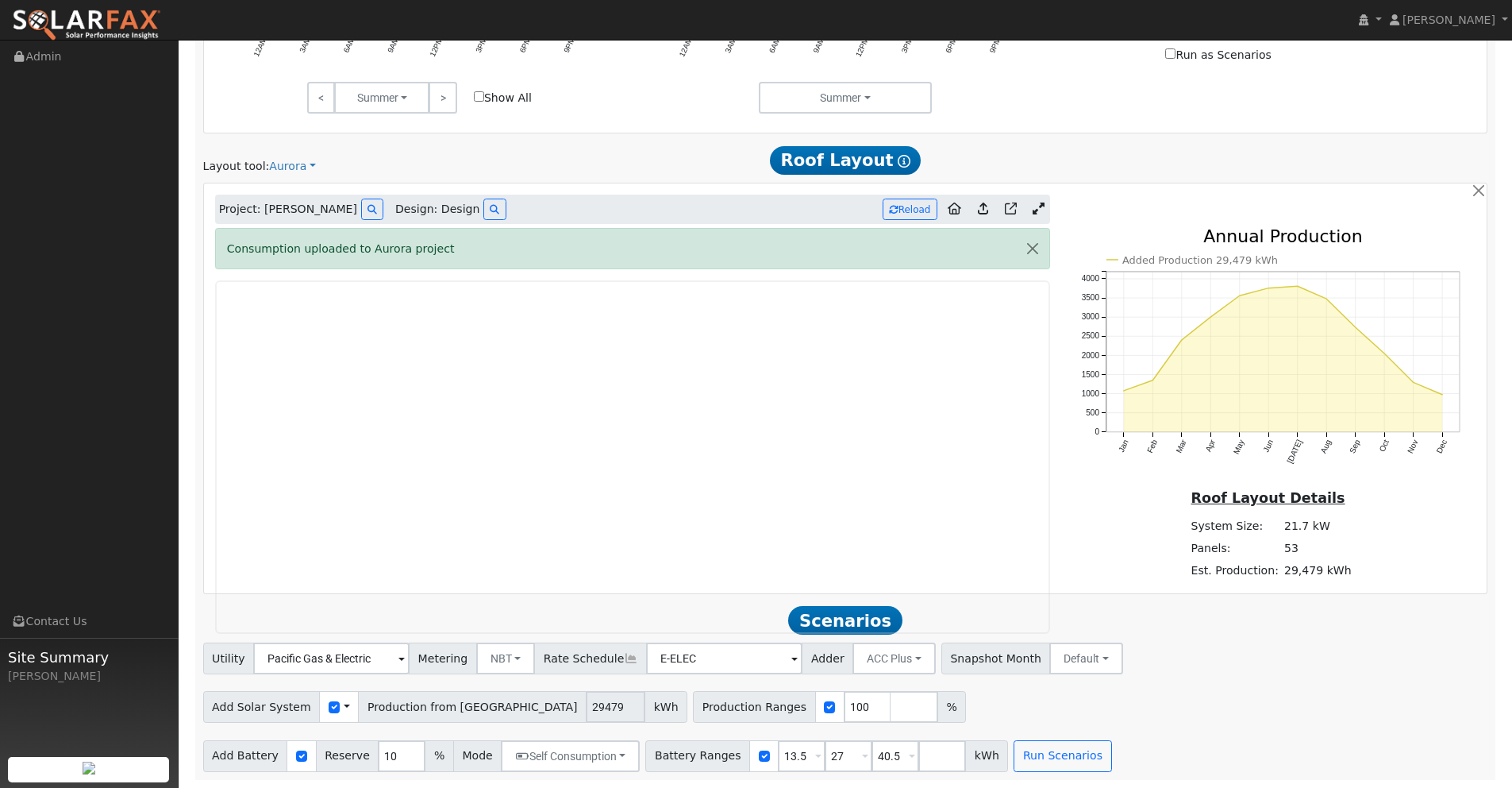
click at [1035, 207] on icon at bounding box center [1039, 208] width 12 height 12
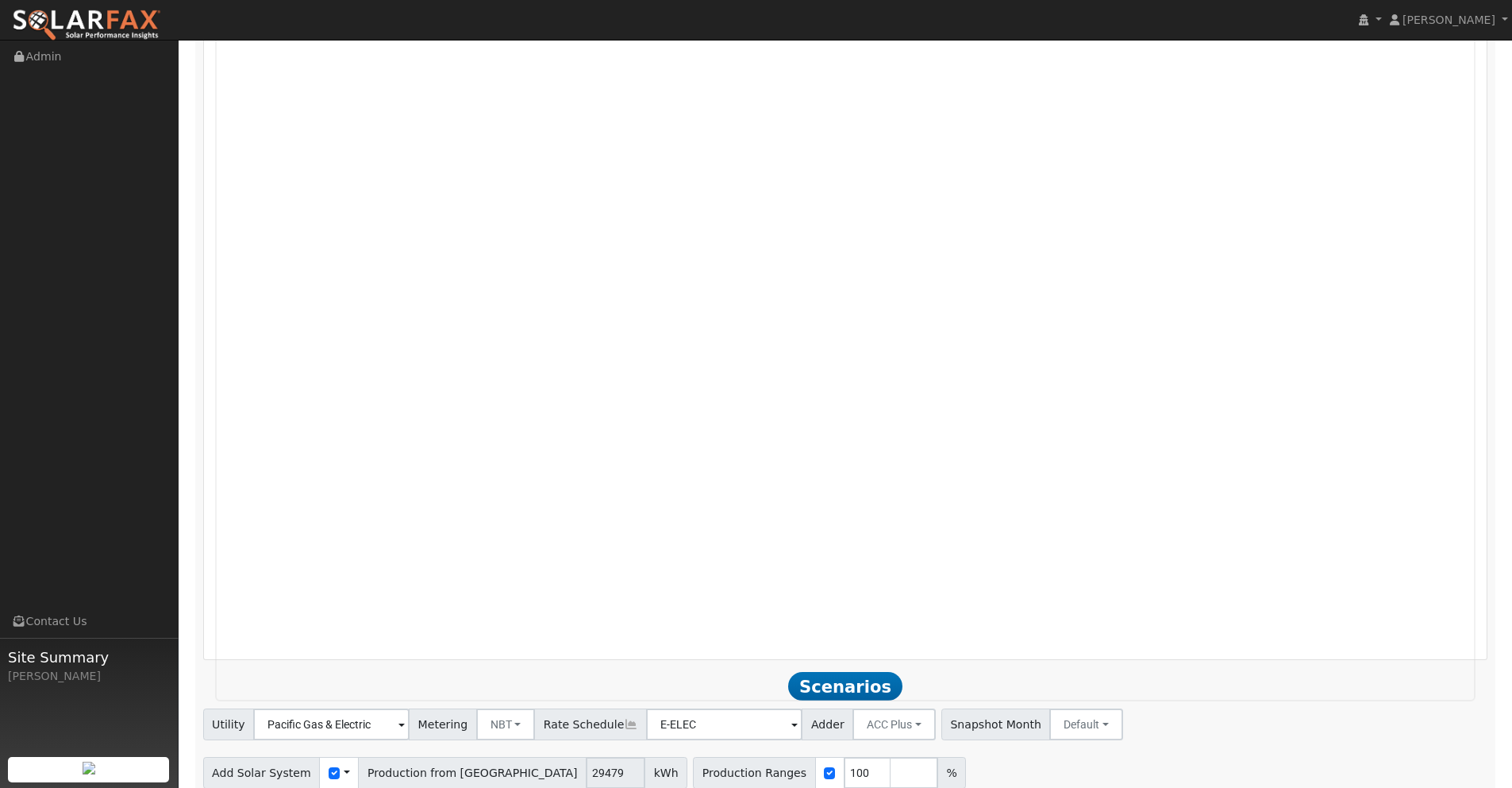
scroll to position [1372, 0]
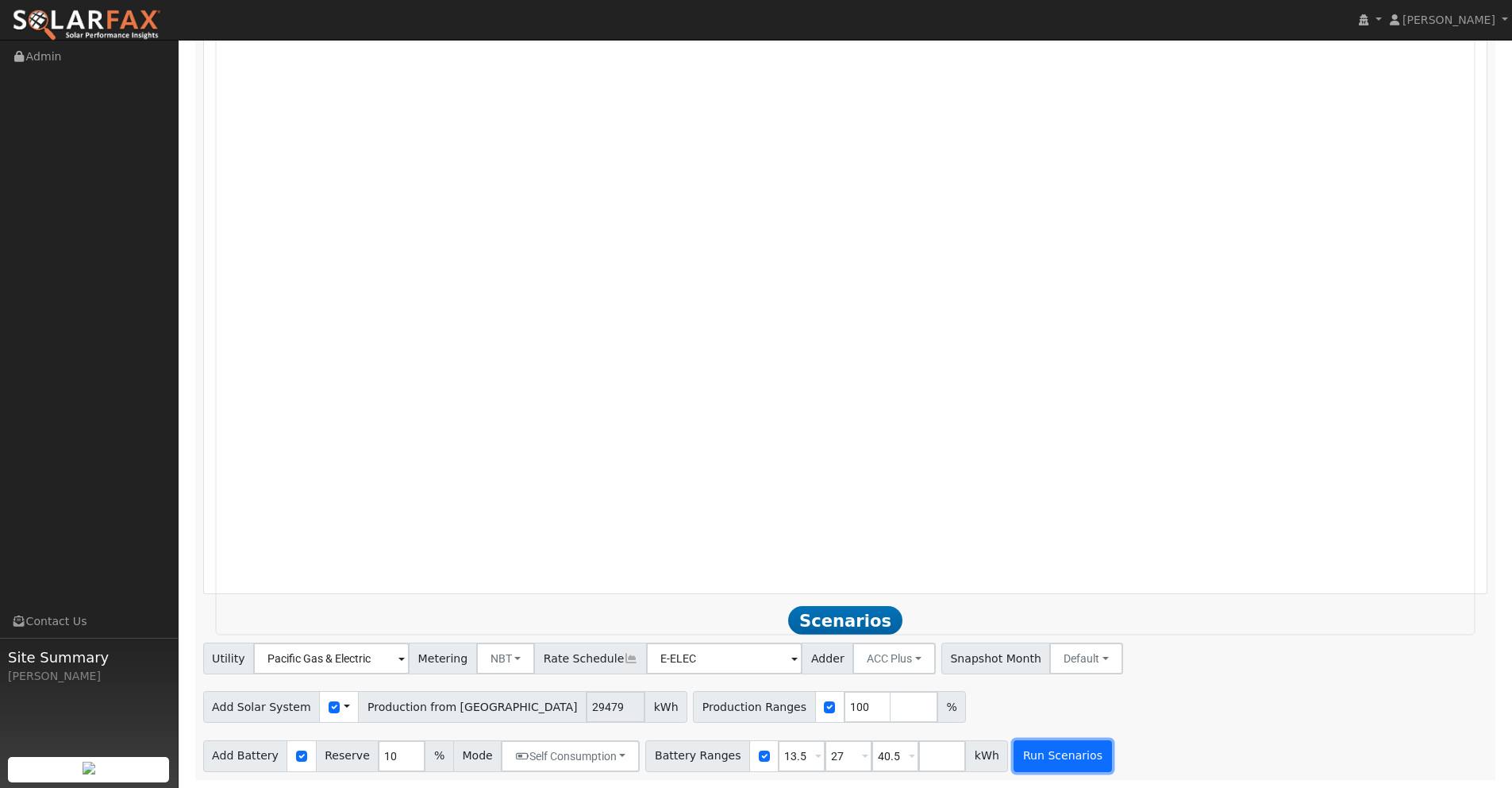
click at [1060, 755] on button "Run Scenarios" at bounding box center [1063, 756] width 98 height 32
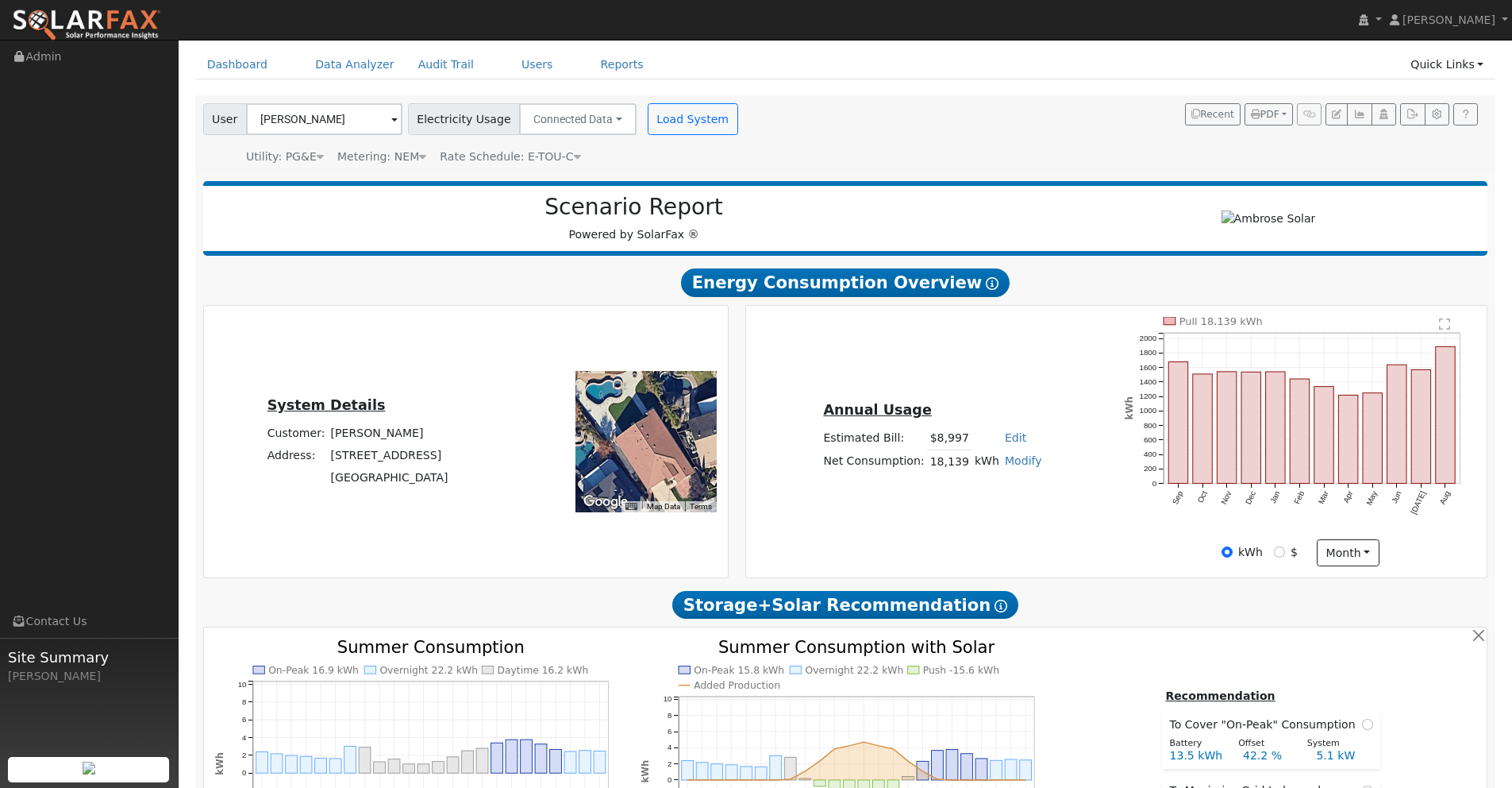
scroll to position [0, 0]
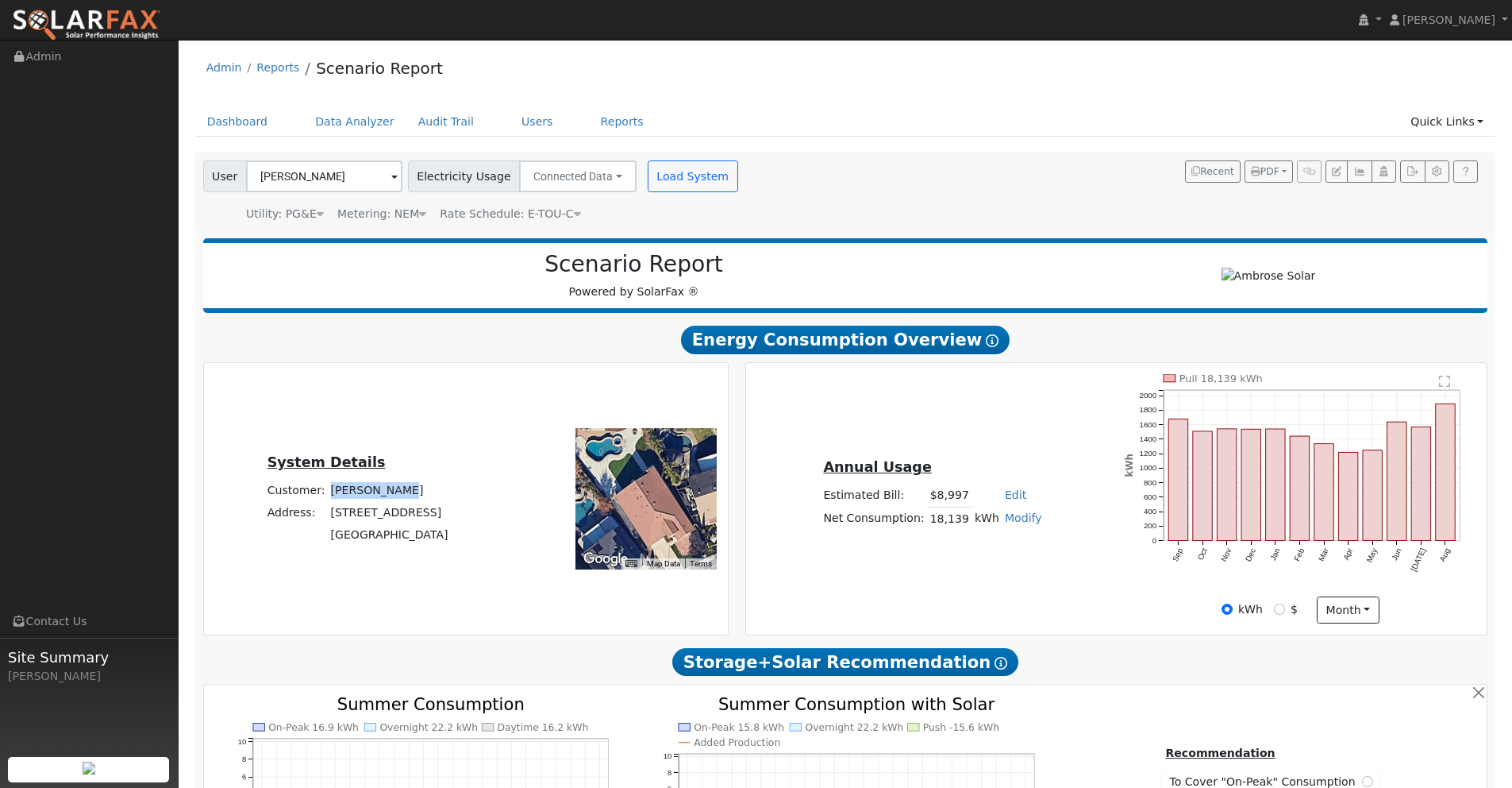
drag, startPoint x: 395, startPoint y: 489, endPoint x: 312, endPoint y: 497, distance: 83.4
click at [328, 497] on td "[PERSON_NAME]" at bounding box center [389, 490] width 123 height 22
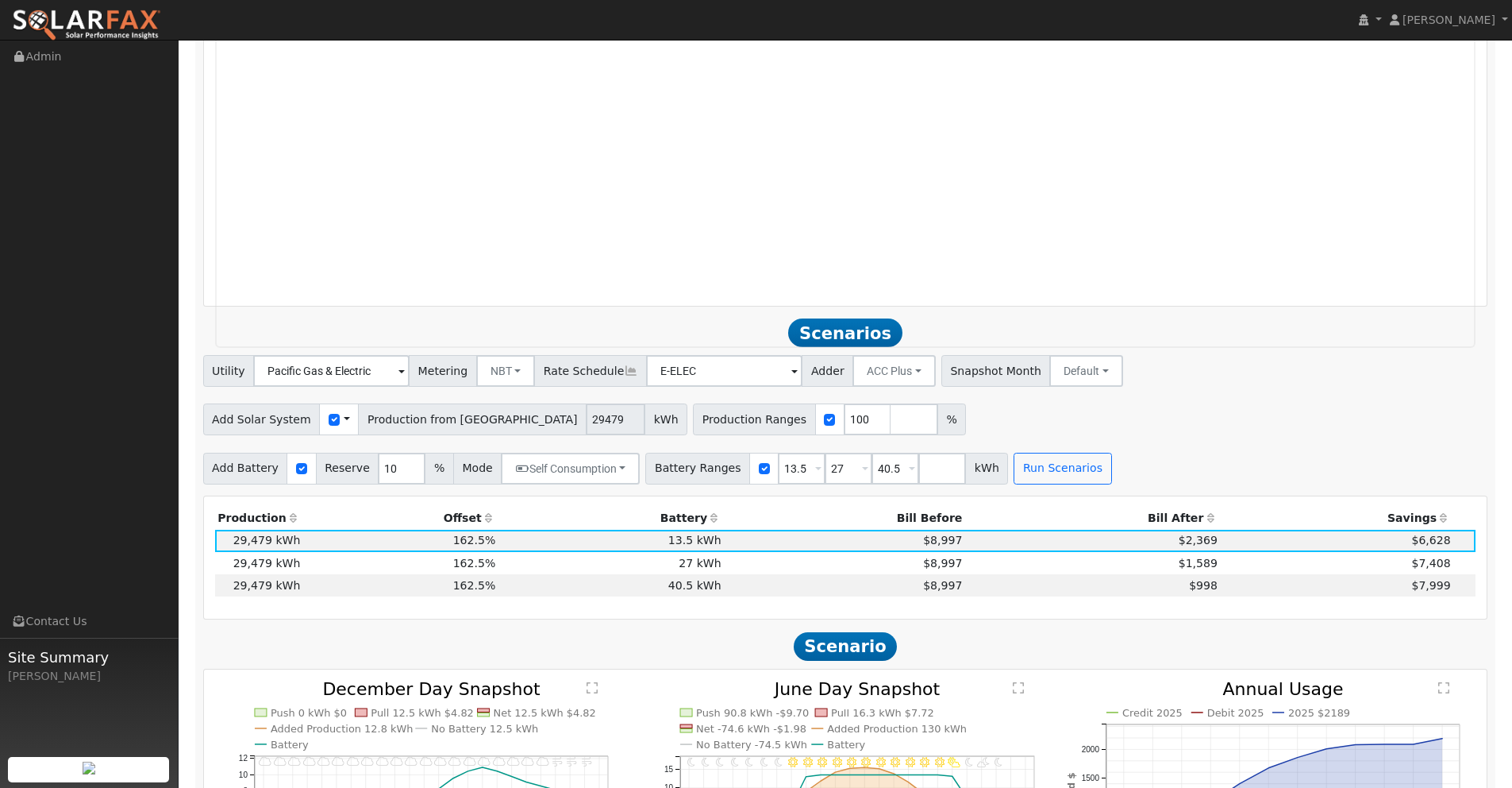
scroll to position [1620, 0]
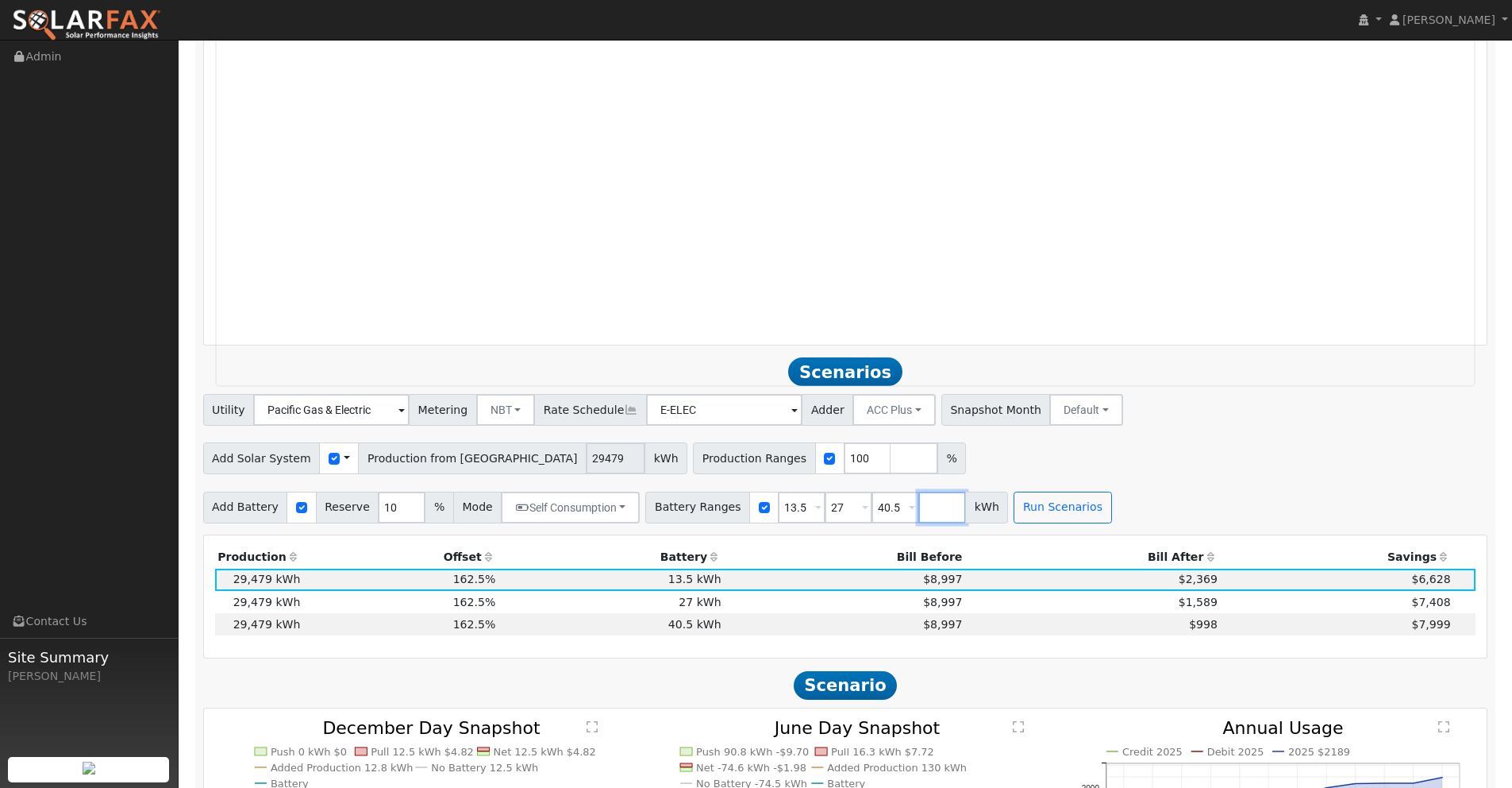
click at [919, 510] on input "number" at bounding box center [943, 508] width 48 height 32
type input "54"
click at [1105, 498] on button "Run Scenarios" at bounding box center [1109, 508] width 98 height 32
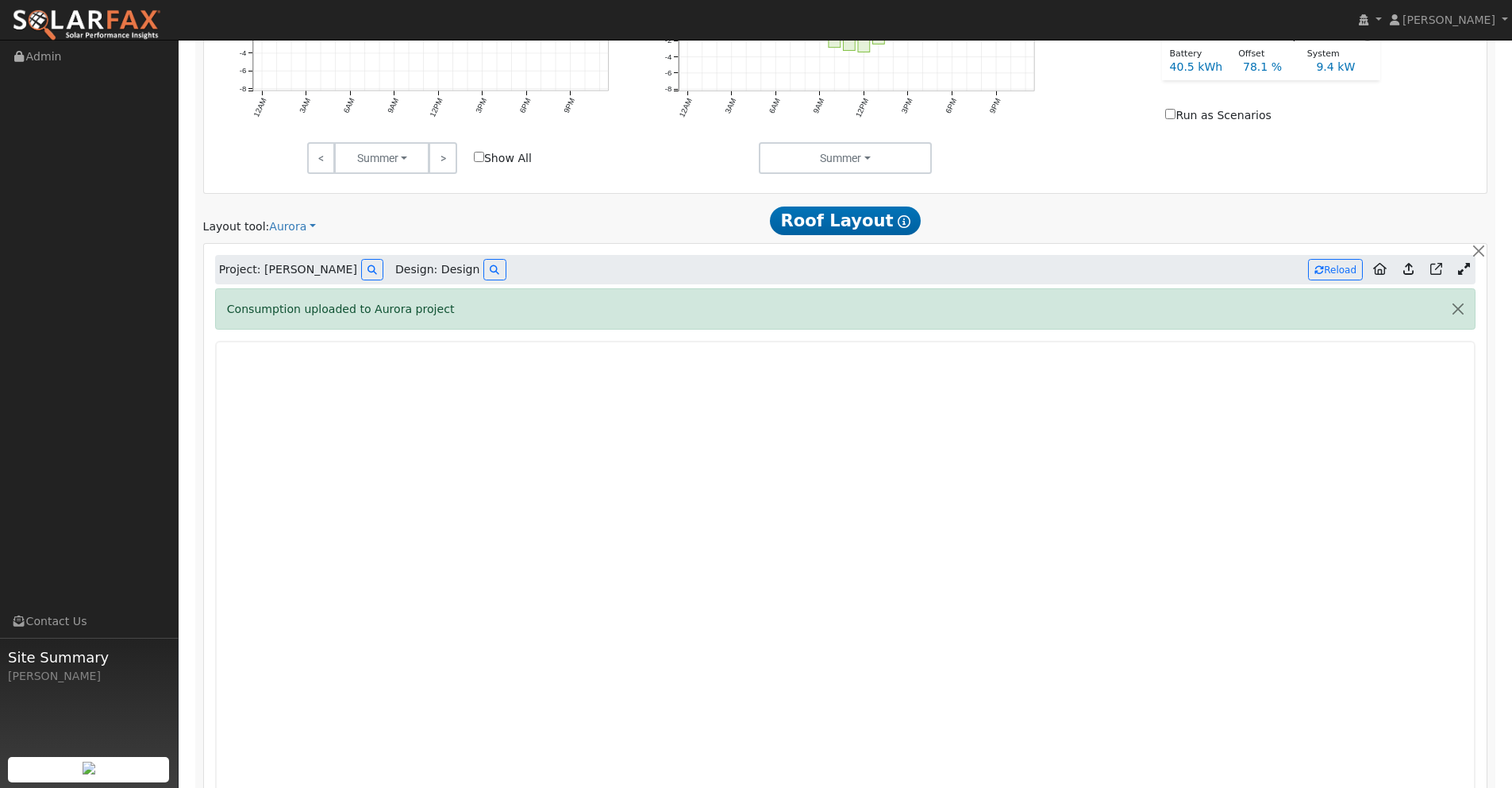
scroll to position [0, 0]
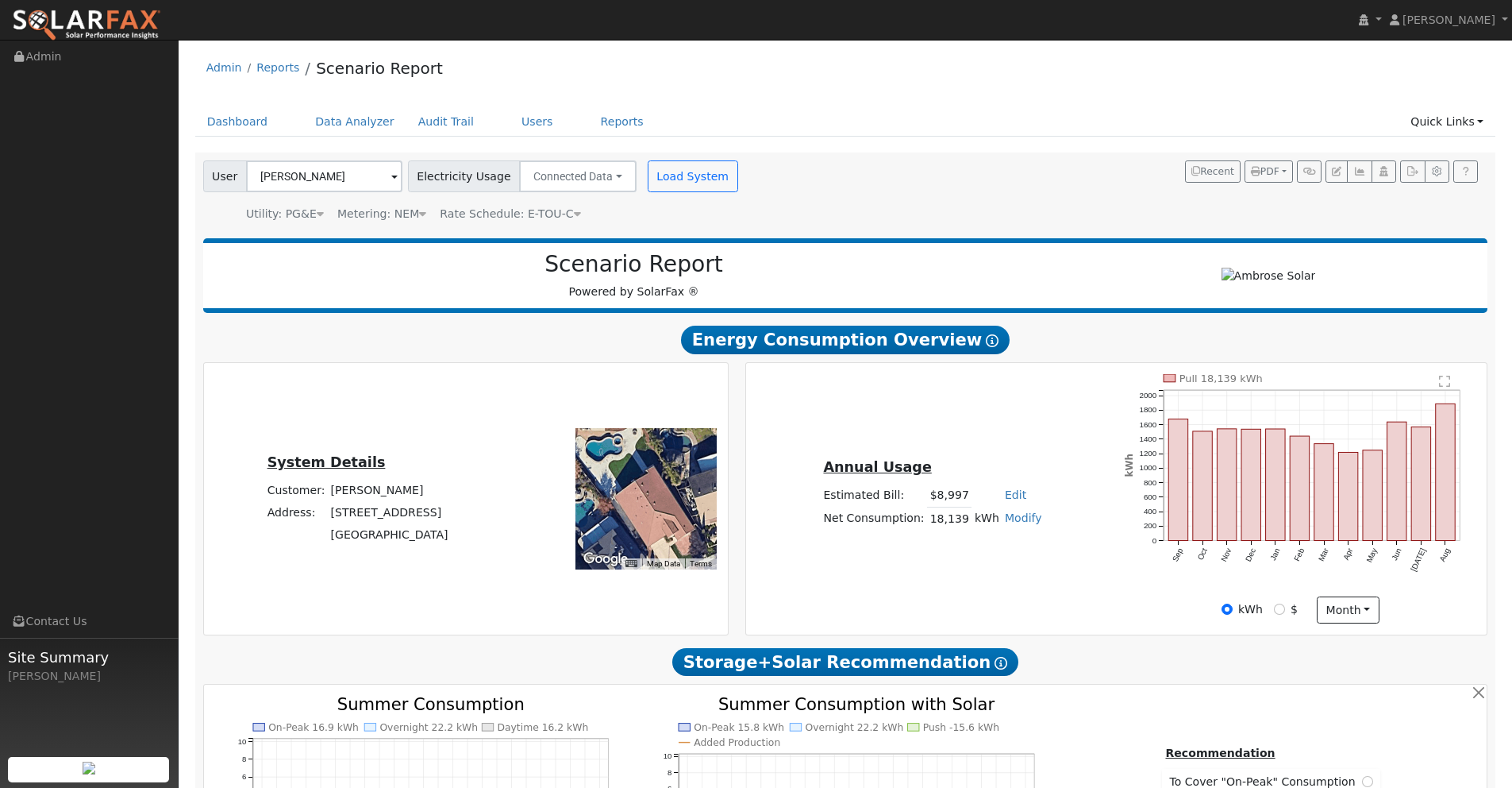
drag, startPoint x: 445, startPoint y: 511, endPoint x: 313, endPoint y: 506, distance: 132.1
click at [328, 507] on td "[STREET_ADDRESS]" at bounding box center [389, 512] width 123 height 22
copy td "[STREET_ADDRESS]"
